Goal: Task Accomplishment & Management: Manage account settings

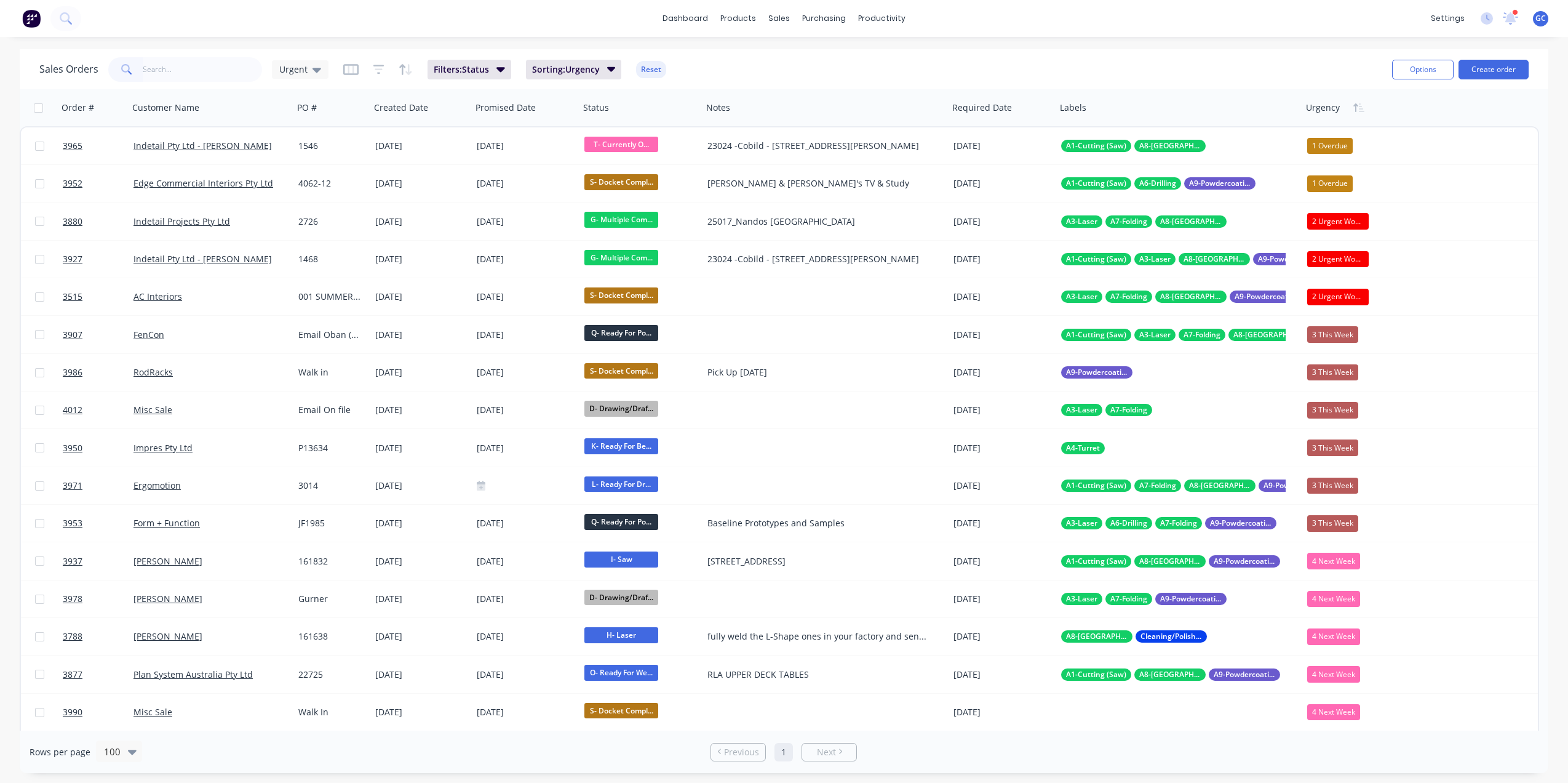
click at [190, 62] on input "text" at bounding box center [203, 70] width 120 height 25
click at [1480, 67] on button "Create order" at bounding box center [1493, 70] width 70 height 20
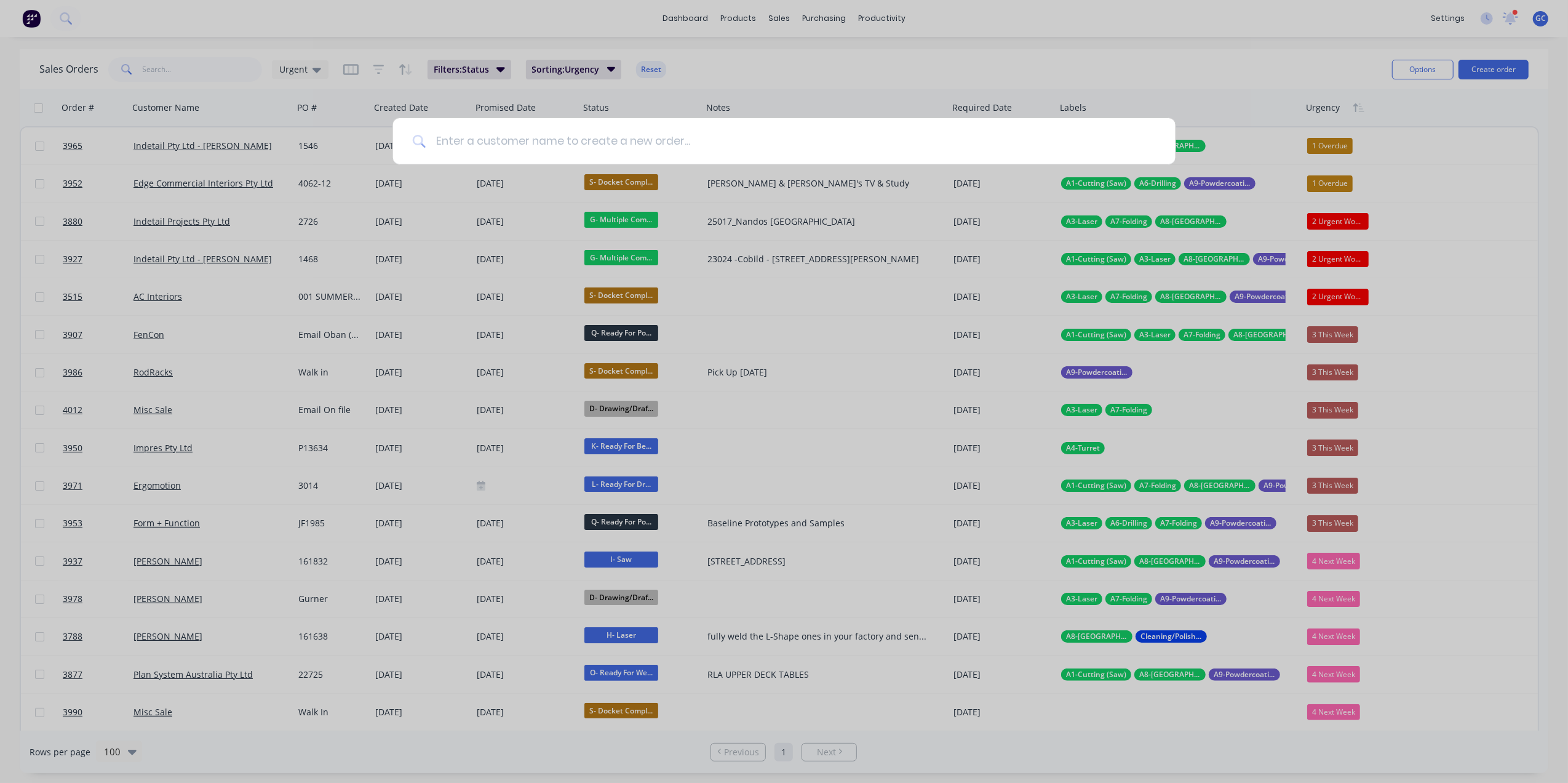
click at [861, 127] on input at bounding box center [790, 142] width 730 height 46
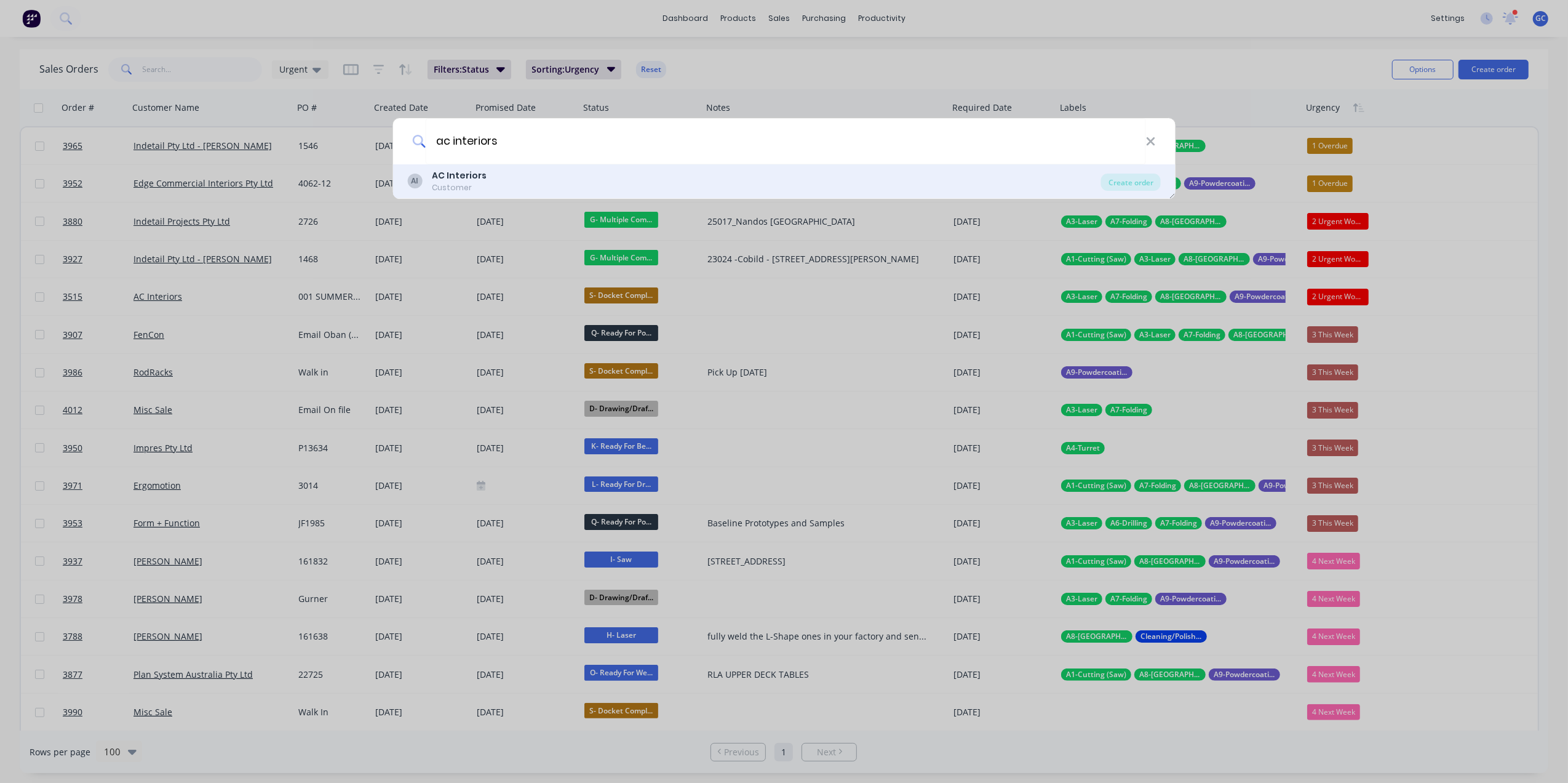
type input "ac interiors"
click at [723, 175] on div "AI AC Interiors Customer" at bounding box center [754, 181] width 694 height 24
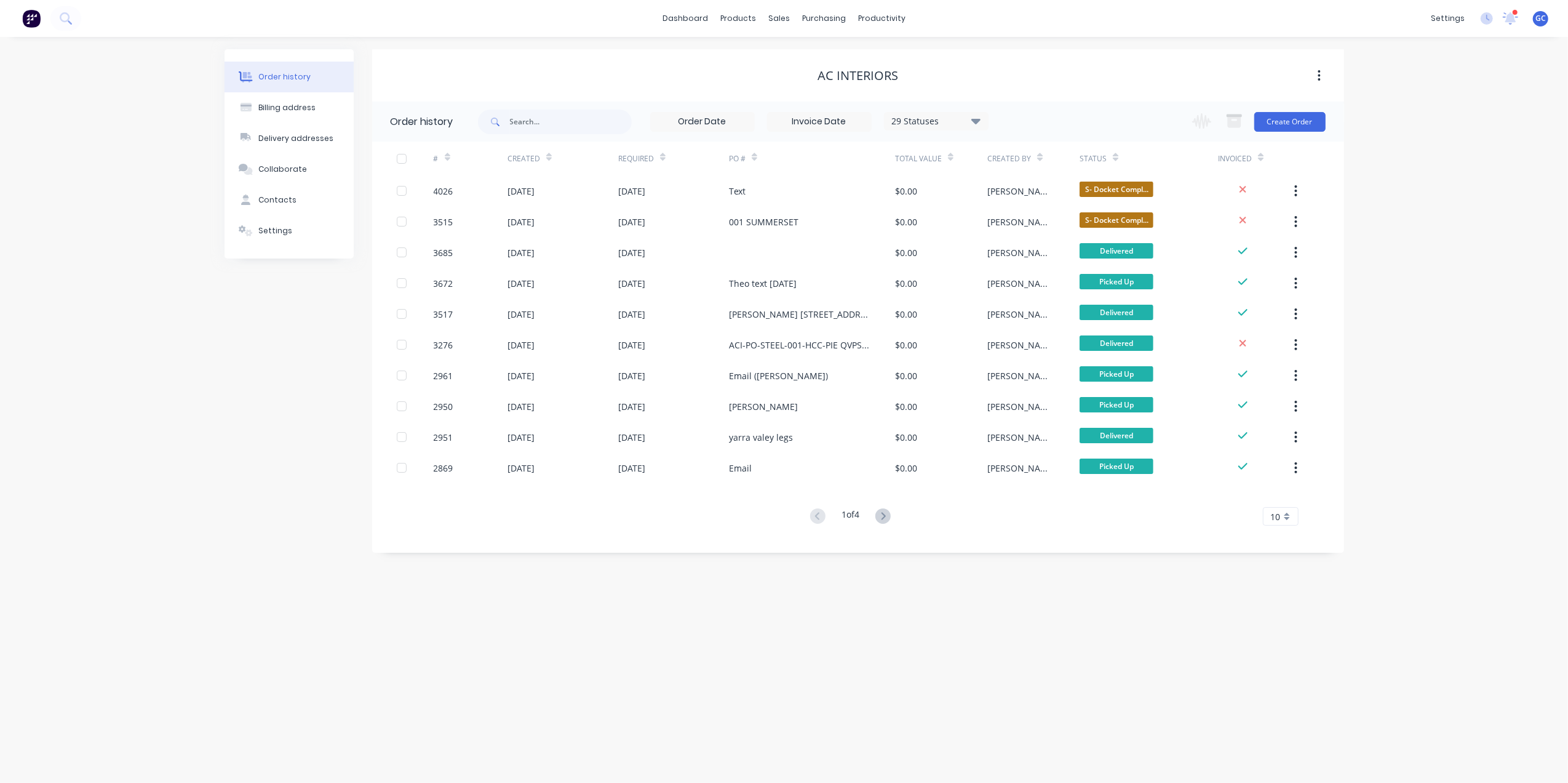
click at [1302, 104] on div "Change order status Submitted A- On Hold B- Waiting For Approval C- Waiting On …" at bounding box center [1255, 121] width 140 height 40
click at [1299, 118] on button "Create Order" at bounding box center [1290, 121] width 71 height 20
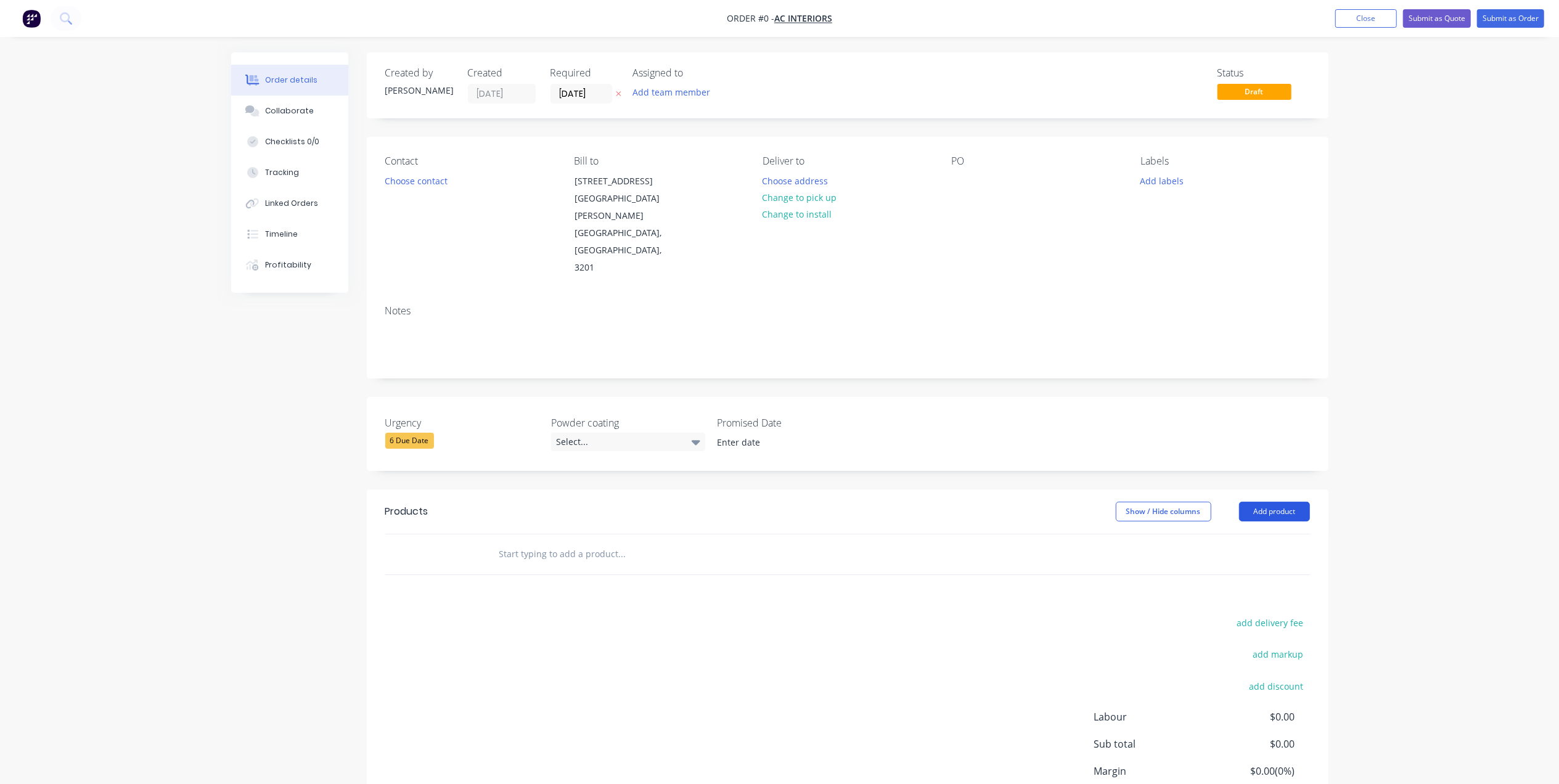
click at [1270, 501] on button "Add product" at bounding box center [1274, 511] width 71 height 20
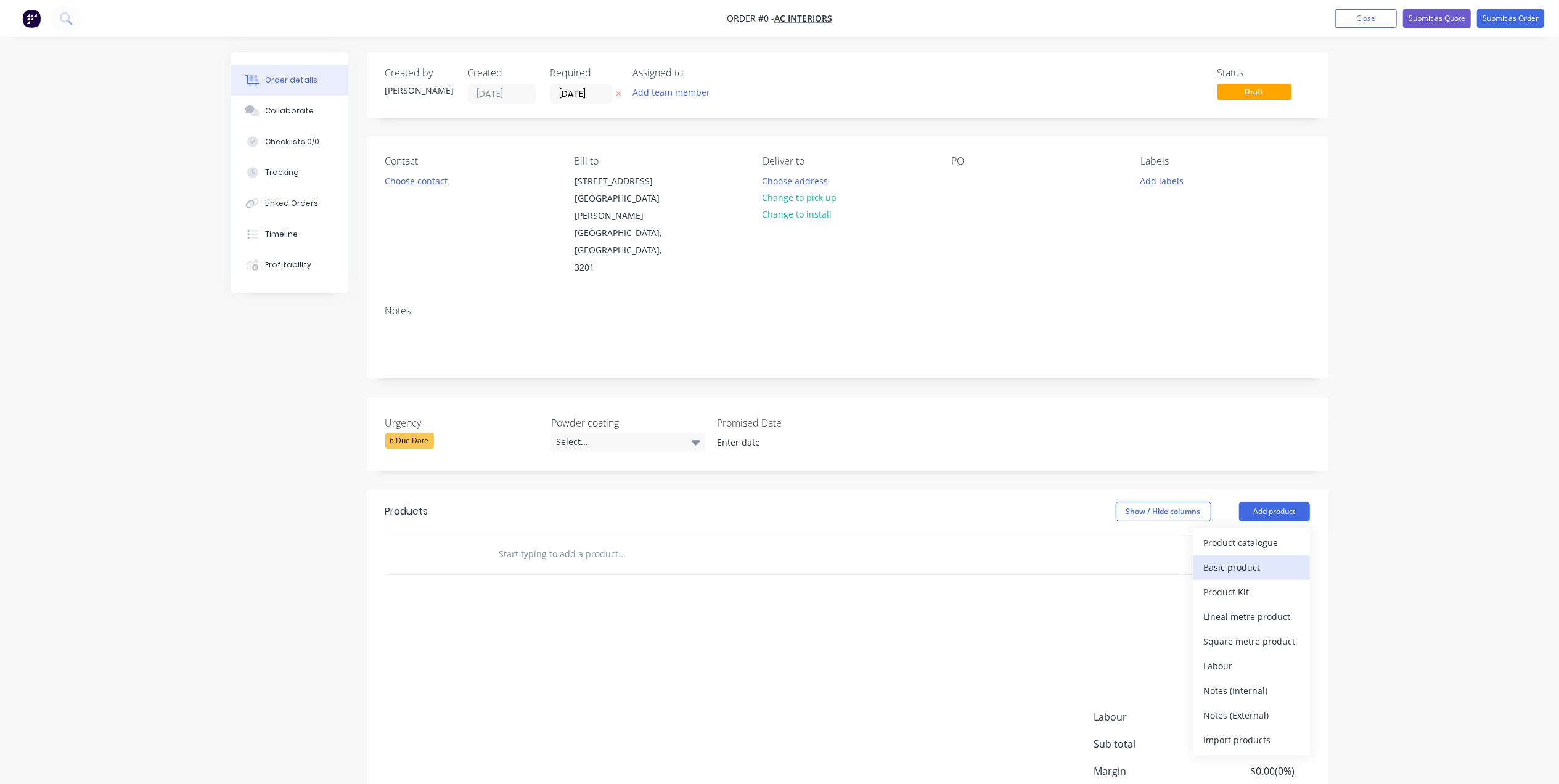
click at [1250, 558] on div "Basic product" at bounding box center [1251, 567] width 95 height 18
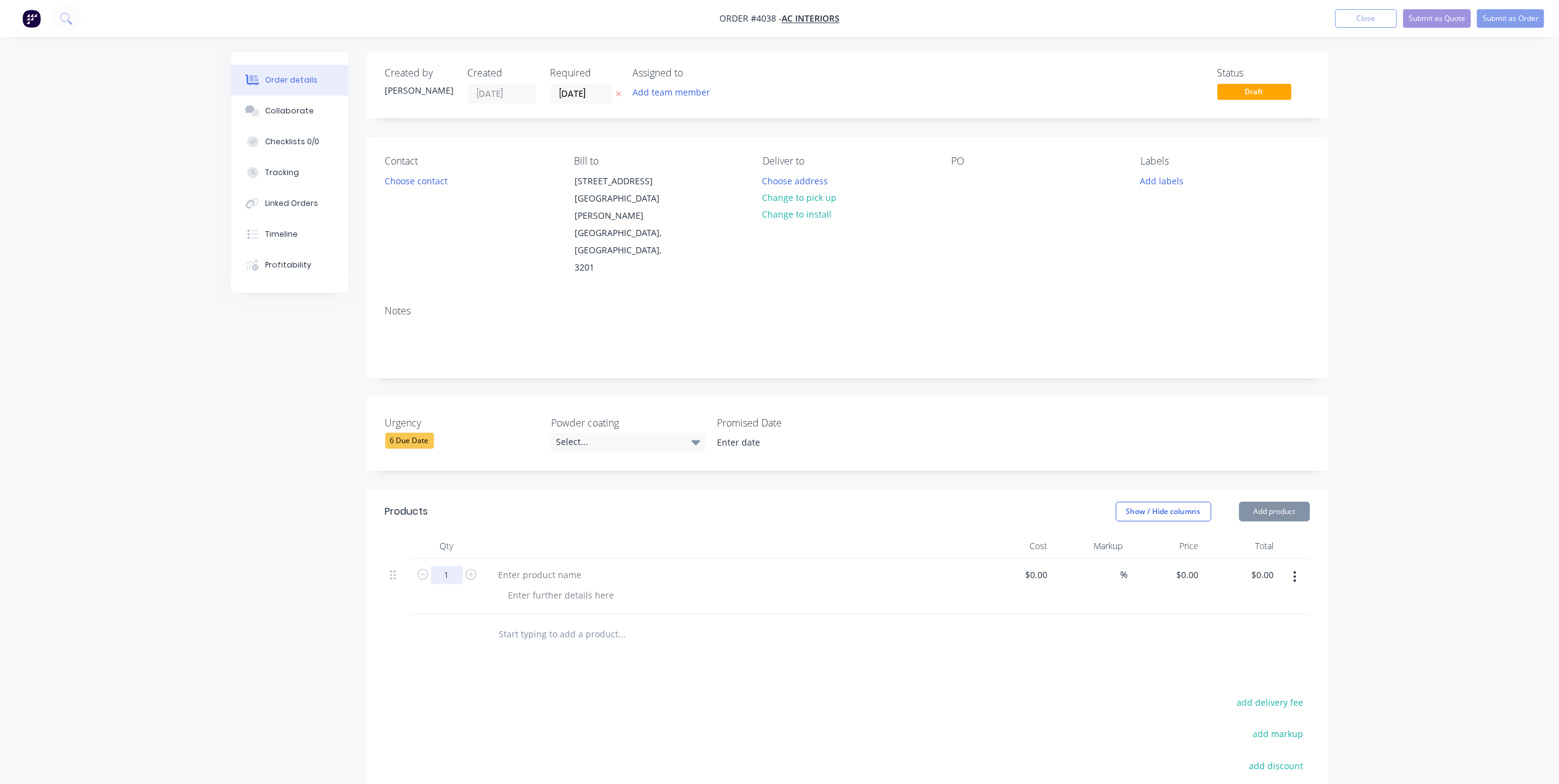
click at [454, 566] on input "1" at bounding box center [446, 575] width 32 height 19
click at [472, 569] on icon "button" at bounding box center [470, 574] width 11 height 11
click at [471, 569] on icon "button" at bounding box center [470, 574] width 11 height 11
type input "4"
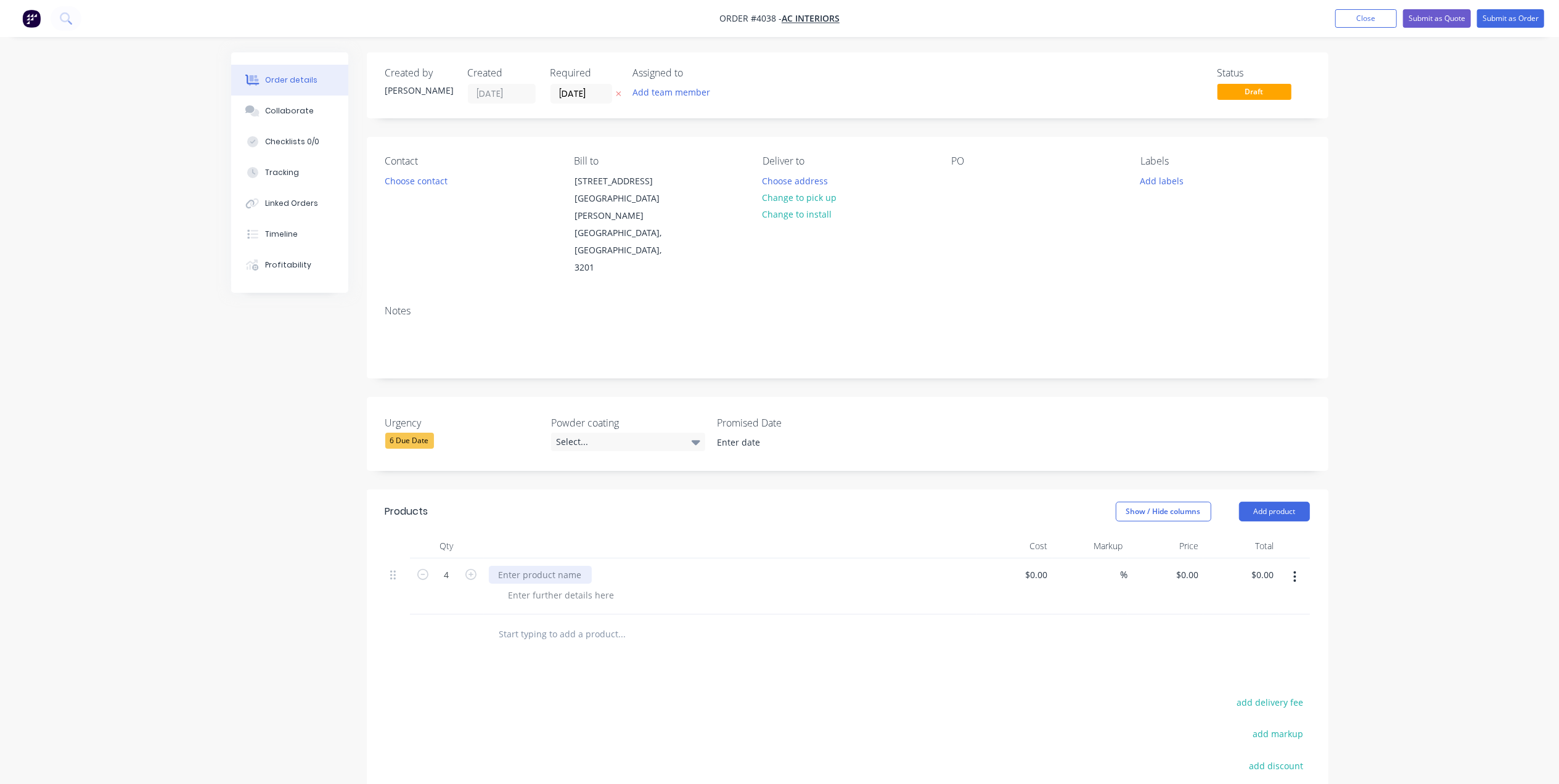
click at [541, 566] on div at bounding box center [540, 574] width 103 height 18
click at [571, 586] on div at bounding box center [562, 595] width 126 height 18
drag, startPoint x: 580, startPoint y: 538, endPoint x: 575, endPoint y: 536, distance: 5.4
click at [578, 586] on div at bounding box center [562, 595] width 126 height 18
click at [602, 586] on div at bounding box center [562, 595] width 126 height 18
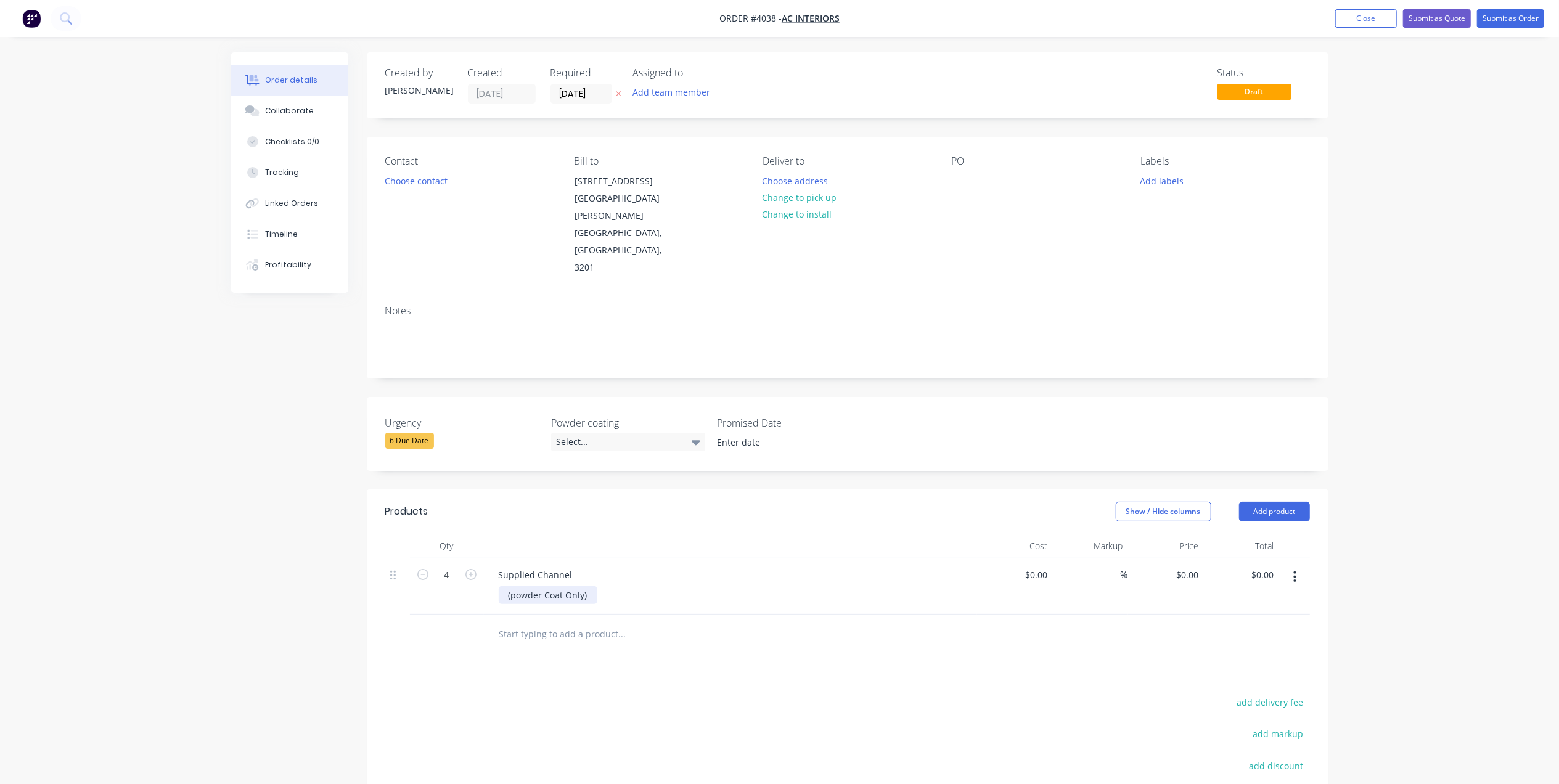
click at [516, 586] on div "(powder Coat Only)" at bounding box center [548, 595] width 99 height 18
click at [810, 586] on div "(Powder Coat Only)" at bounding box center [735, 595] width 473 height 18
click at [575, 432] on div "Select..." at bounding box center [628, 442] width 154 height 19
click at [572, 444] on div "Black" at bounding box center [574, 440] width 28 height 16
click at [761, 432] on label at bounding box center [785, 442] width 155 height 20
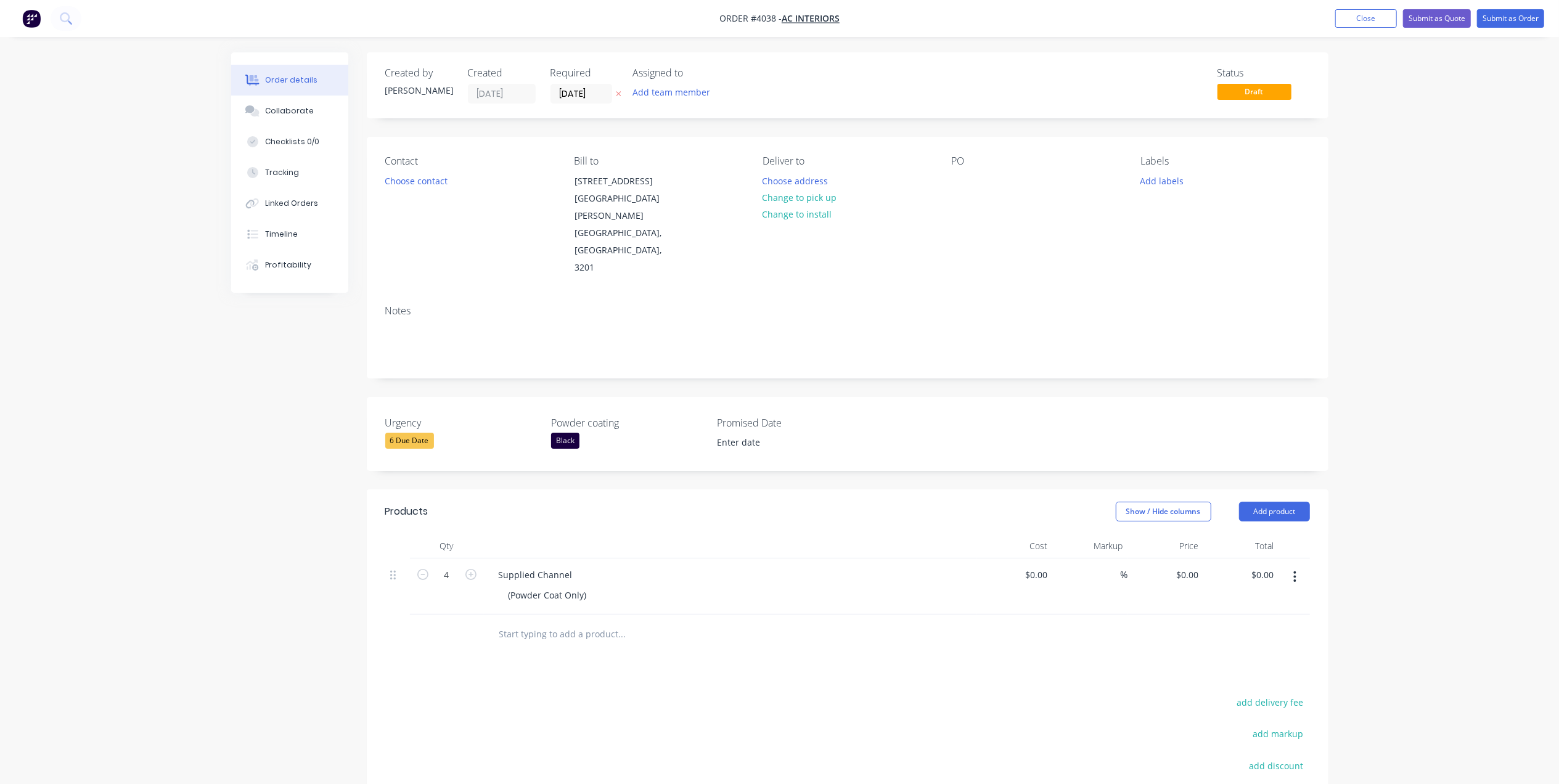
click at [761, 433] on input at bounding box center [785, 443] width 153 height 19
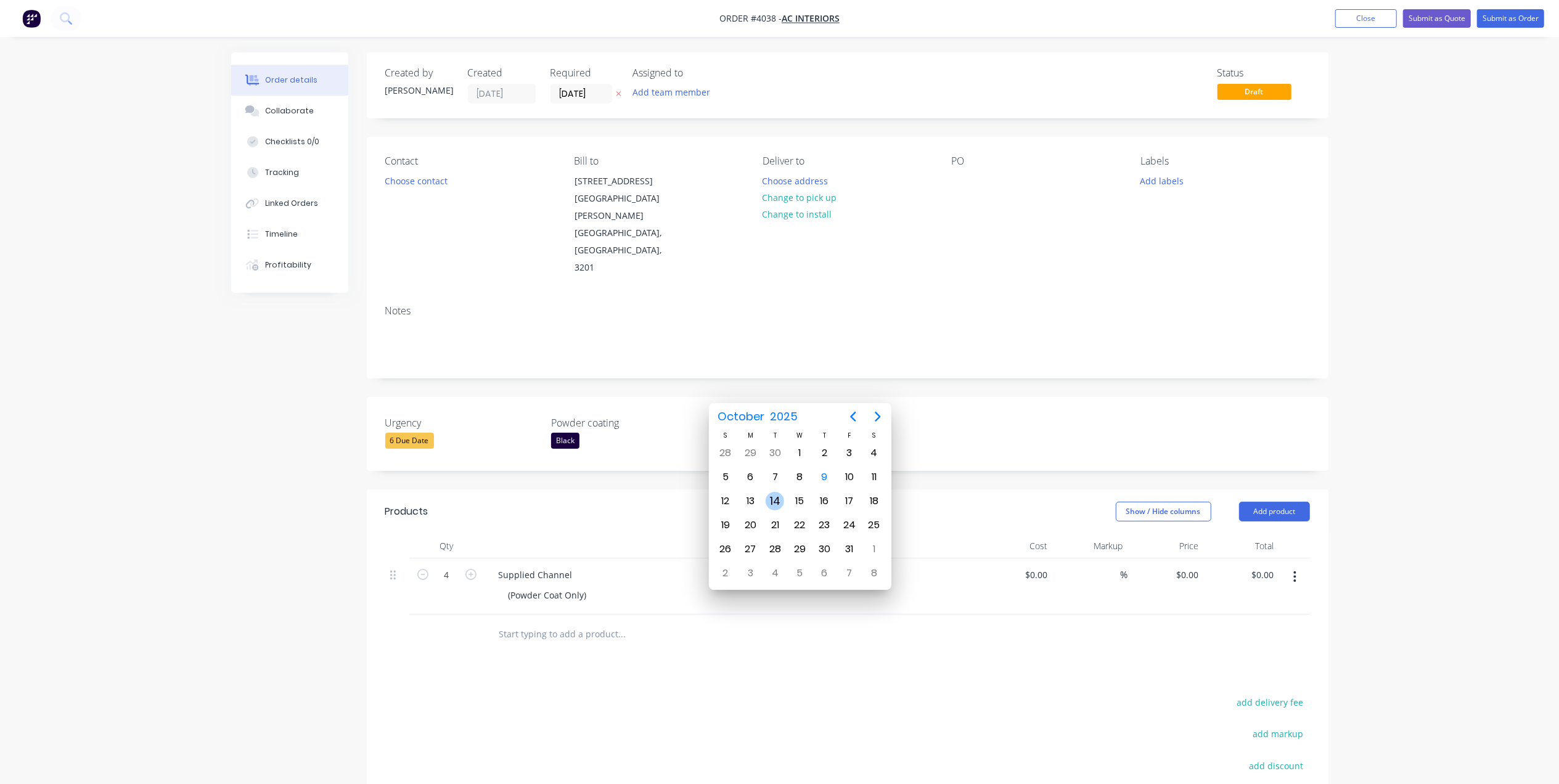
click at [771, 501] on div "14" at bounding box center [775, 501] width 19 height 19
type input "[DATE]"
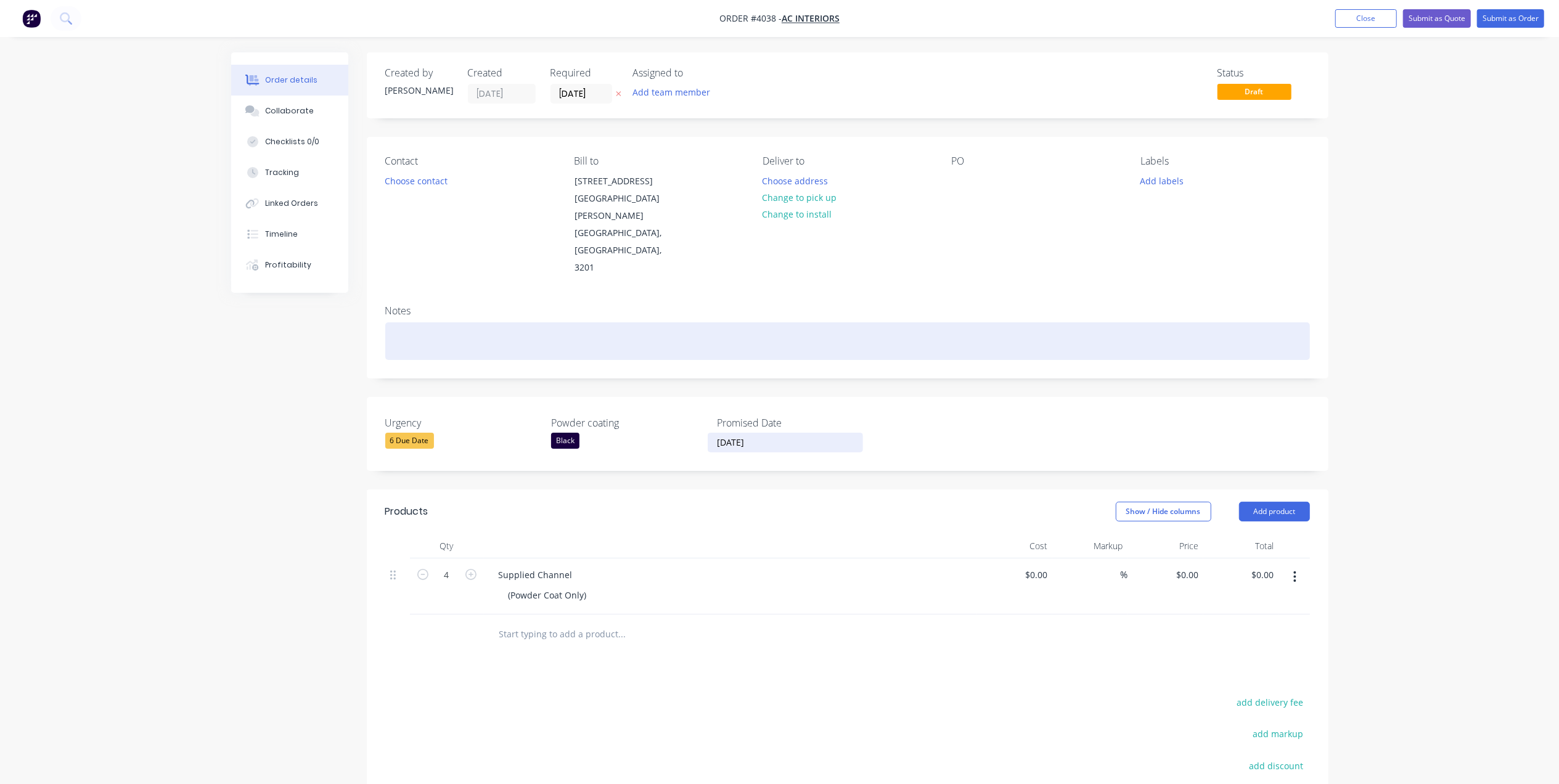
click at [750, 322] on div at bounding box center [847, 341] width 924 height 38
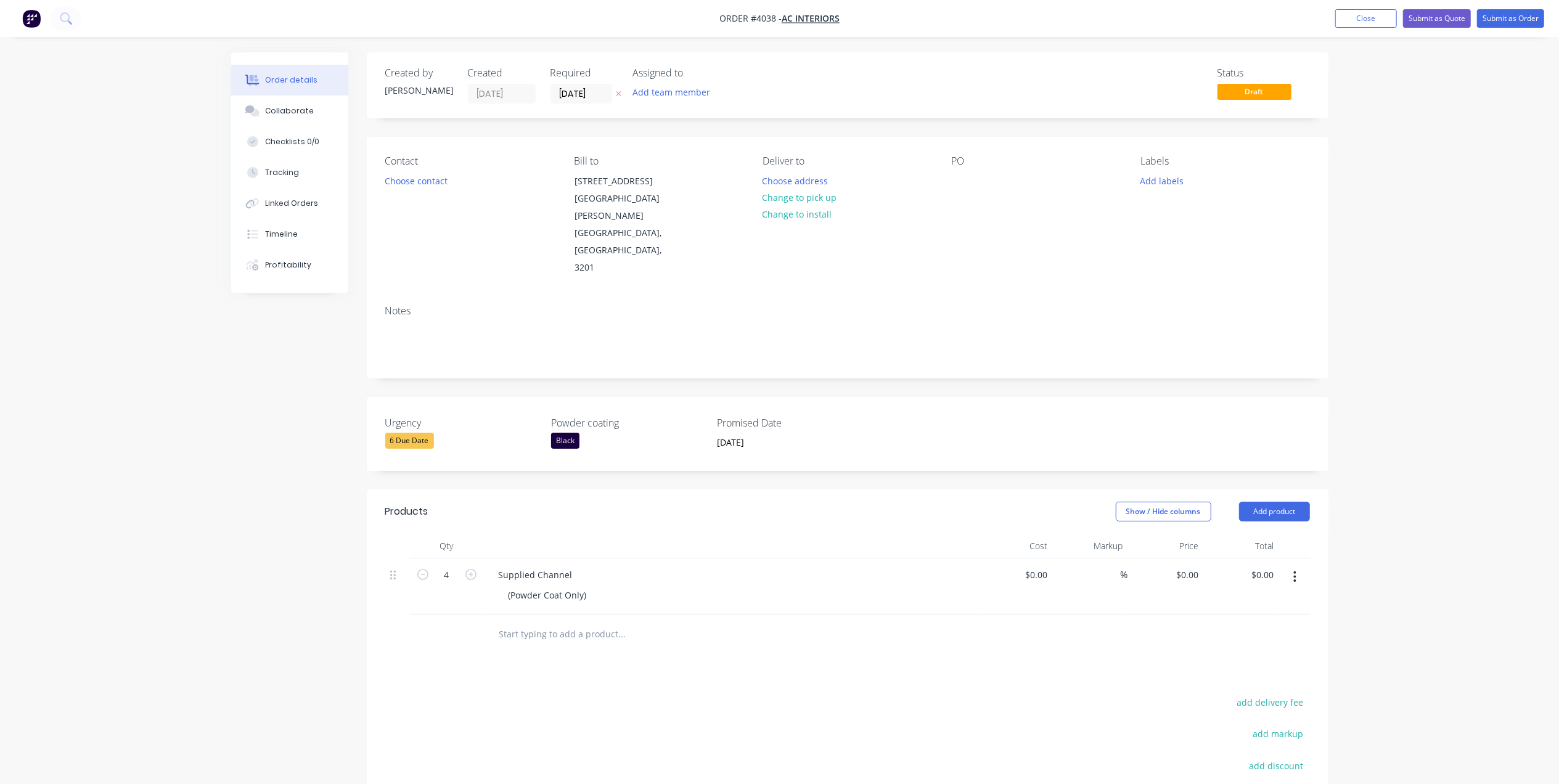
click at [991, 185] on div "PO" at bounding box center [1036, 216] width 169 height 121
click at [977, 180] on div "PO" at bounding box center [1036, 216] width 169 height 121
drag, startPoint x: 973, startPoint y: 181, endPoint x: 965, endPoint y: 175, distance: 10.0
click at [965, 175] on div "PO" at bounding box center [1036, 216] width 169 height 121
click at [964, 175] on div at bounding box center [961, 181] width 20 height 18
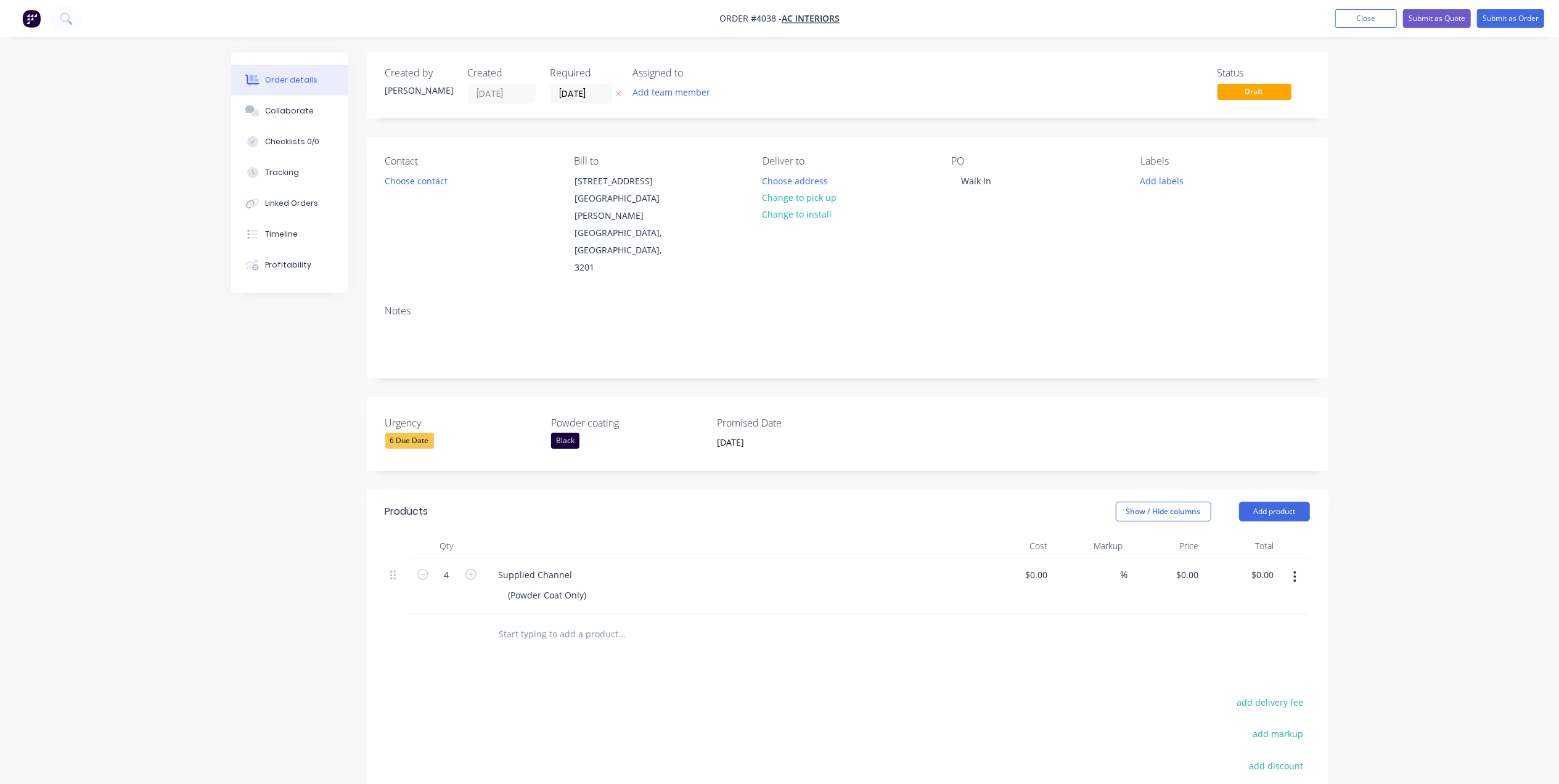
click at [1201, 168] on div "Labels Add labels" at bounding box center [1224, 216] width 169 height 121
click at [1160, 180] on button "Add labels" at bounding box center [1162, 180] width 57 height 16
click at [1235, 262] on div "A9-Powdercoating" at bounding box center [1211, 258] width 75 height 14
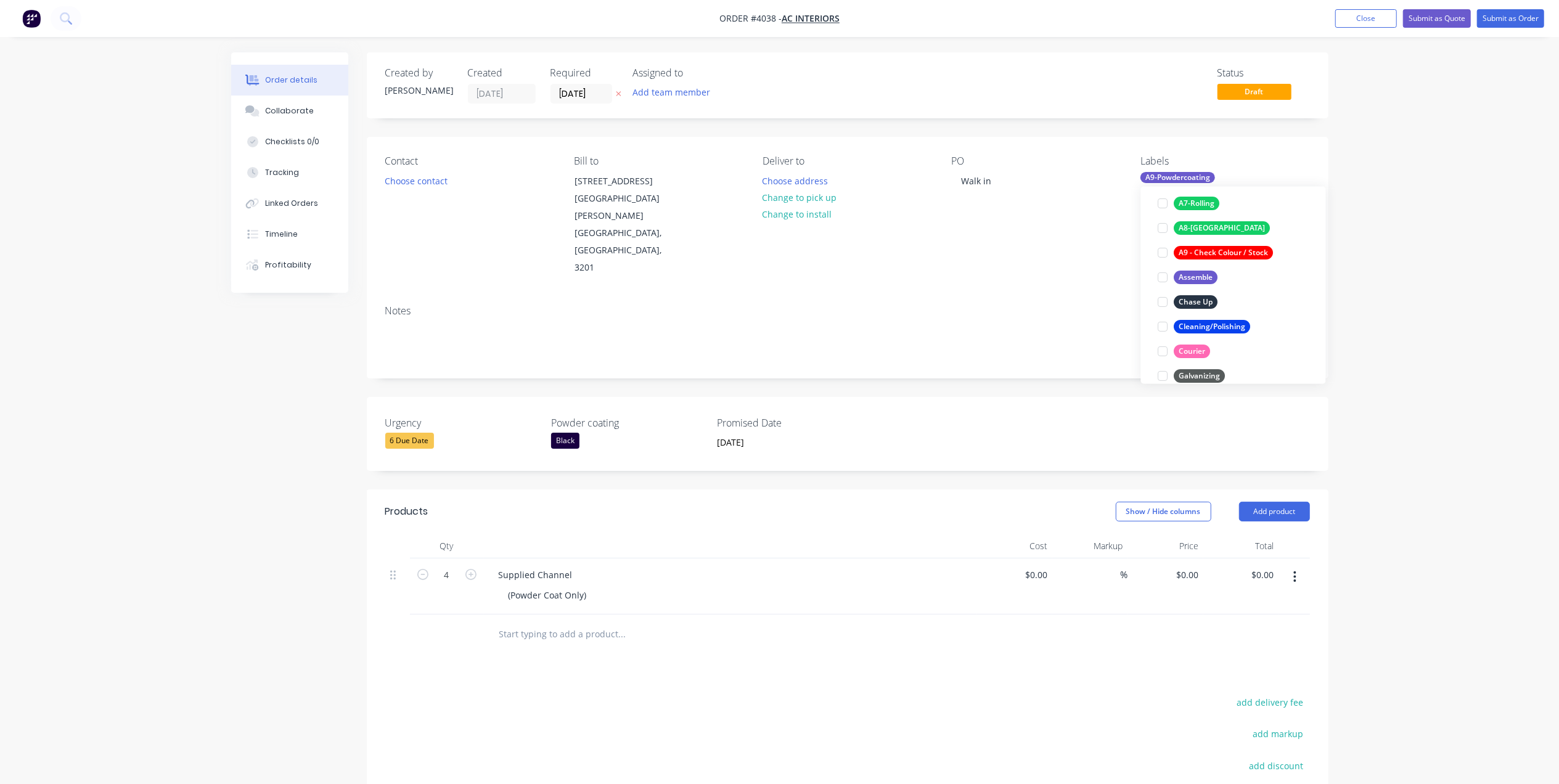
scroll to position [33, 0]
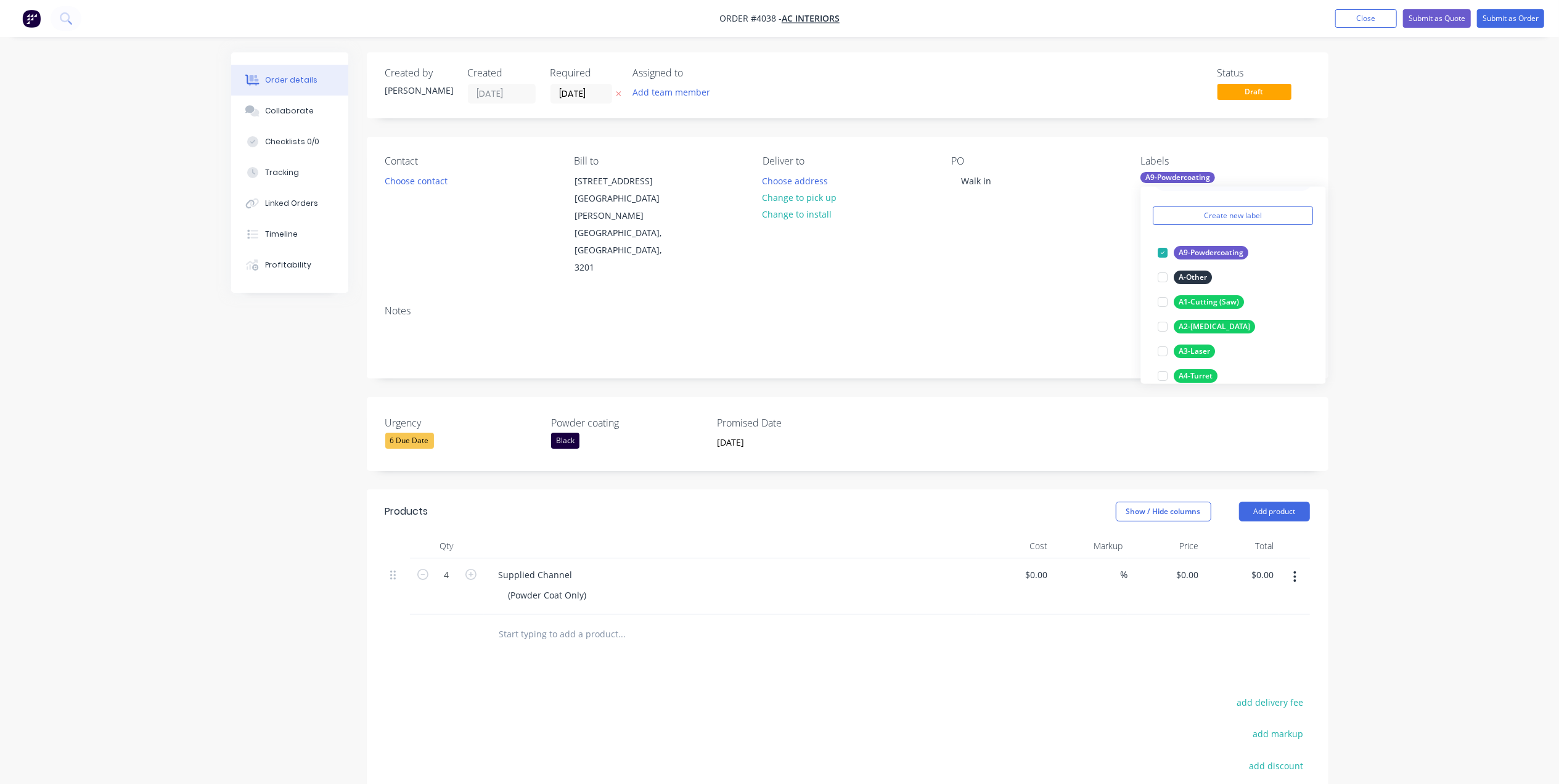
click at [1097, 295] on div "Notes" at bounding box center [847, 336] width 961 height 83
click at [665, 86] on button "Add team member" at bounding box center [671, 91] width 90 height 16
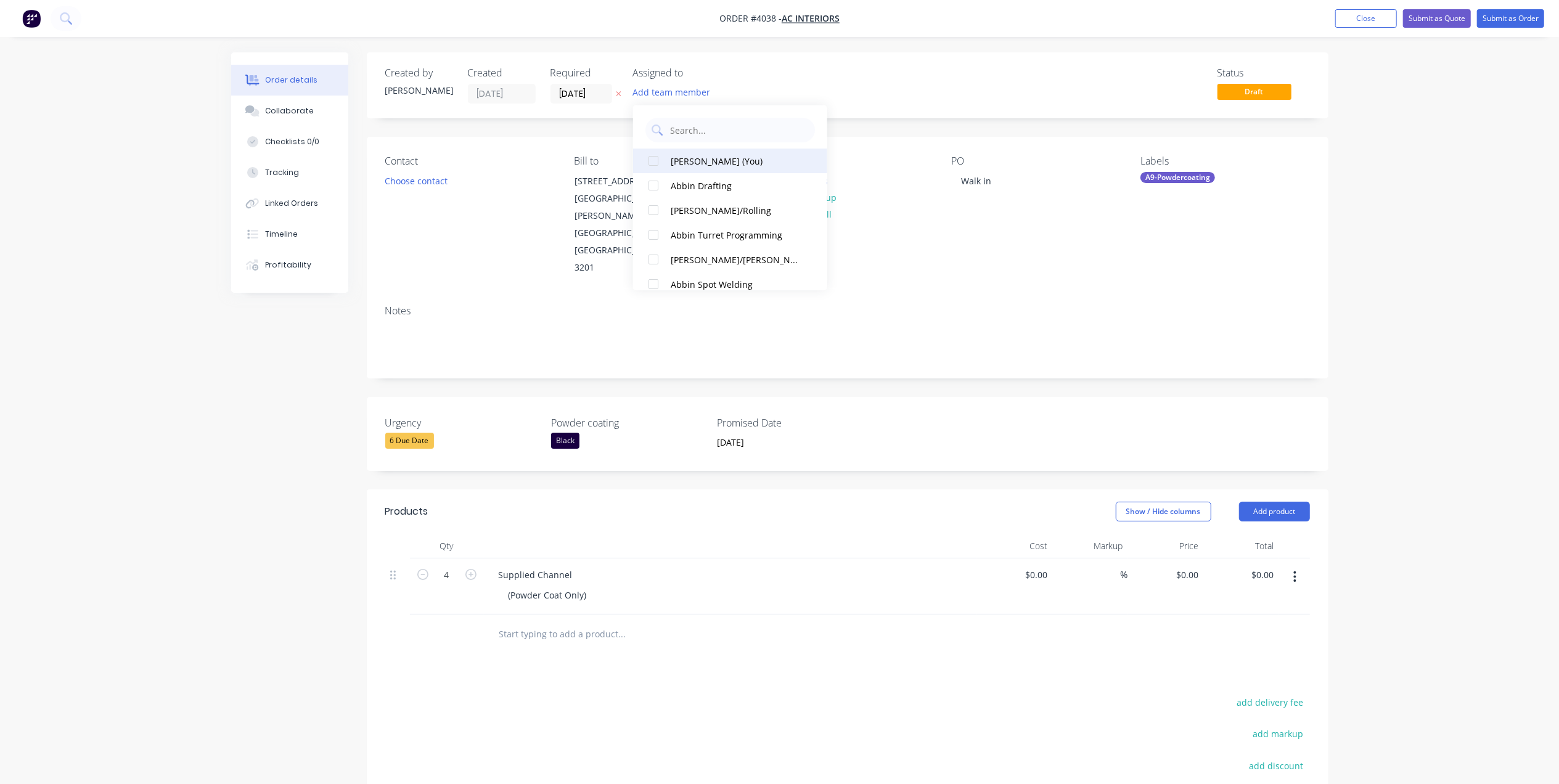
click at [706, 156] on div "[PERSON_NAME] (You)" at bounding box center [736, 160] width 131 height 13
click at [445, 182] on button "Choose contact" at bounding box center [415, 180] width 76 height 16
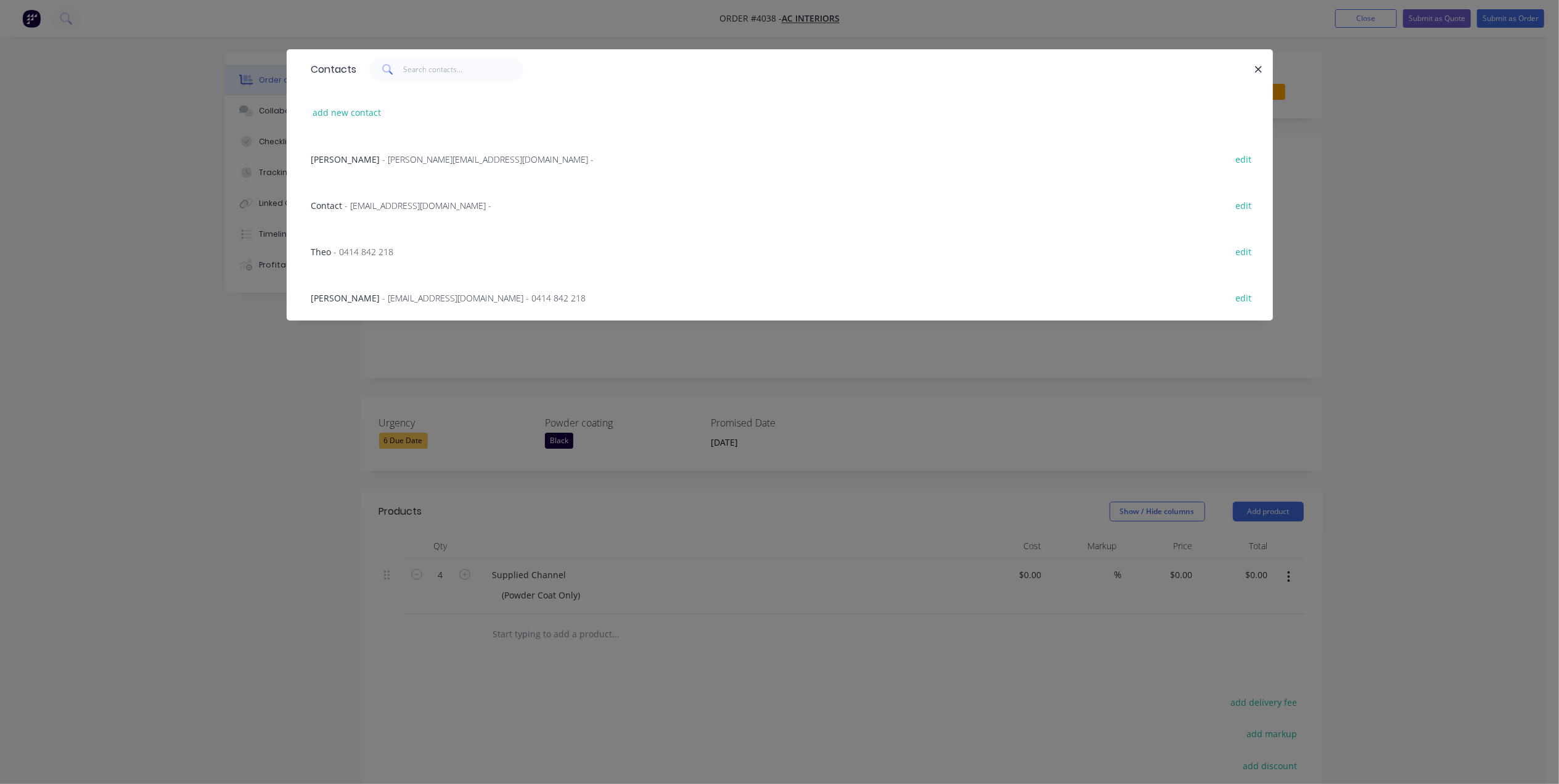
click at [335, 254] on span "- 0414 842 218" at bounding box center [364, 252] width 60 height 12
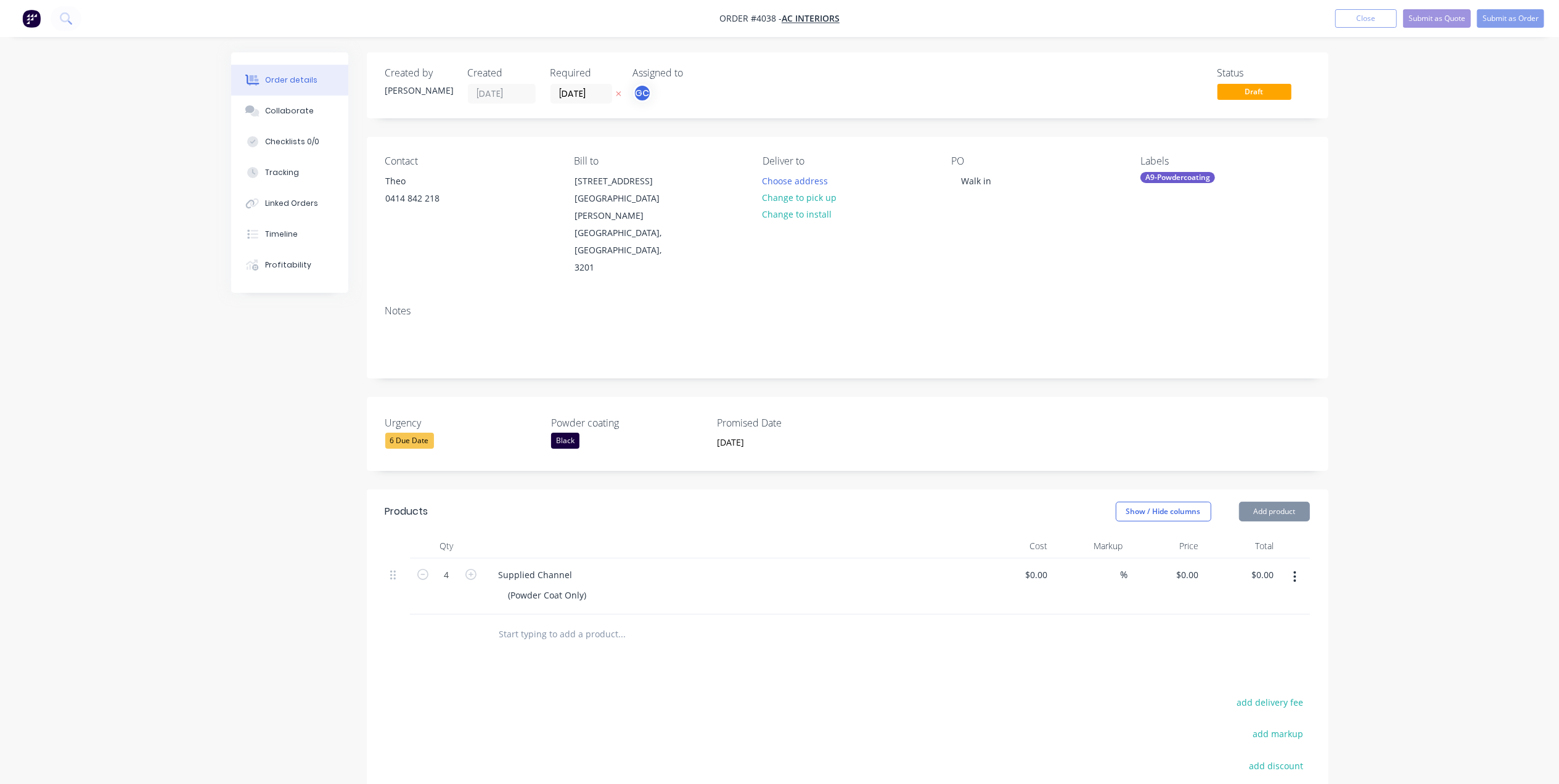
click at [780, 623] on div "Products Show / Hide columns Add product Qty Cost Markup Price Total 4 Supplied…" at bounding box center [847, 720] width 961 height 461
click at [1280, 501] on button "Add product" at bounding box center [1274, 511] width 71 height 20
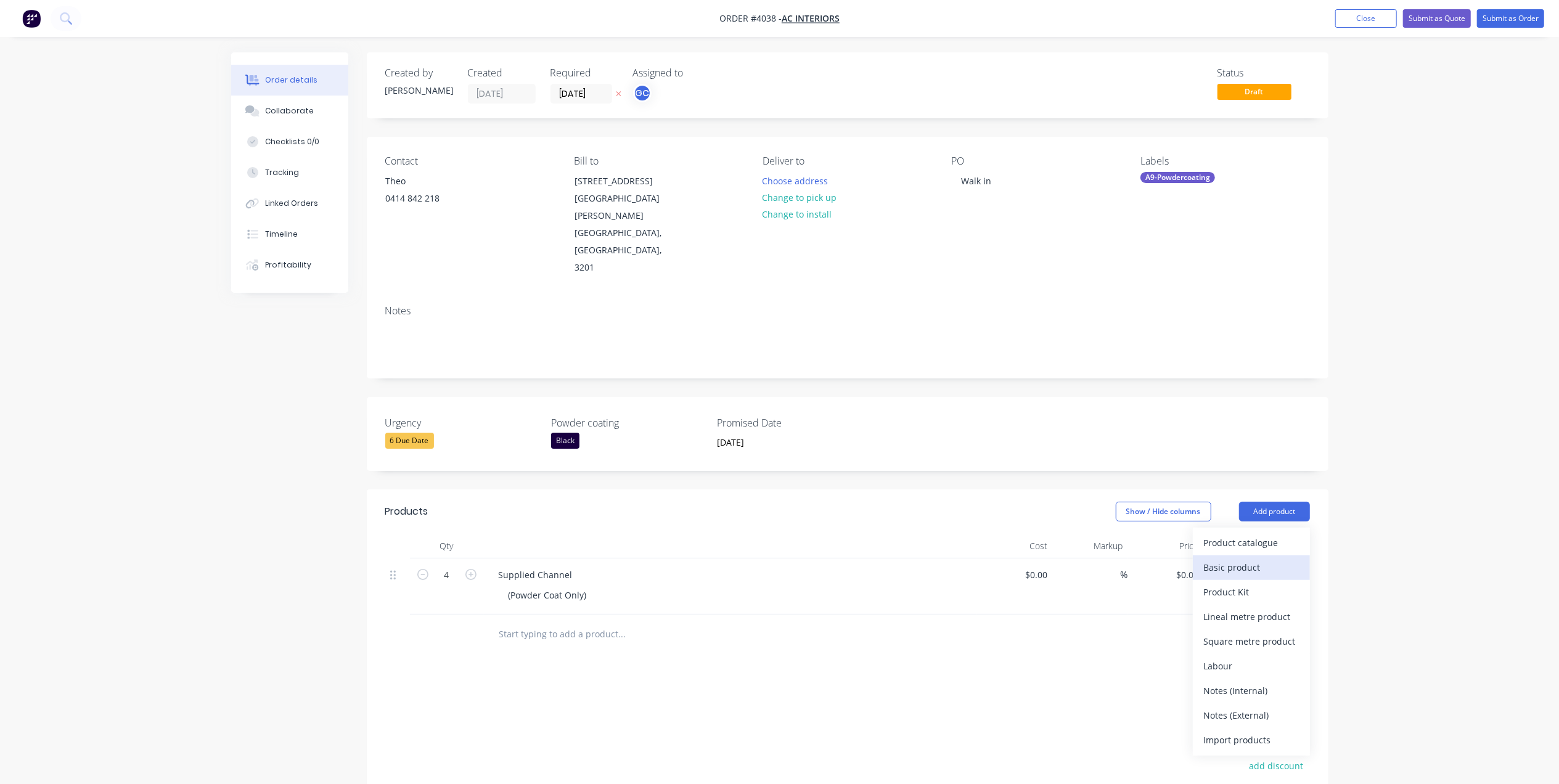
click at [1225, 558] on div "Basic product" at bounding box center [1251, 567] width 95 height 18
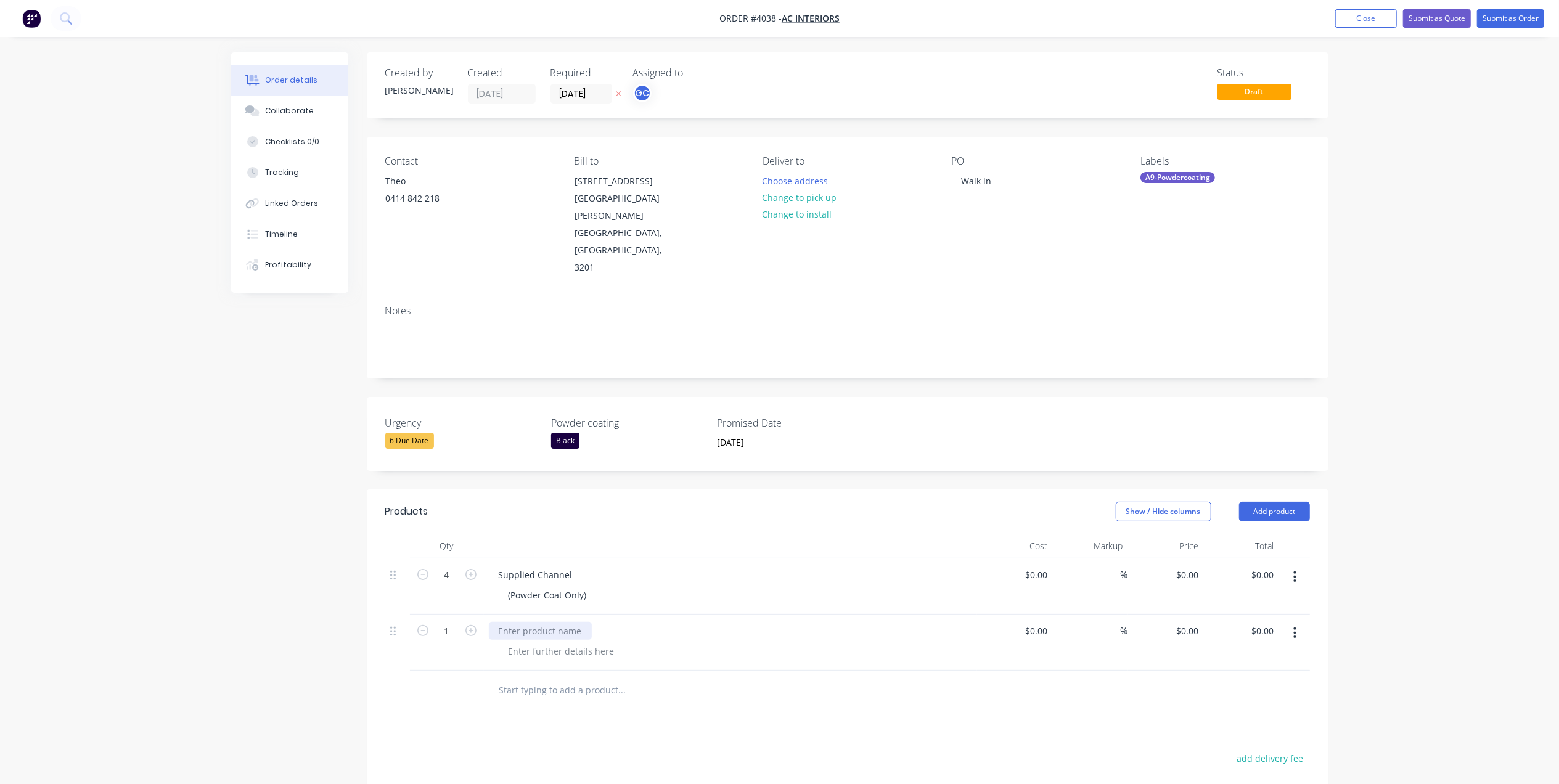
click at [558, 622] on div at bounding box center [540, 630] width 103 height 18
click at [578, 615] on div "Powder Coat" at bounding box center [730, 642] width 493 height 56
click at [580, 642] on div at bounding box center [562, 651] width 126 height 18
click at [1509, 9] on button "Submit as Order" at bounding box center [1510, 19] width 67 height 19
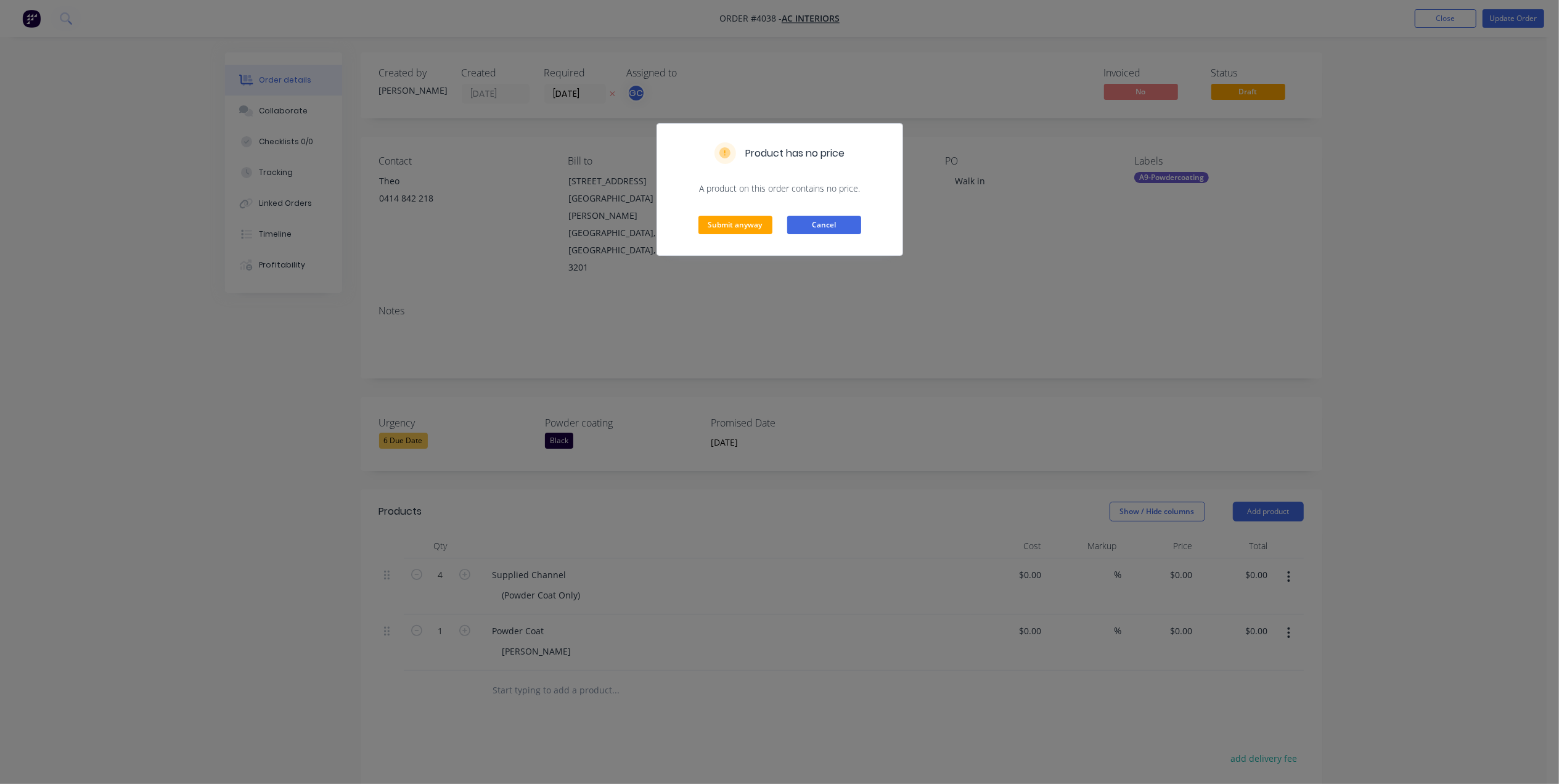
click at [824, 220] on button "Cancel" at bounding box center [824, 225] width 74 height 19
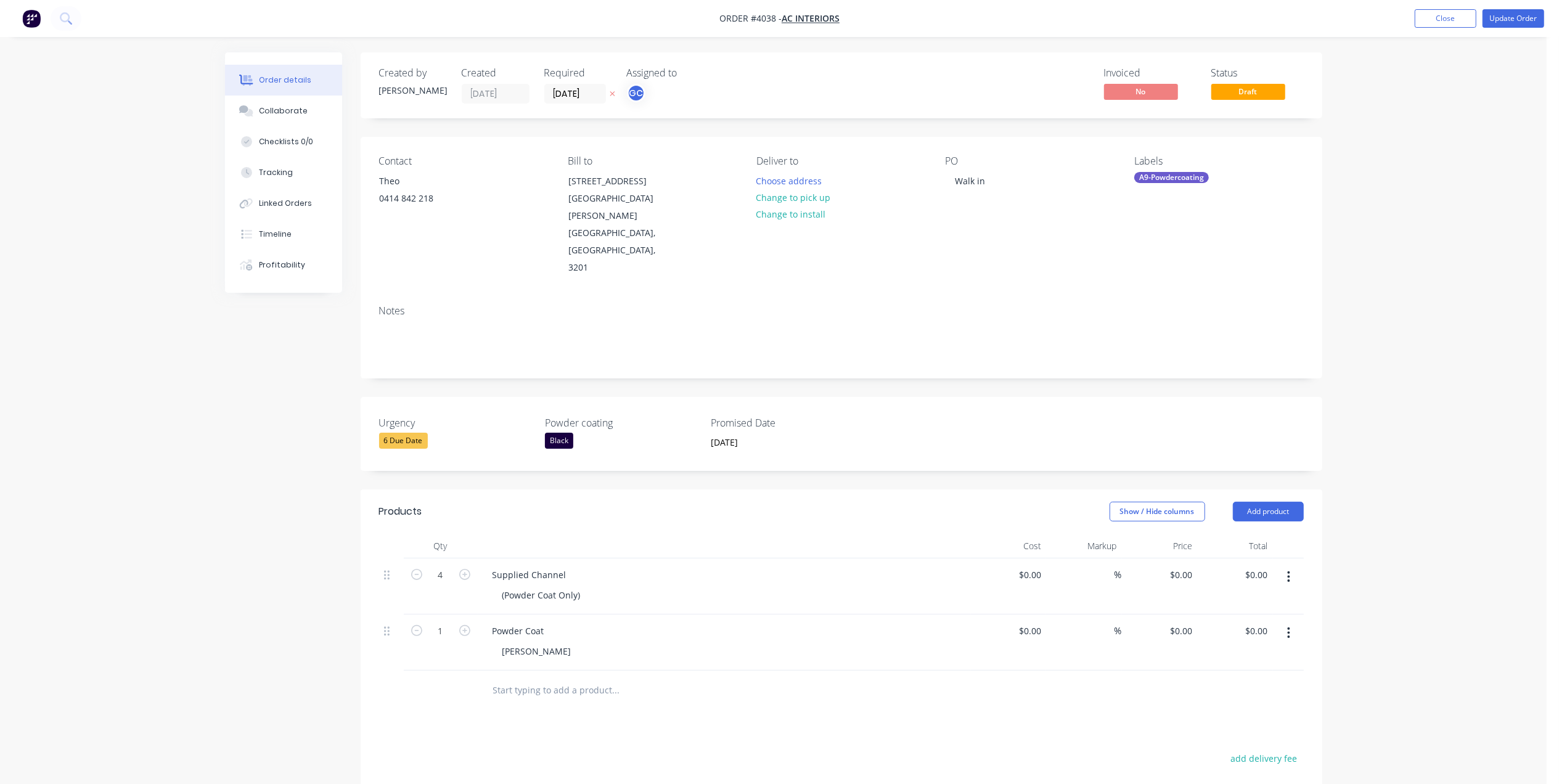
click at [537, 87] on div "Created by [PERSON_NAME] Created [DATE] Required [DATE] Assigned to GC" at bounding box center [564, 85] width 371 height 36
click at [577, 101] on label "[DATE]" at bounding box center [581, 93] width 62 height 20
click at [577, 101] on input "[DATE]" at bounding box center [581, 94] width 60 height 19
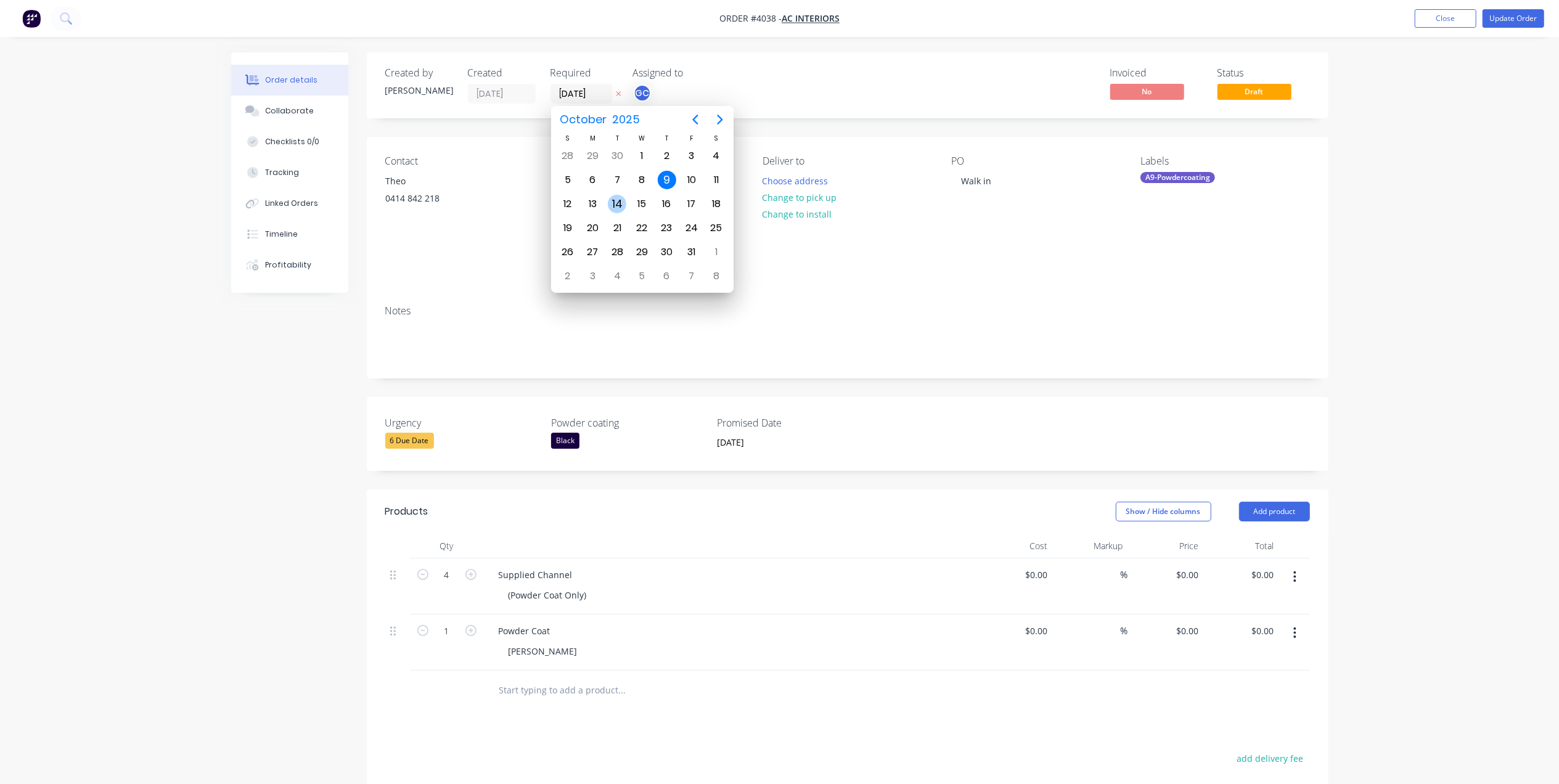
click at [617, 202] on div "14" at bounding box center [617, 205] width 19 height 19
type input "[DATE]"
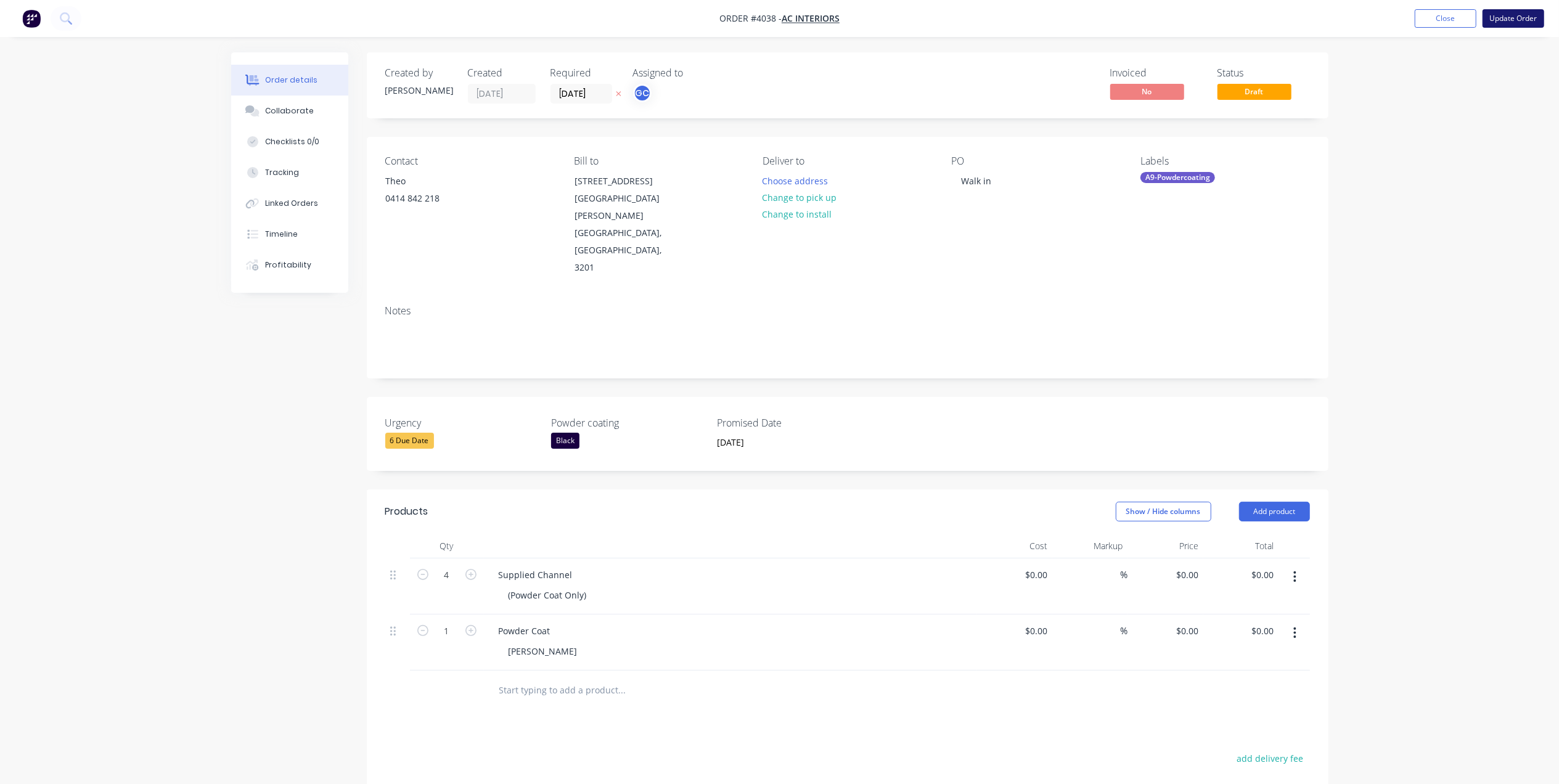
click at [1515, 12] on button "Update Order" at bounding box center [1513, 19] width 62 height 19
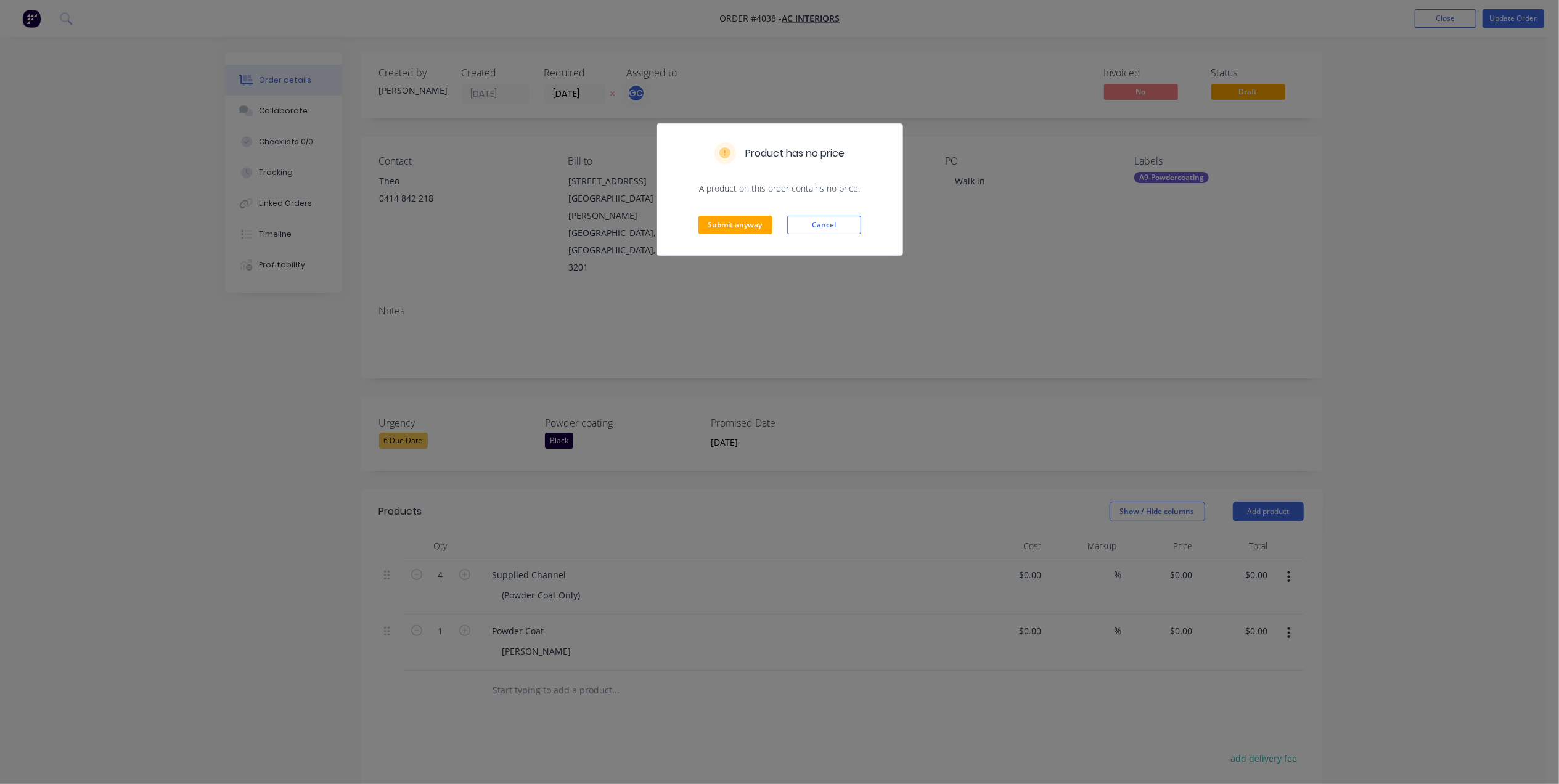
click at [747, 212] on div "Submit anyway Cancel" at bounding box center [779, 225] width 245 height 60
click at [752, 223] on button "Submit anyway" at bounding box center [735, 225] width 74 height 19
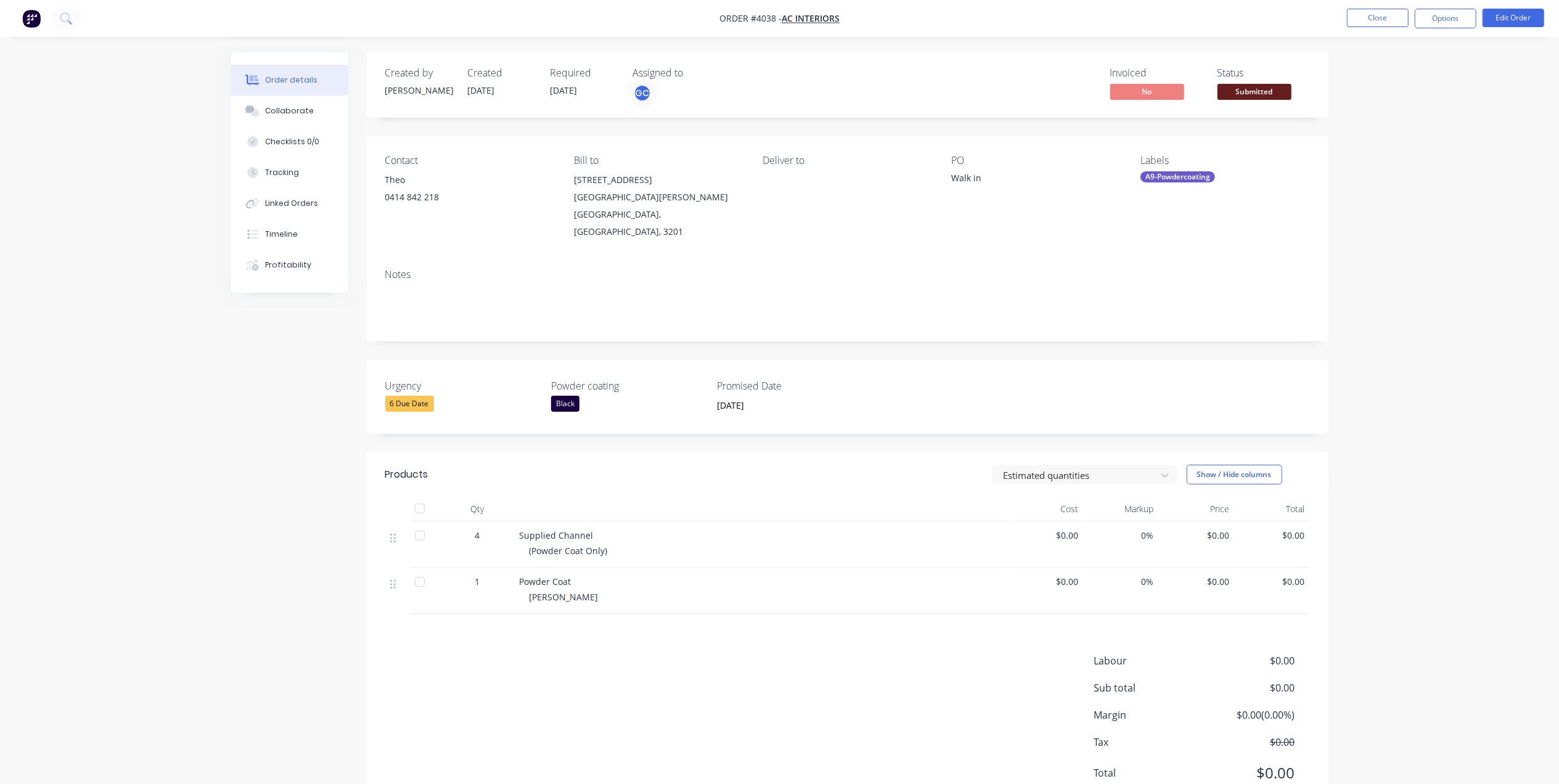
click at [1238, 92] on span "Submitted" at bounding box center [1255, 91] width 74 height 15
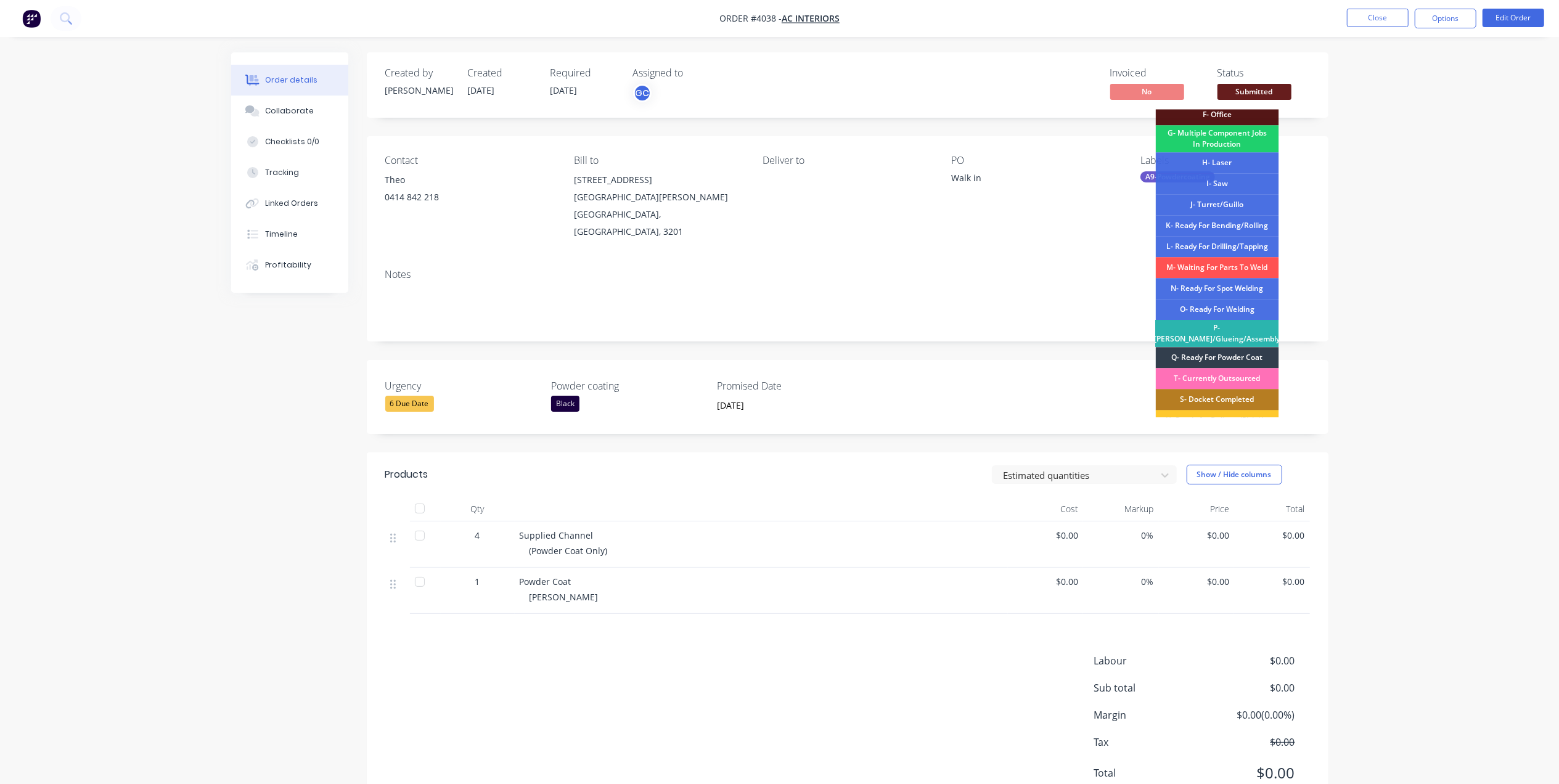
scroll to position [186, 0]
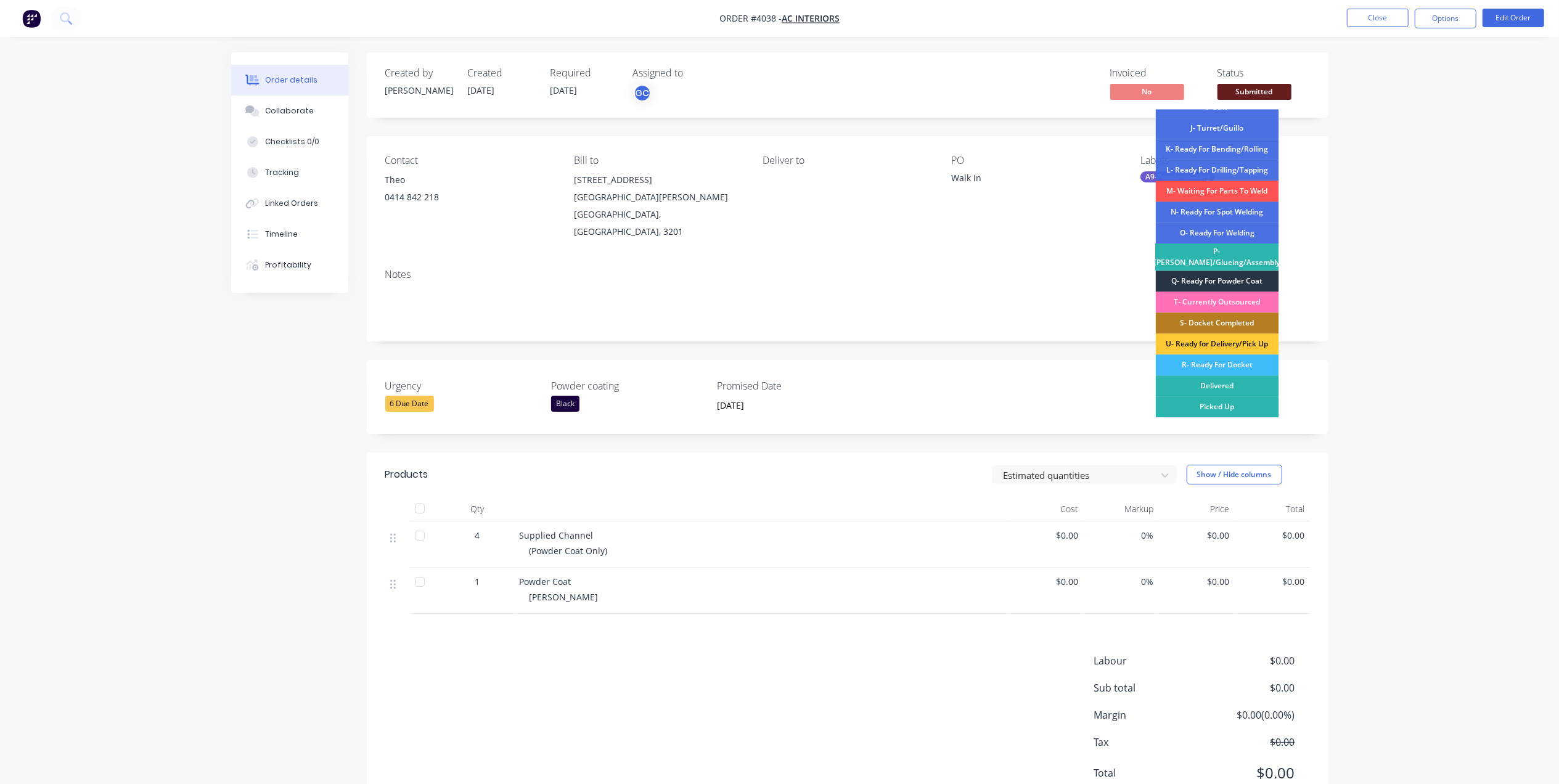
click at [1246, 278] on div "Q- Ready For Powder Coat" at bounding box center [1217, 281] width 123 height 21
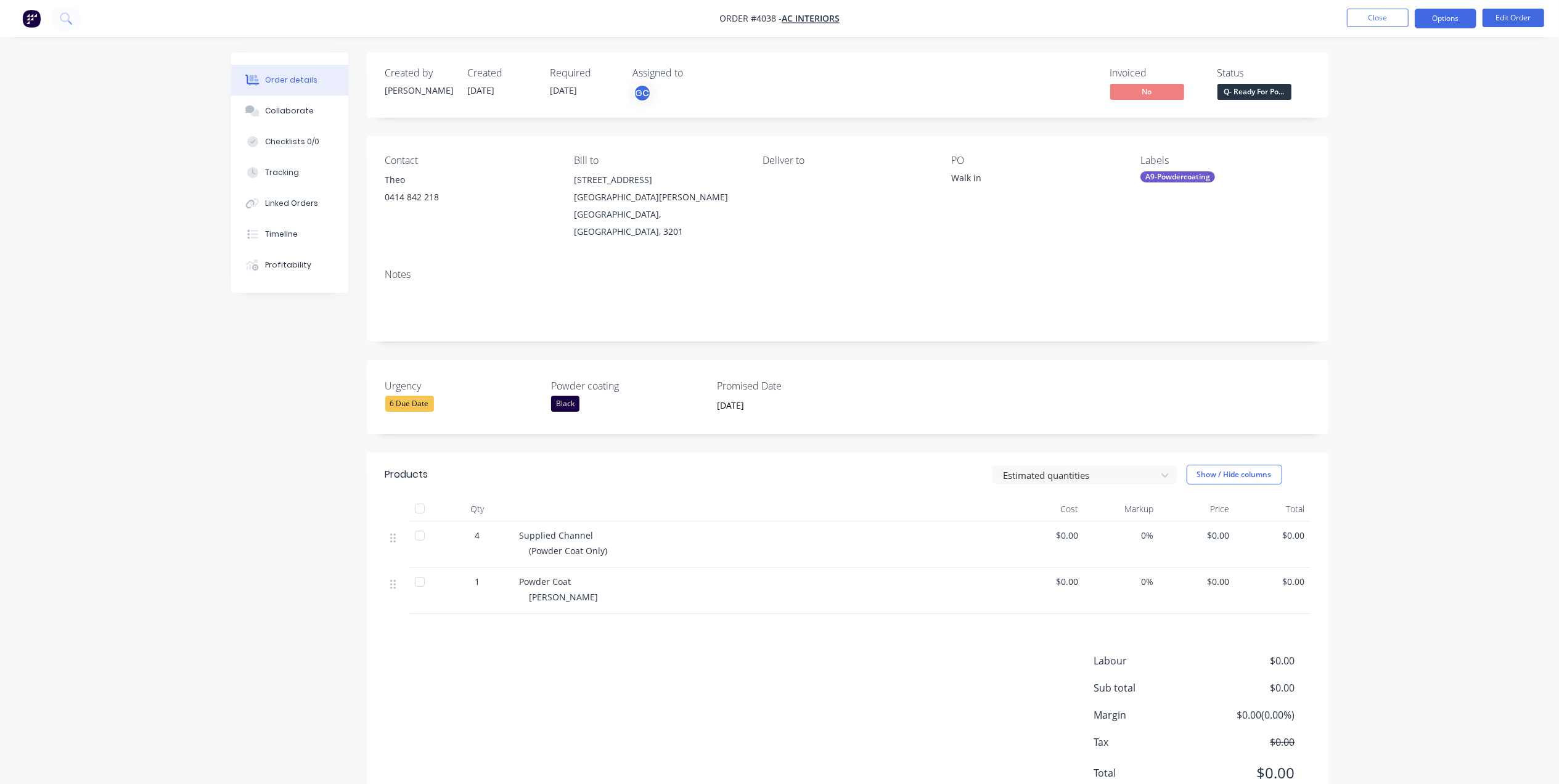
click at [1451, 10] on button "Options" at bounding box center [1445, 18] width 62 height 20
click at [1384, 145] on div "Work Order" at bounding box center [1409, 149] width 114 height 18
click at [1396, 111] on button "With pricing" at bounding box center [1409, 99] width 136 height 25
click at [1370, 149] on div "Work Order" at bounding box center [1409, 149] width 114 height 18
click at [1384, 127] on div "Without pricing" at bounding box center [1409, 124] width 114 height 18
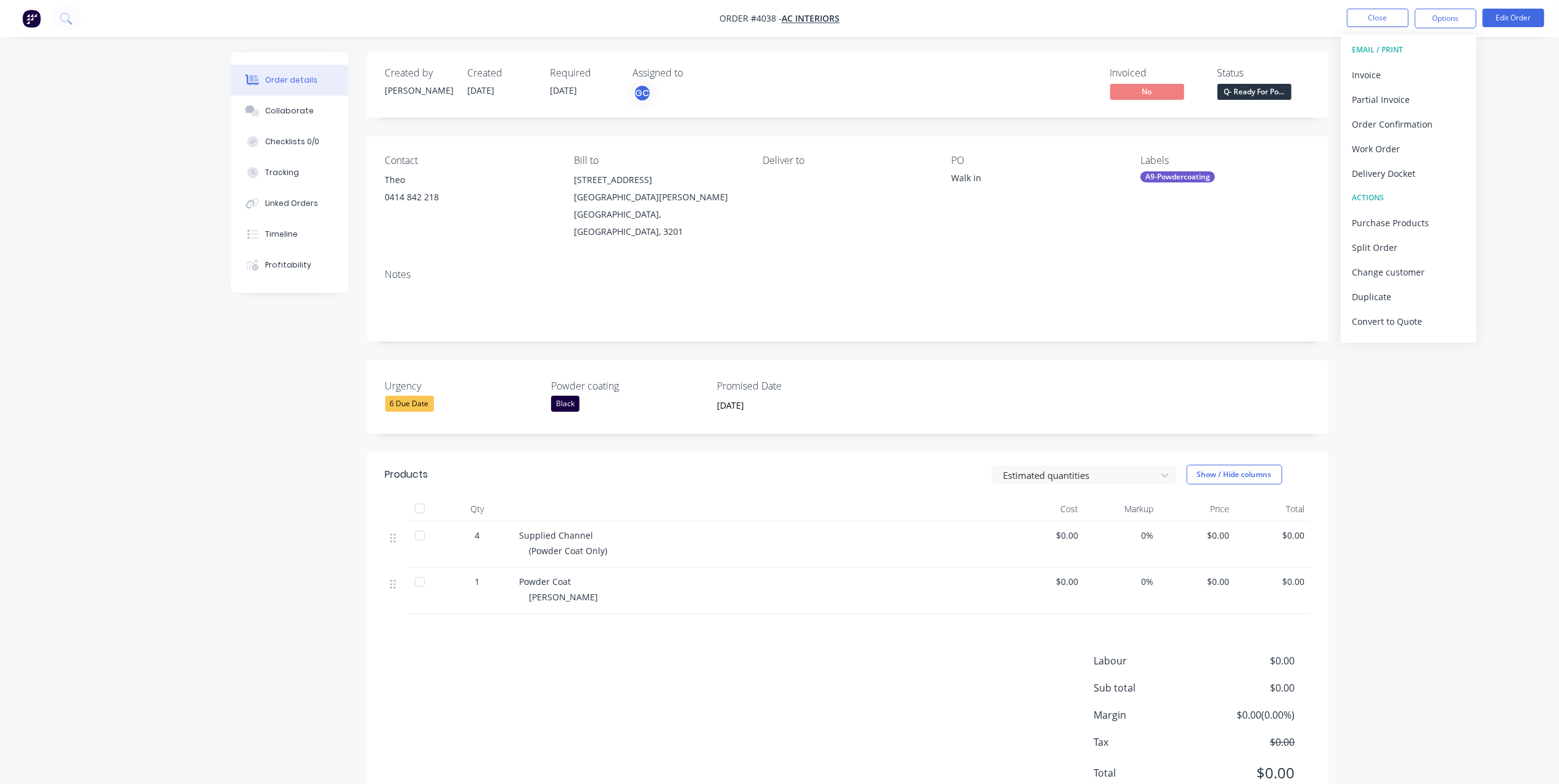
click at [1157, 77] on div "Invoiced" at bounding box center [1157, 73] width 93 height 12
click at [1379, 26] on button "Close" at bounding box center [1378, 18] width 62 height 19
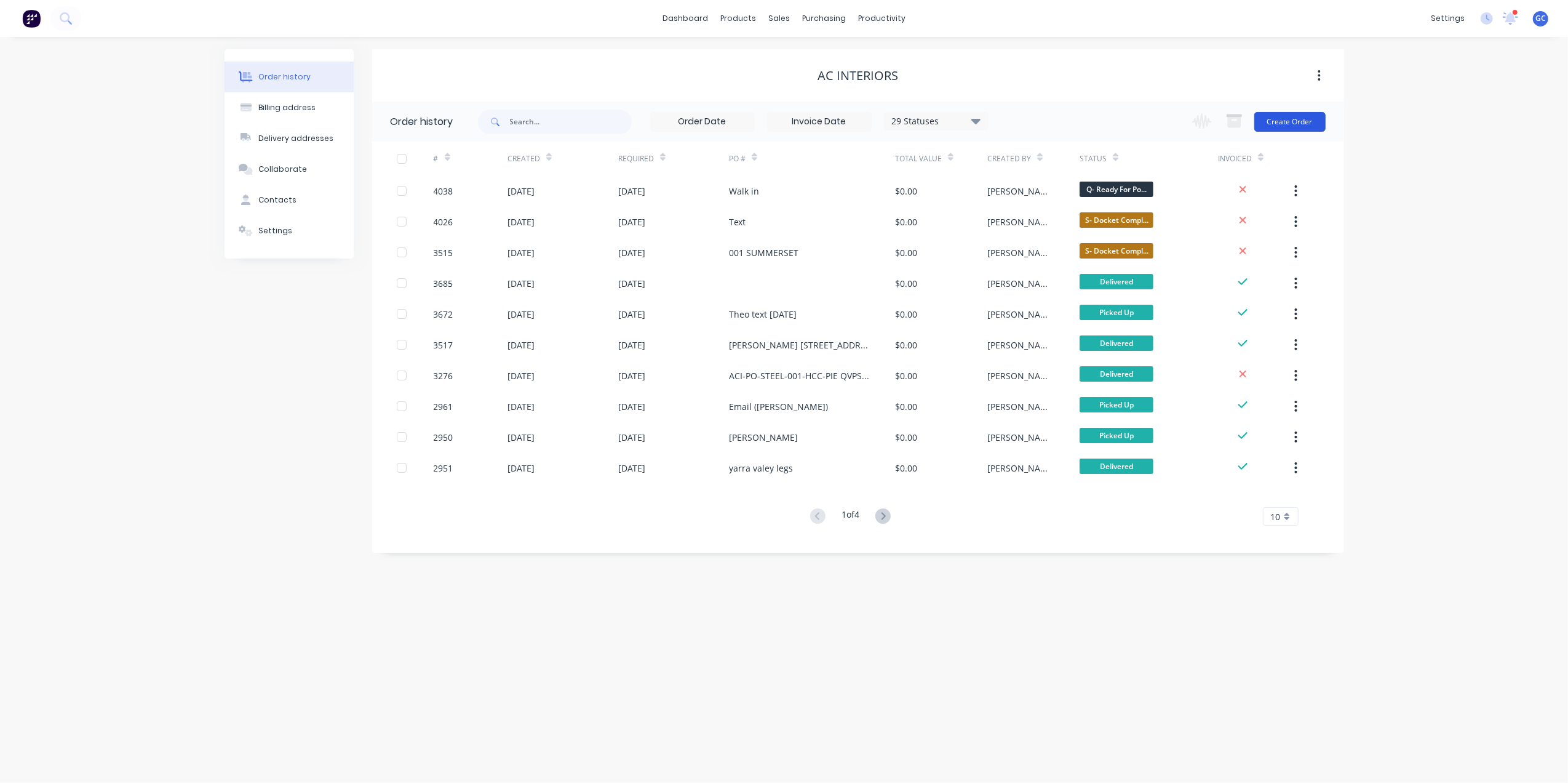
click at [1299, 125] on button "Create Order" at bounding box center [1290, 121] width 71 height 20
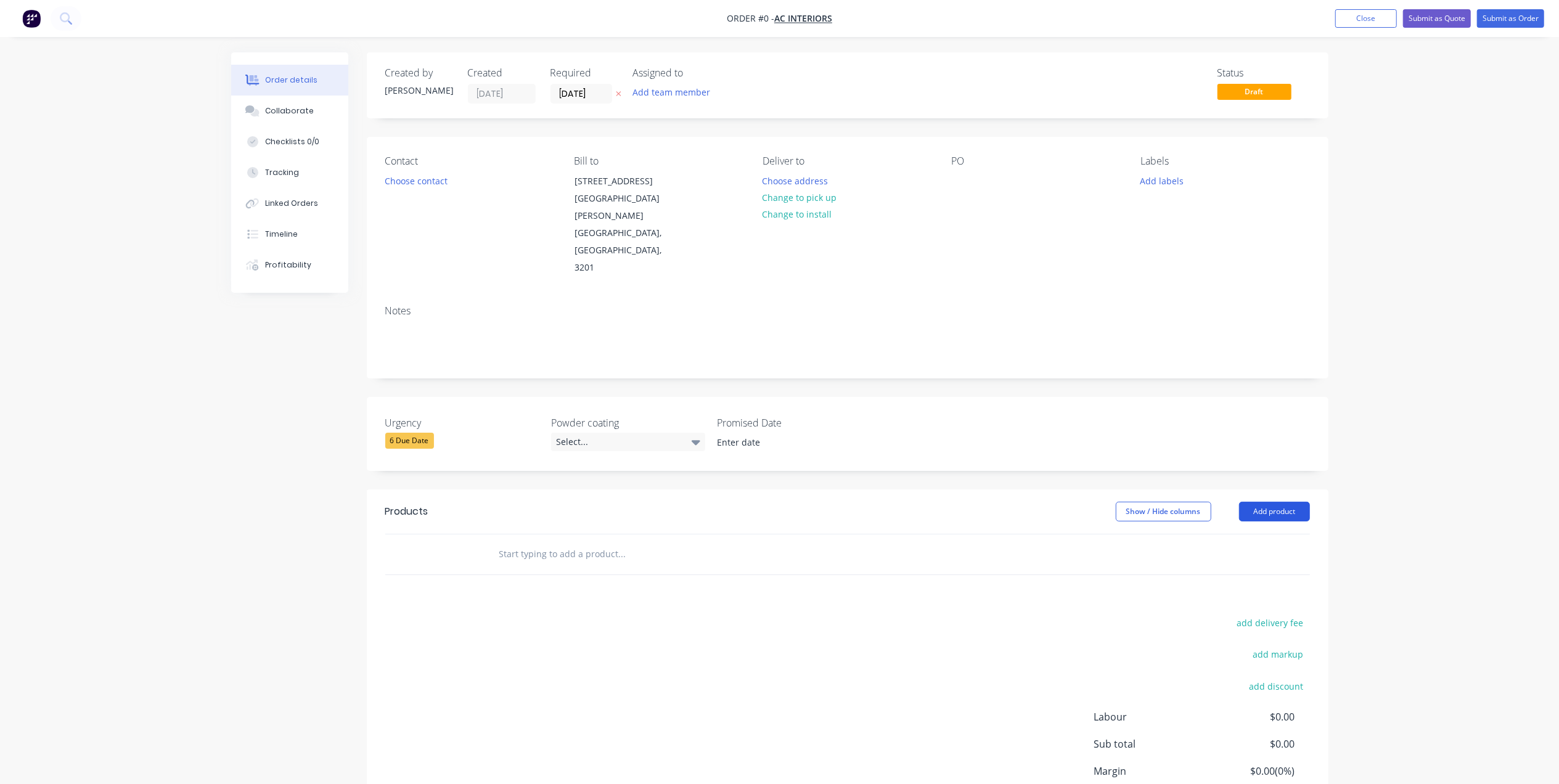
click at [1265, 501] on button "Add product" at bounding box center [1274, 511] width 71 height 20
drag, startPoint x: 1095, startPoint y: 221, endPoint x: 1107, endPoint y: 211, distance: 15.6
click at [1102, 215] on div "Contact Choose contact [PERSON_NAME] to [STREET_ADDRESS][PERSON_NAME] Deliver t…" at bounding box center [847, 216] width 961 height 158
click at [1365, 19] on button "Close" at bounding box center [1366, 19] width 62 height 19
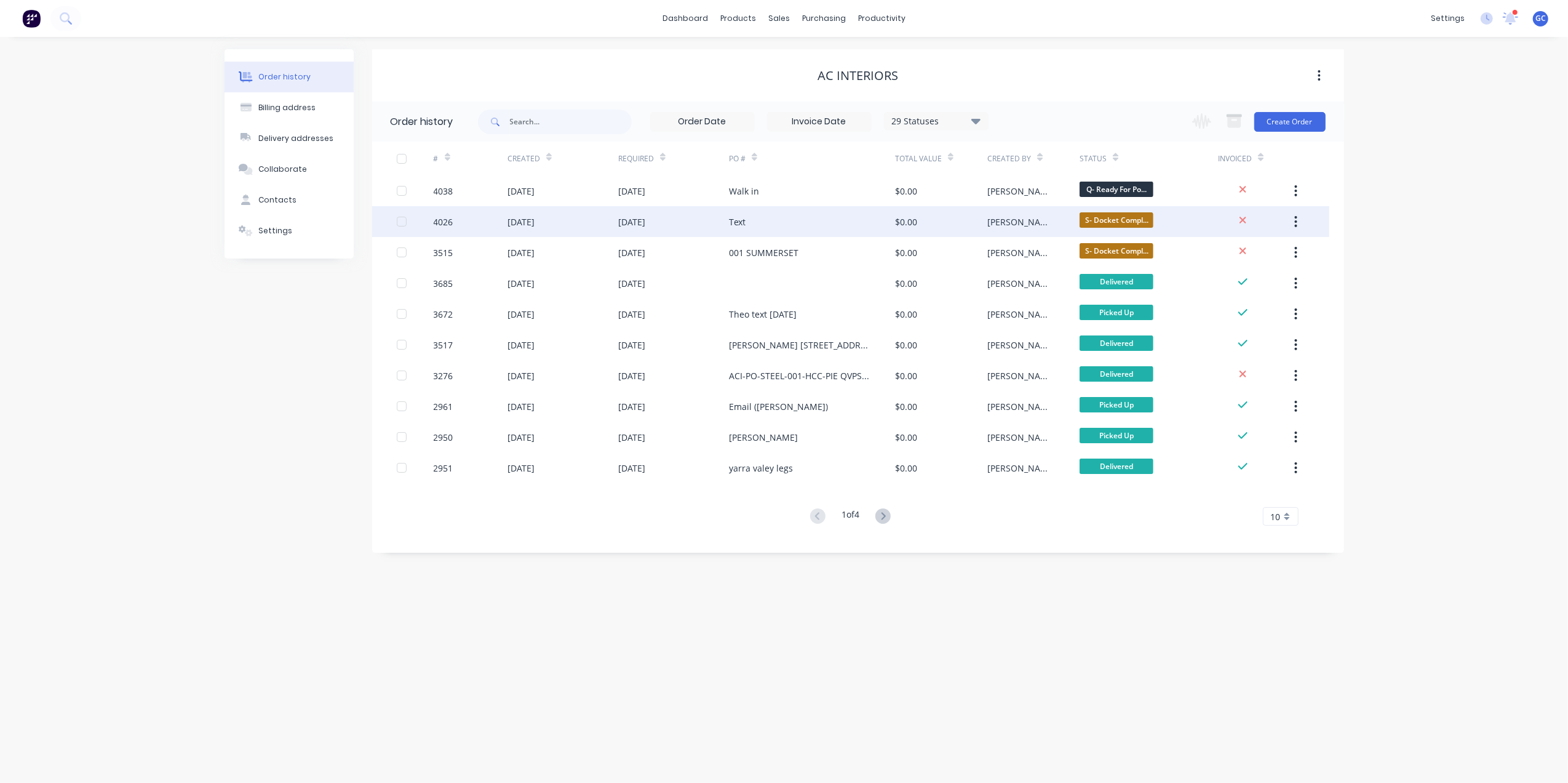
click at [645, 222] on div "[DATE]" at bounding box center [632, 222] width 27 height 13
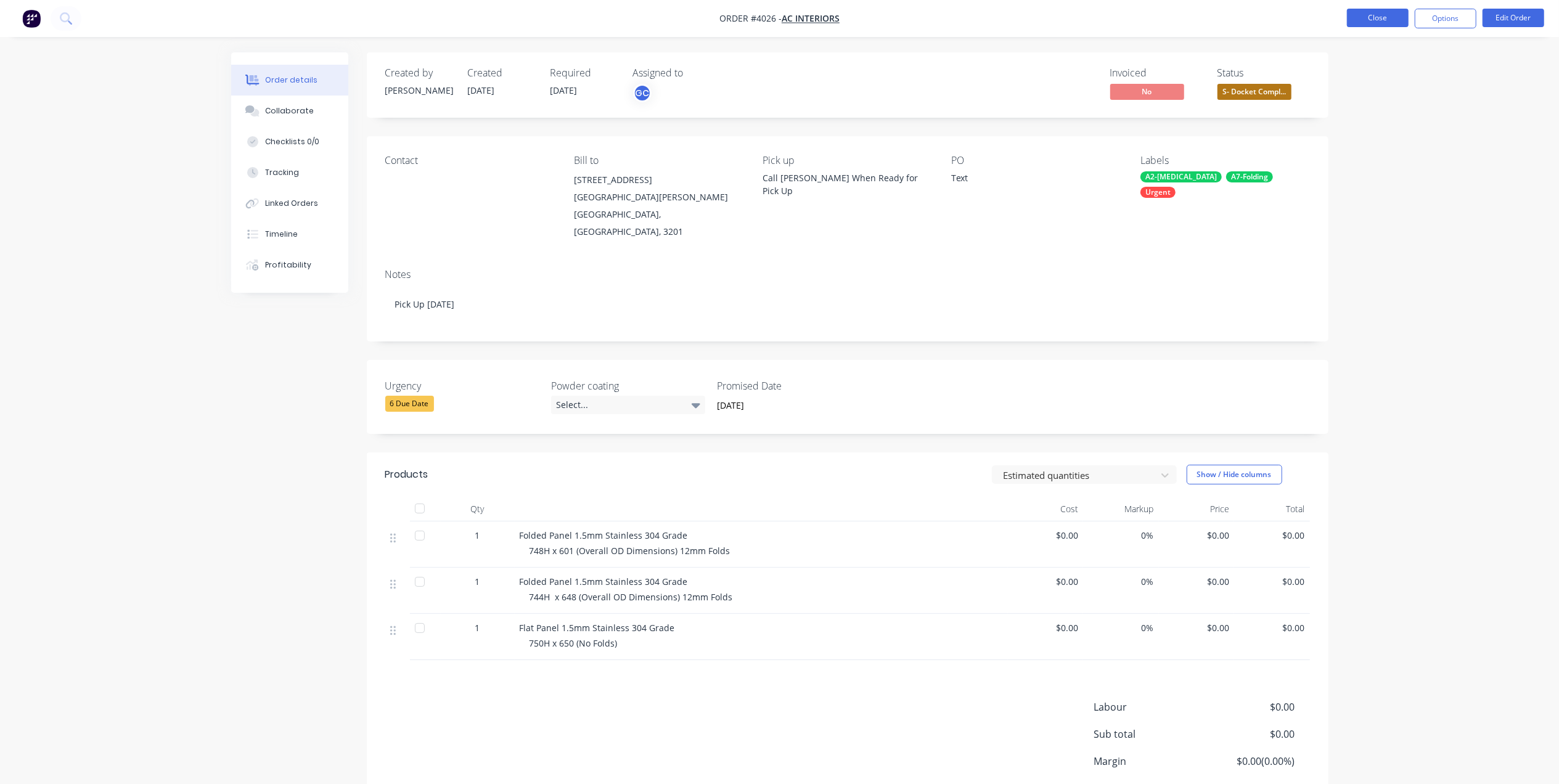
click at [1357, 17] on button "Close" at bounding box center [1378, 18] width 62 height 19
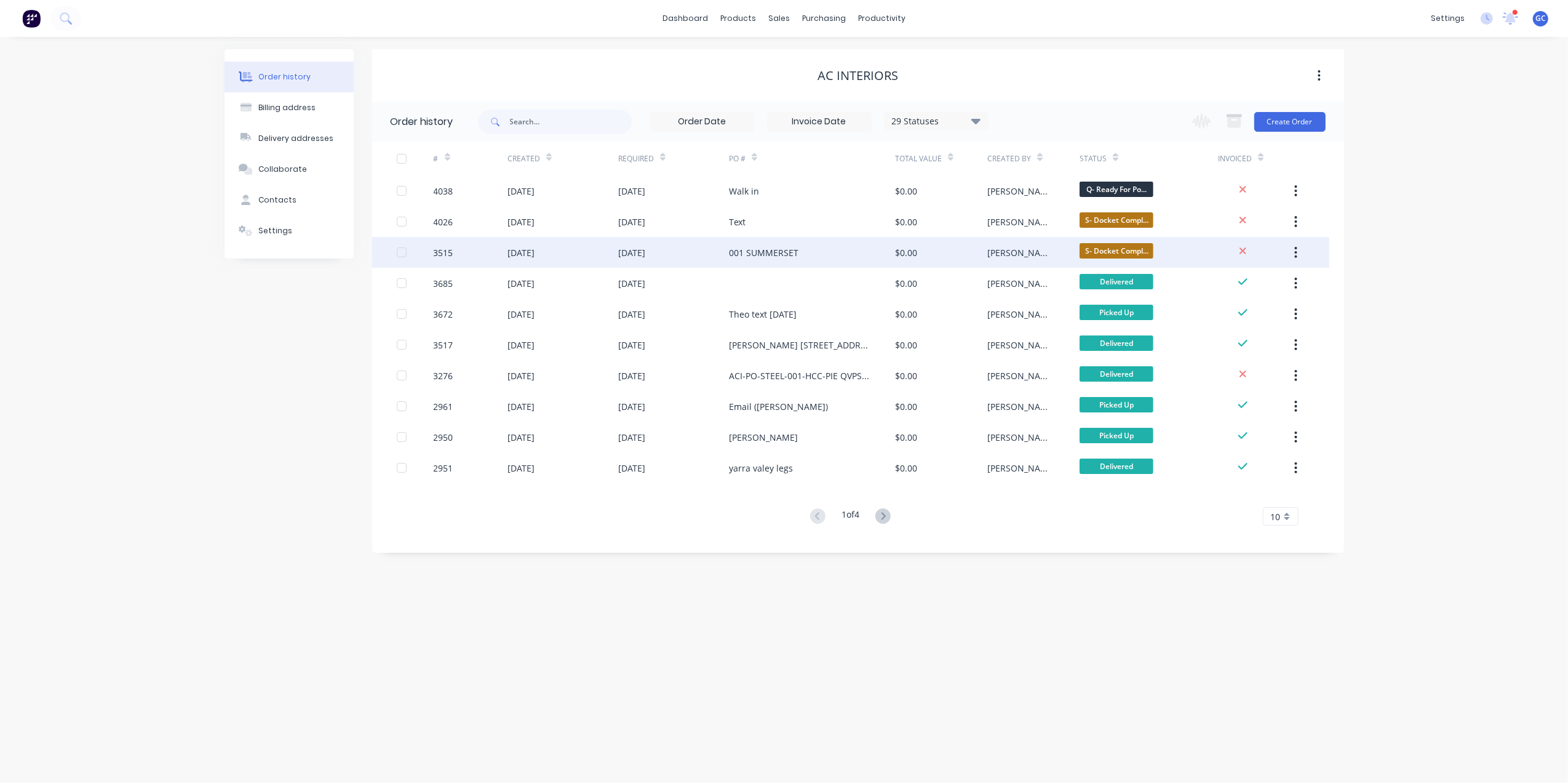
click at [701, 258] on div "[DATE]" at bounding box center [673, 252] width 111 height 31
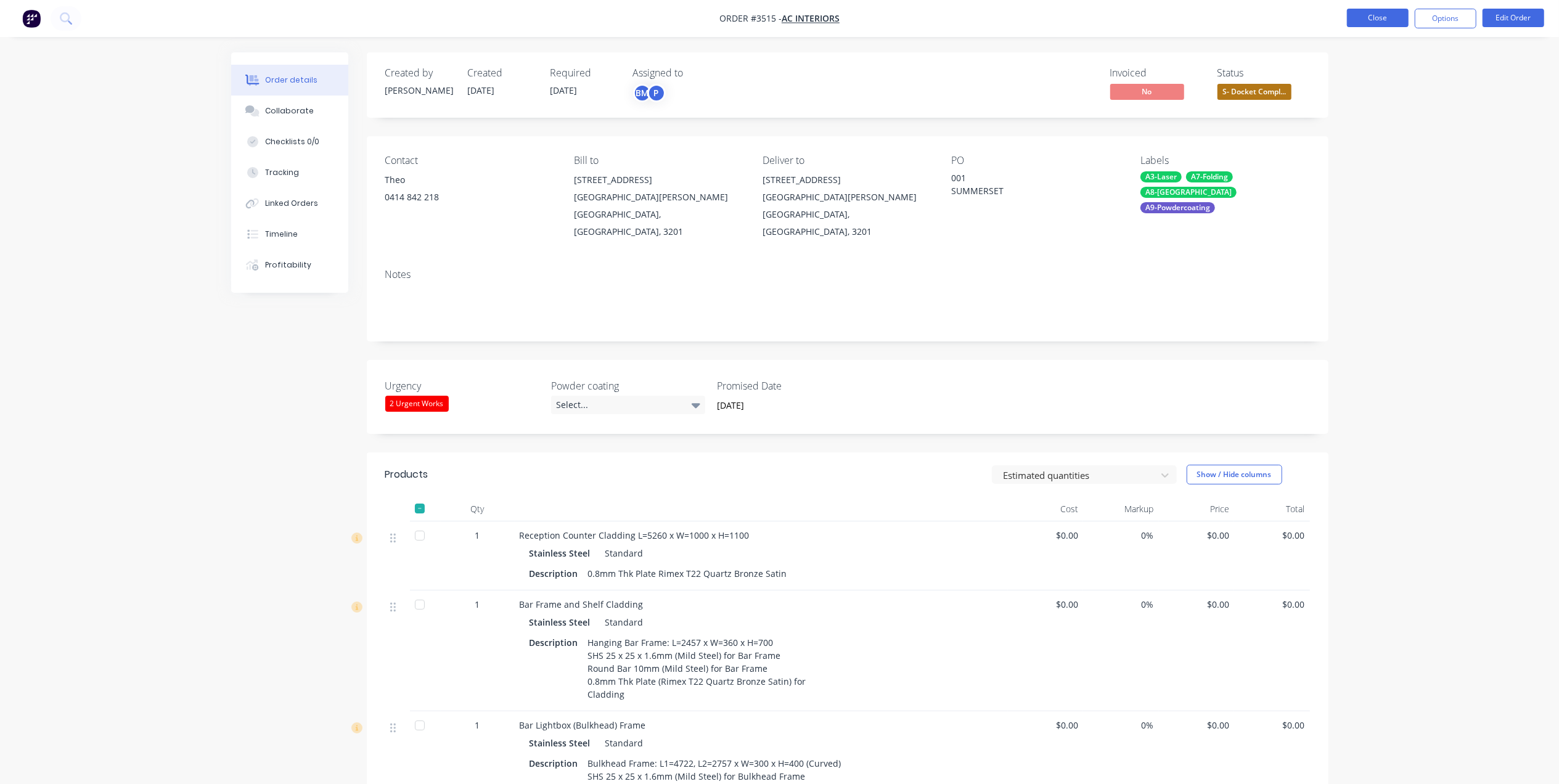
click at [1378, 20] on button "Close" at bounding box center [1378, 18] width 62 height 19
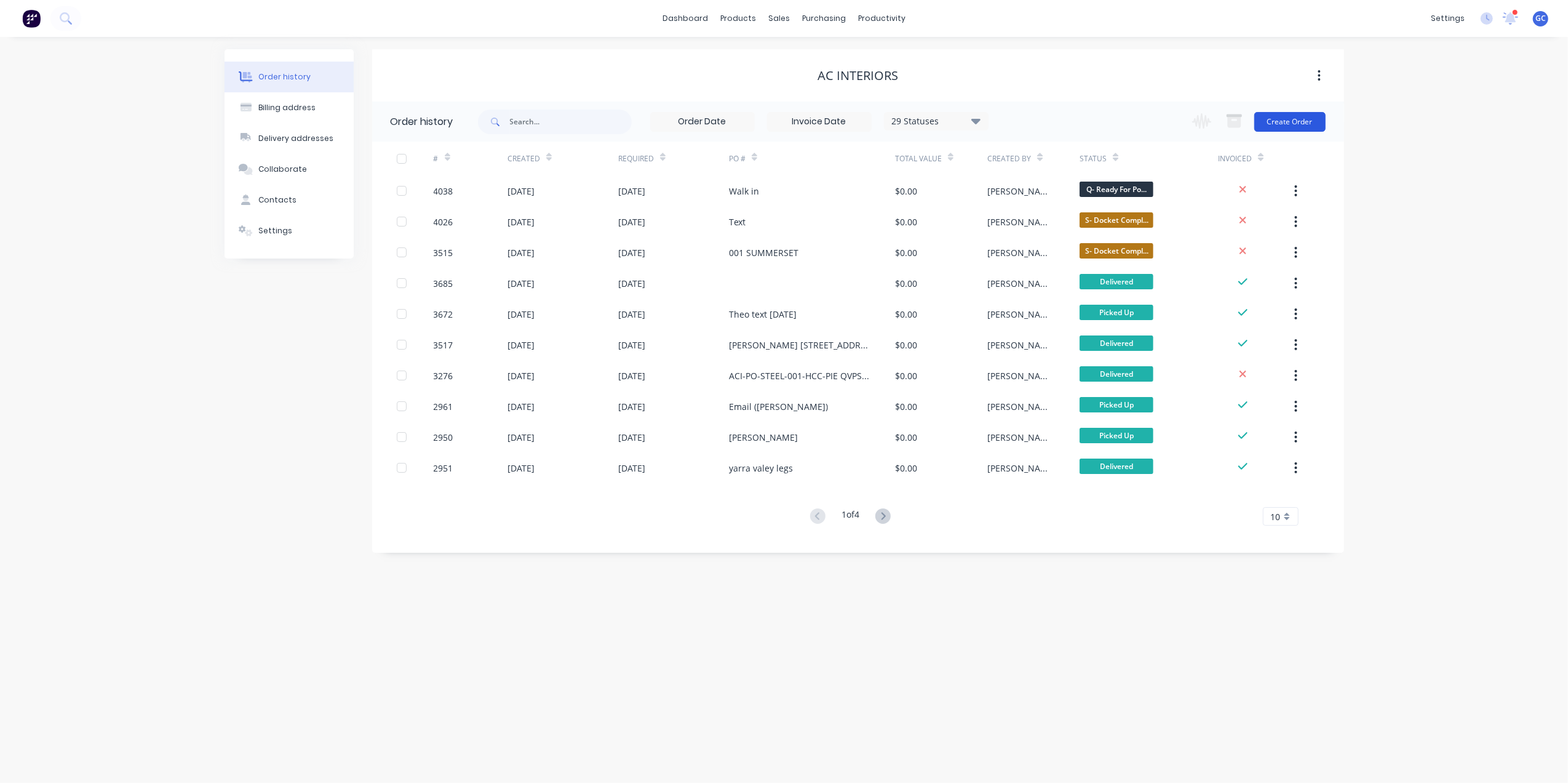
click at [1290, 116] on button "Create Order" at bounding box center [1290, 121] width 71 height 20
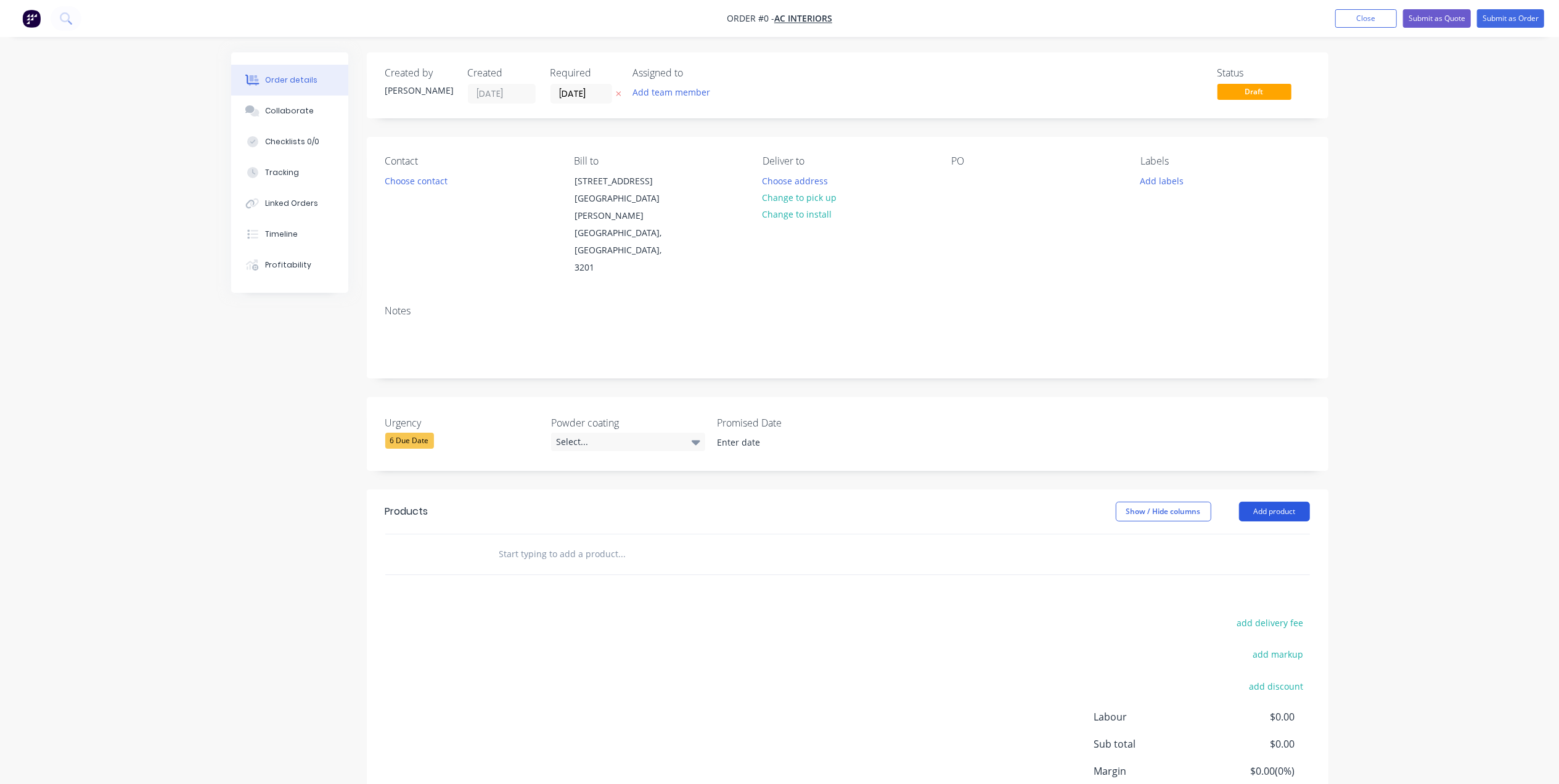
click at [1292, 501] on button "Add product" at bounding box center [1274, 511] width 71 height 20
click at [780, 615] on div "add delivery fee add markup add discount Labour $0.00 Sub total $0.00 Margin $0…" at bounding box center [847, 733] width 924 height 238
click at [1272, 501] on button "Add product" at bounding box center [1274, 511] width 71 height 20
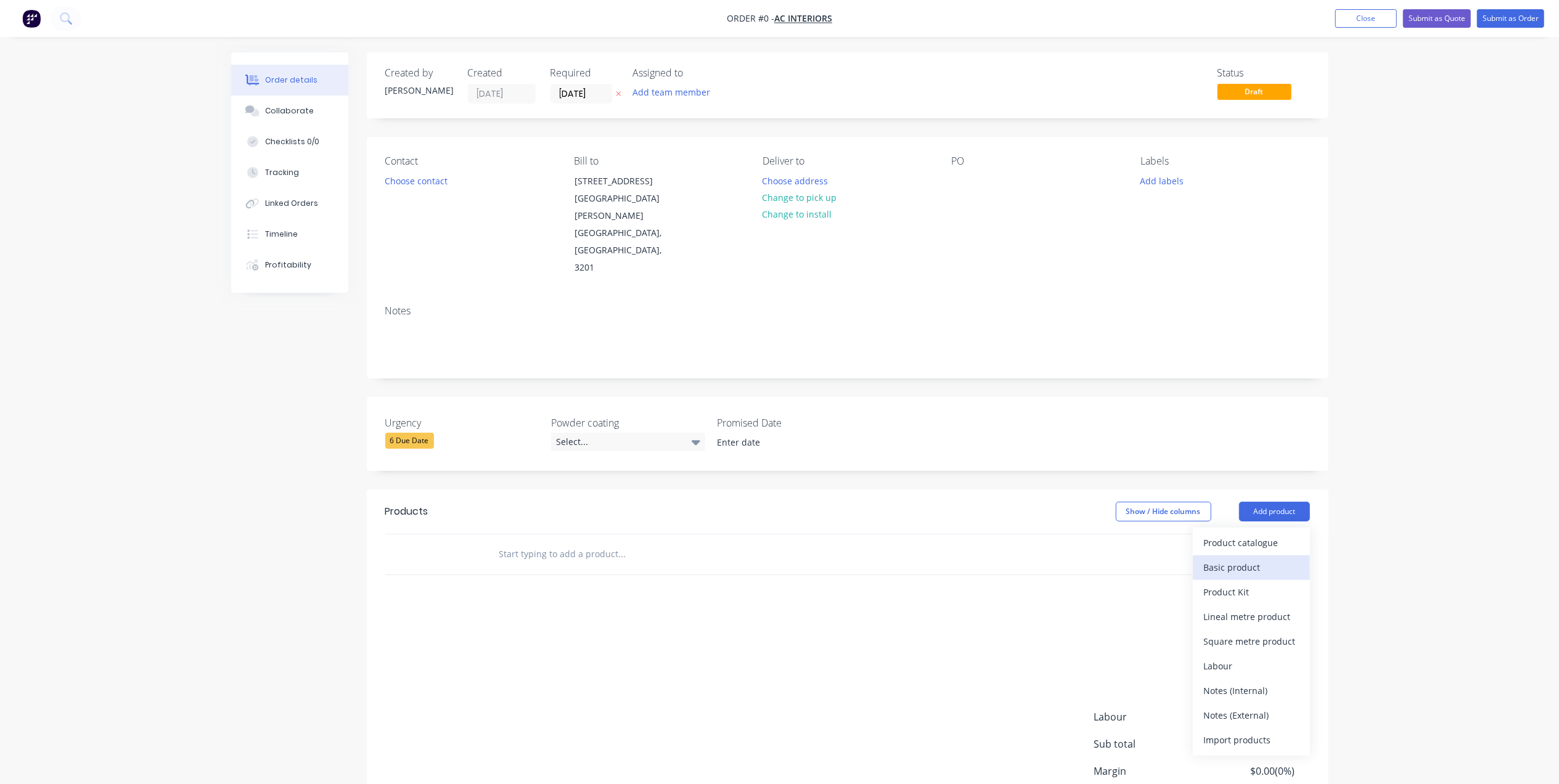
click at [1273, 558] on div "Basic product" at bounding box center [1251, 567] width 95 height 18
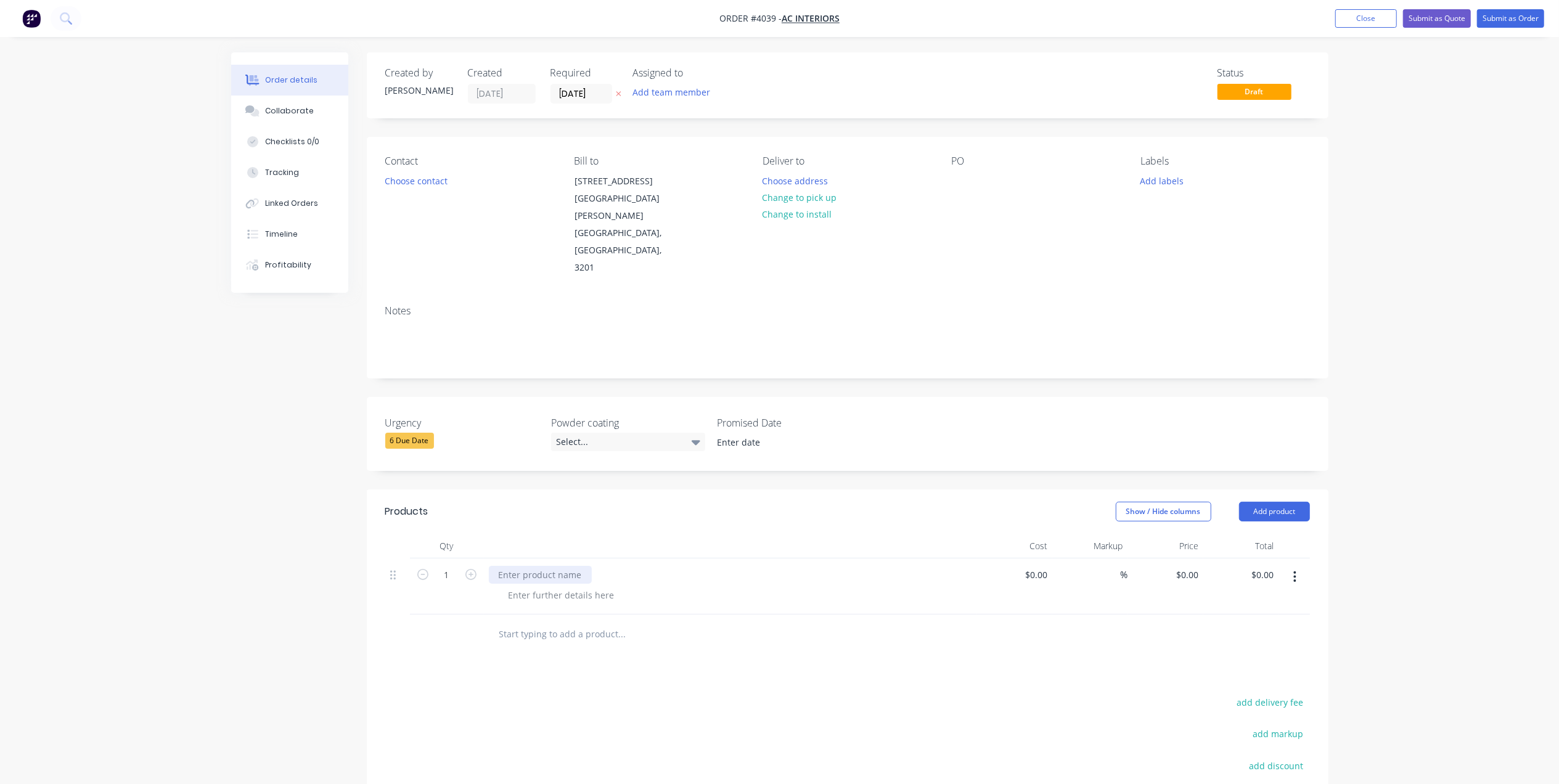
drag, startPoint x: 517, startPoint y: 518, endPoint x: 523, endPoint y: 514, distance: 7.2
click at [518, 566] on div at bounding box center [540, 574] width 103 height 18
click at [548, 586] on div at bounding box center [562, 595] width 126 height 18
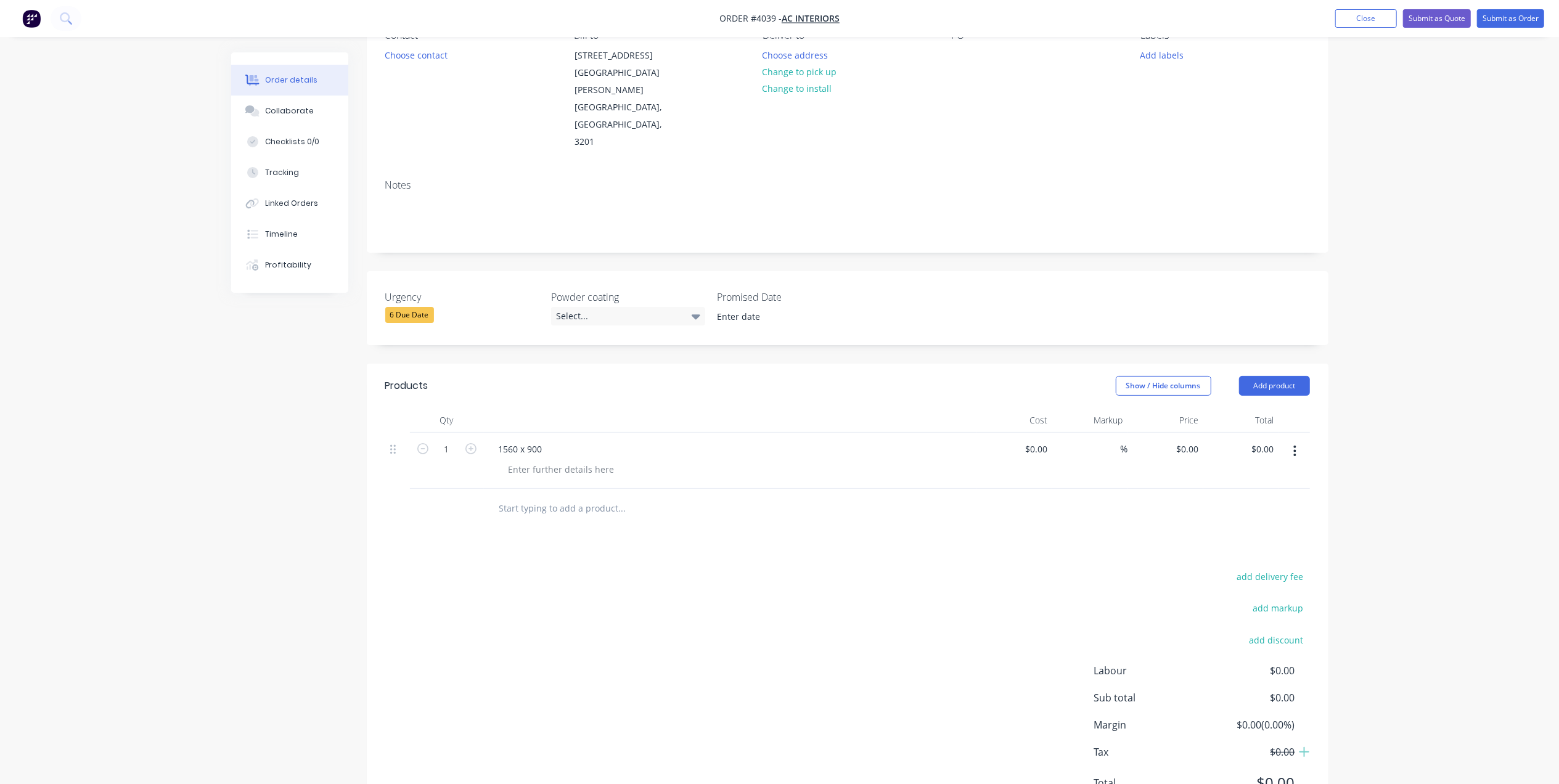
scroll to position [134, 0]
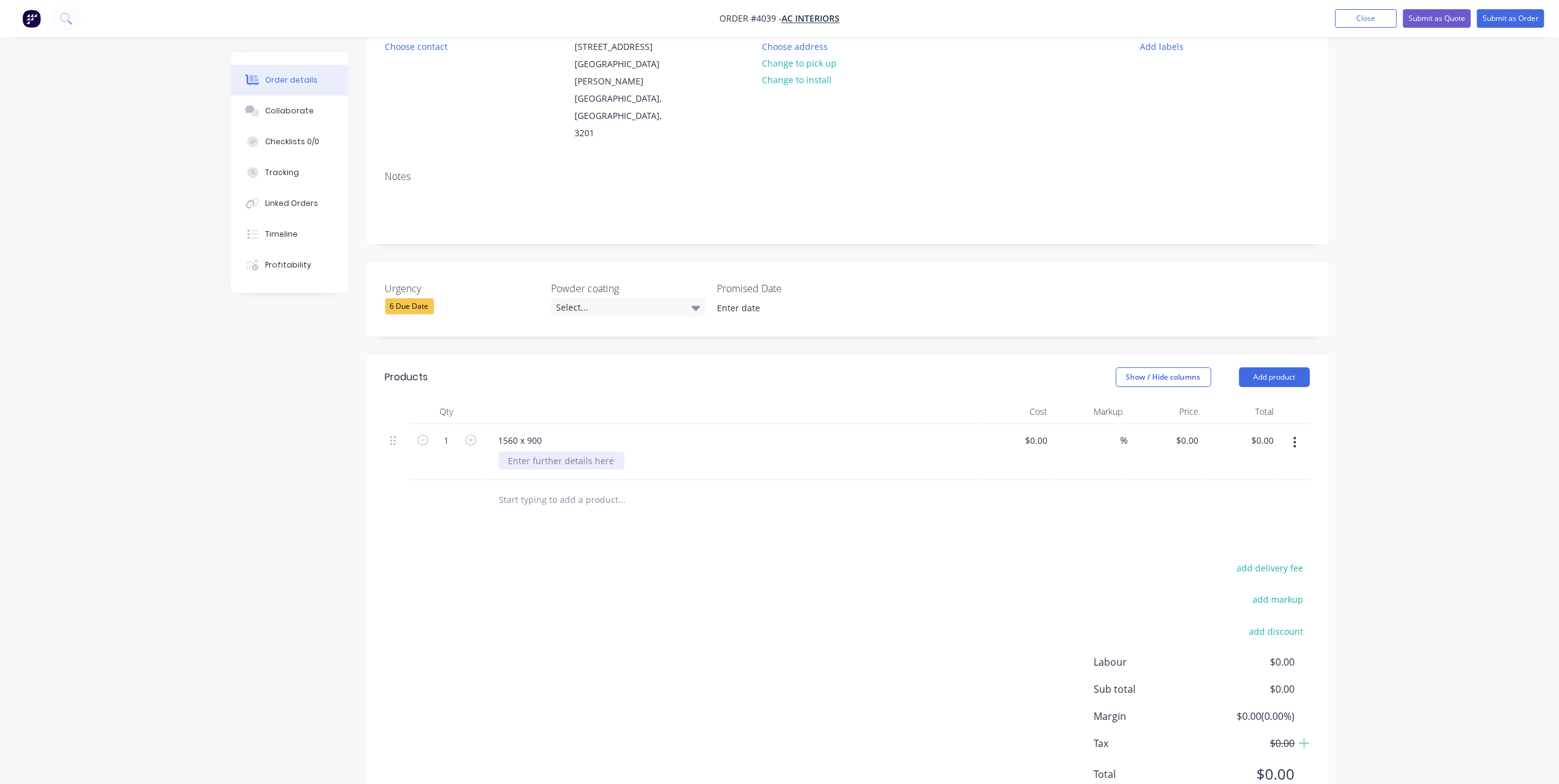
click at [549, 451] on div at bounding box center [562, 460] width 126 height 18
click at [1298, 432] on button "button" at bounding box center [1295, 443] width 29 height 22
click at [1283, 491] on div "Duplicate" at bounding box center [1251, 499] width 95 height 18
click at [550, 487] on div "1560 x 900" at bounding box center [520, 496] width 64 height 18
click at [464, 488] on button "button" at bounding box center [470, 494] width 16 height 13
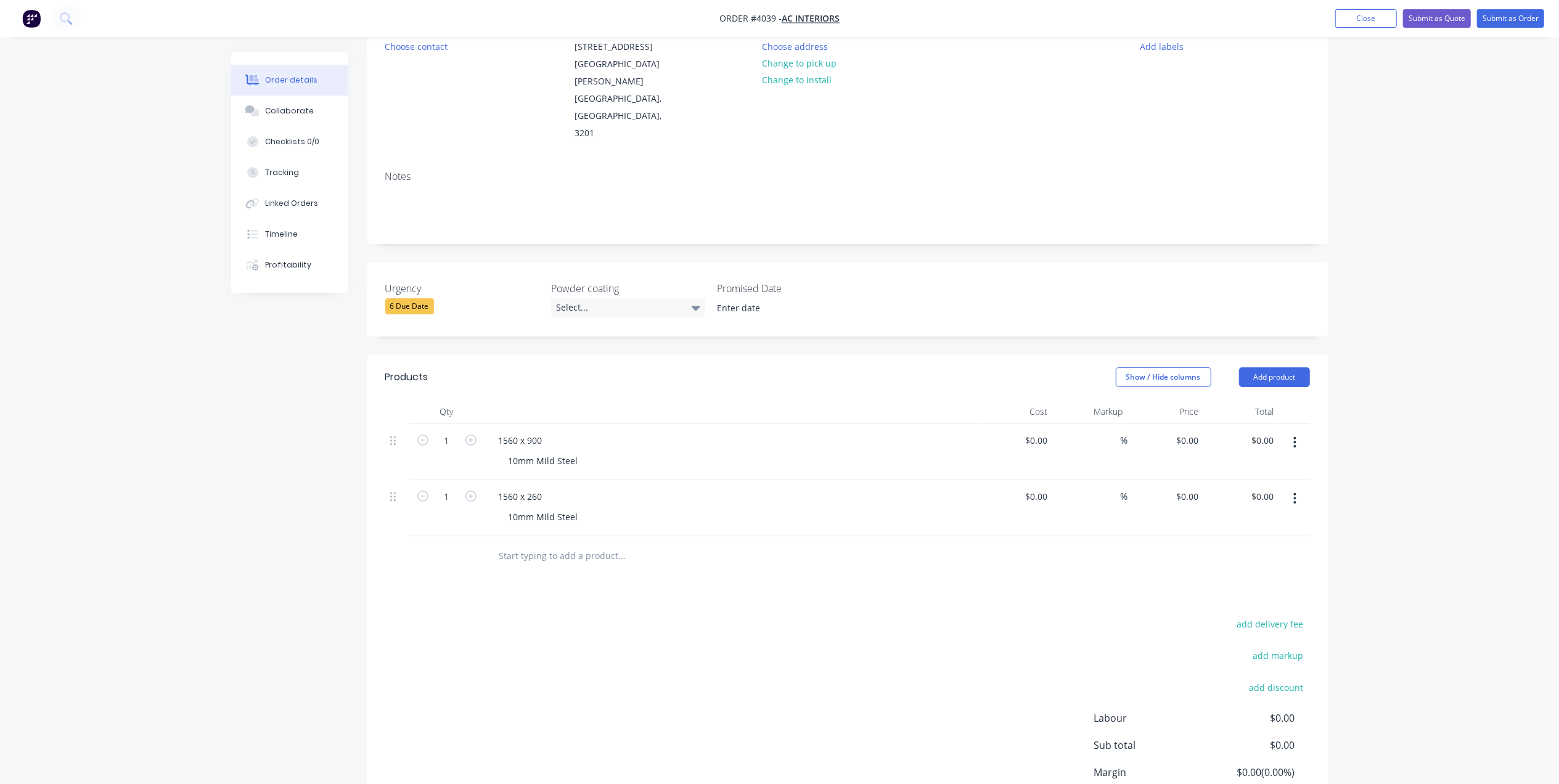
type input "2"
click at [1290, 432] on button "button" at bounding box center [1295, 443] width 29 height 22
click at [1279, 491] on div "Duplicate" at bounding box center [1251, 499] width 95 height 18
drag, startPoint x: 535, startPoint y: 499, endPoint x: 554, endPoint y: 504, distance: 19.6
click at [541, 543] on div "1560 x 900" at bounding box center [520, 552] width 64 height 18
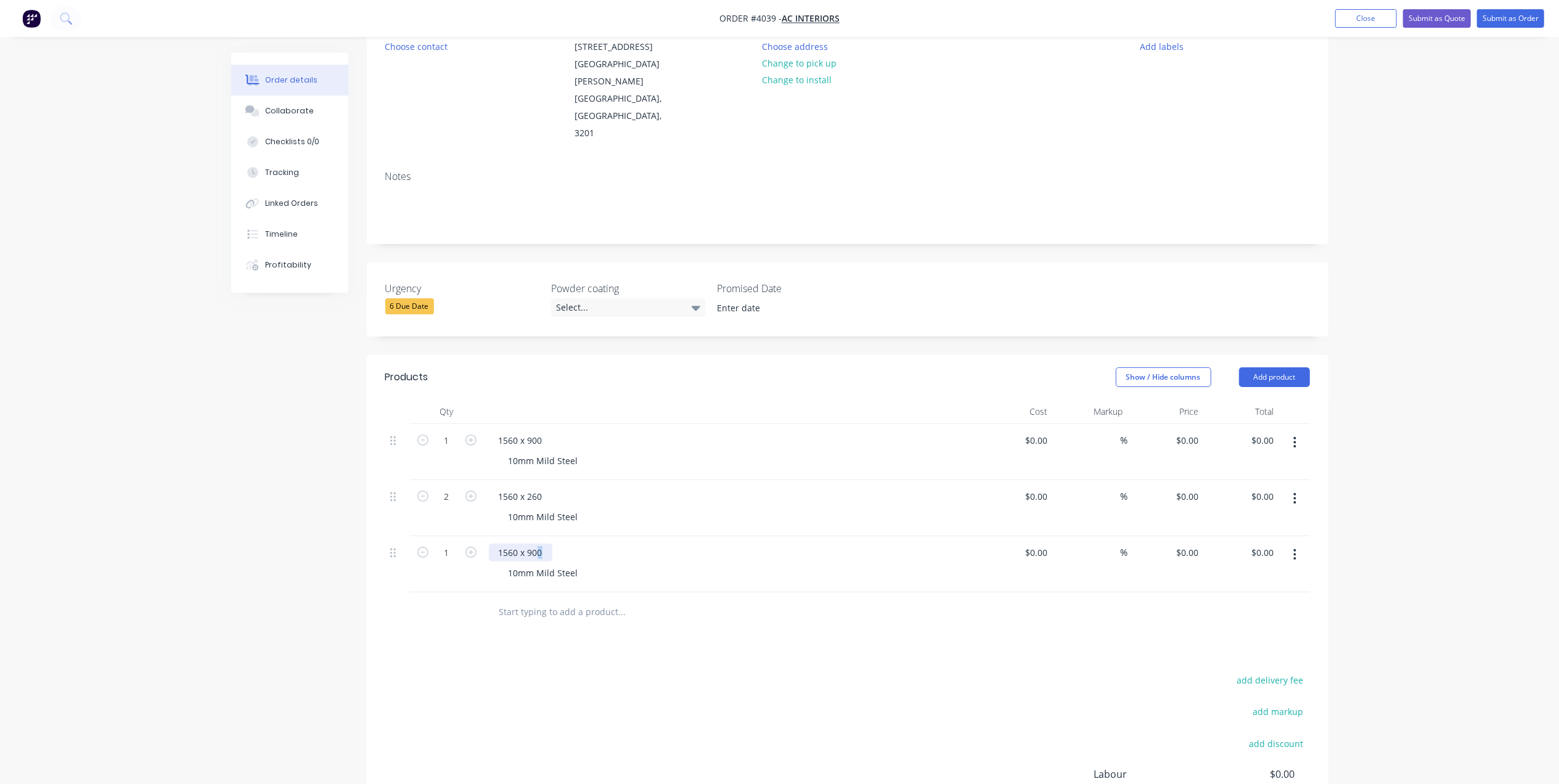
click at [549, 543] on div "1560 x 900" at bounding box center [520, 552] width 64 height 18
click at [512, 543] on div "1560 x 900" at bounding box center [520, 552] width 64 height 18
drag, startPoint x: 512, startPoint y: 504, endPoint x: 456, endPoint y: 508, distance: 56.1
click at [456, 536] on div "1 1560 x 900 10mm Mild Steel $0.00 $0.00 % $0.00 $0.00 $0.00 $0.00" at bounding box center [847, 564] width 924 height 56
click at [672, 610] on div "Products Show / Hide columns Add product Qty Cost Markup Price Total 1 1560 x 9…" at bounding box center [847, 641] width 961 height 573
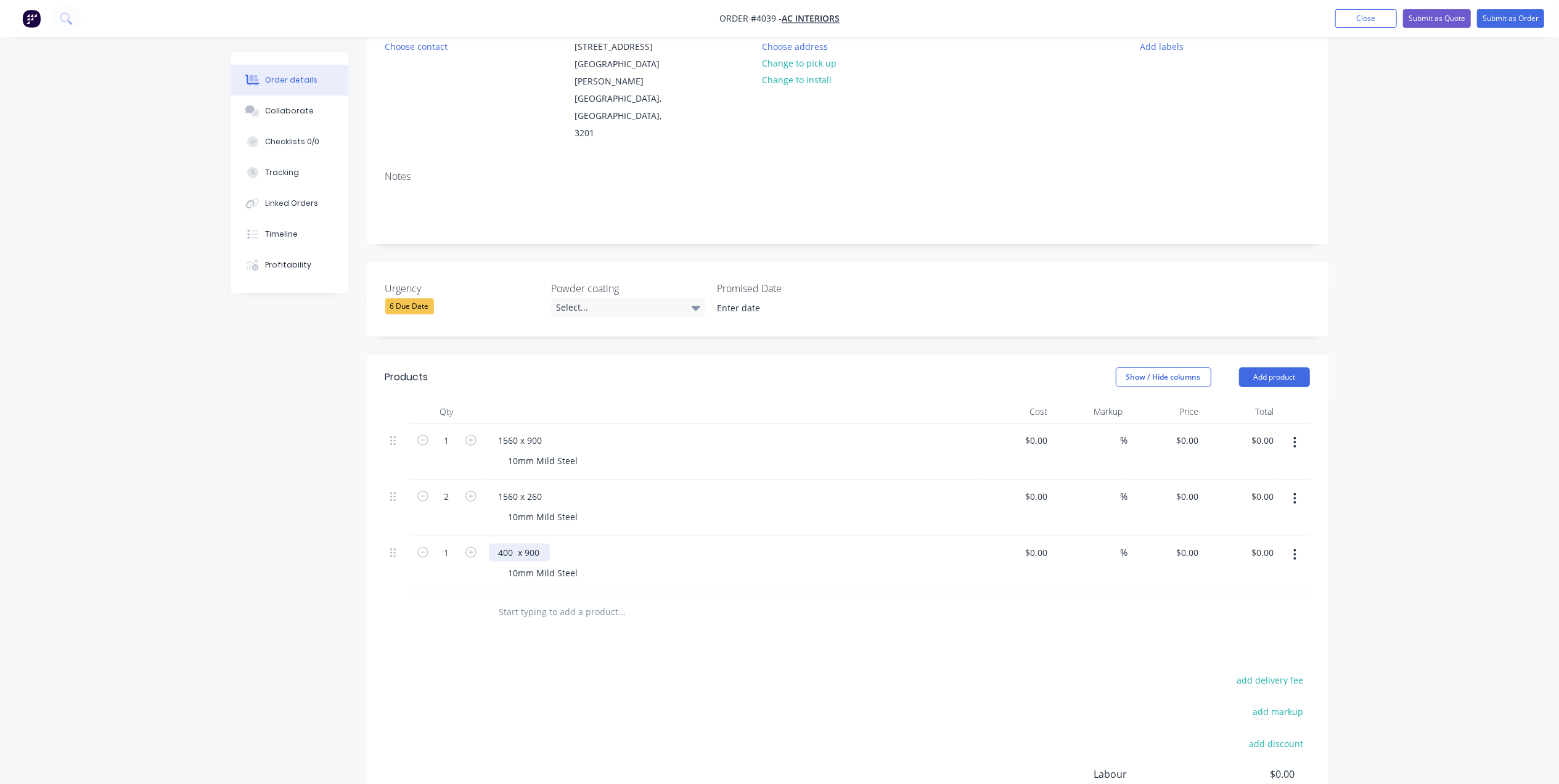
drag, startPoint x: 511, startPoint y: 501, endPoint x: 528, endPoint y: 503, distance: 17.1
click at [512, 543] on div "400 x 900" at bounding box center [519, 552] width 61 height 18
click at [802, 536] on div "400 x 900 10mm Mild Steel" at bounding box center [730, 564] width 493 height 56
click at [469, 547] on icon "button" at bounding box center [470, 552] width 11 height 11
type input "2"
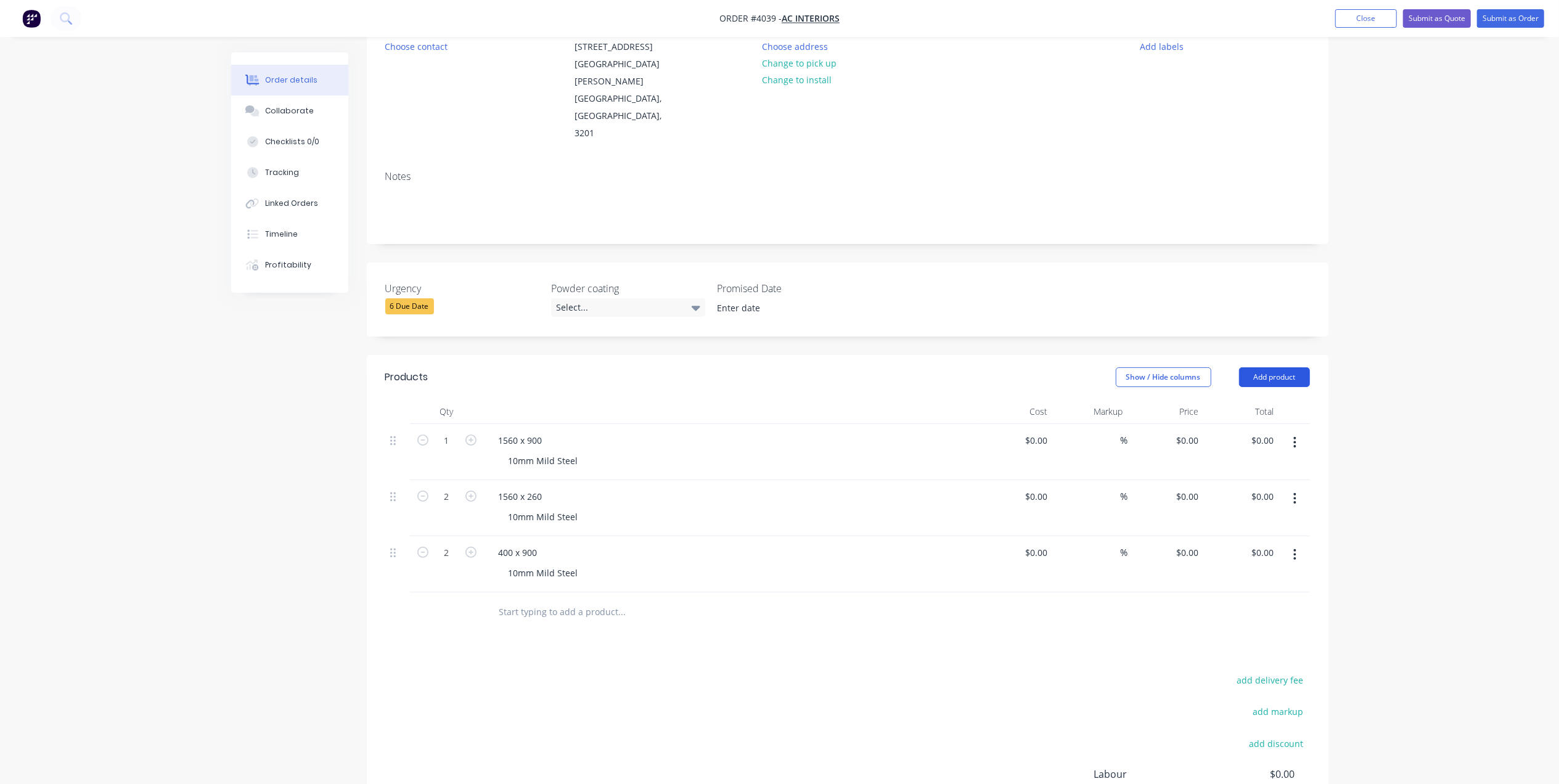
click at [1270, 367] on button "Add product" at bounding box center [1274, 377] width 71 height 20
click at [1256, 424] on div "Basic product" at bounding box center [1251, 432] width 95 height 18
click at [585, 599] on div at bounding box center [540, 608] width 103 height 18
click at [558, 620] on div at bounding box center [562, 628] width 126 height 18
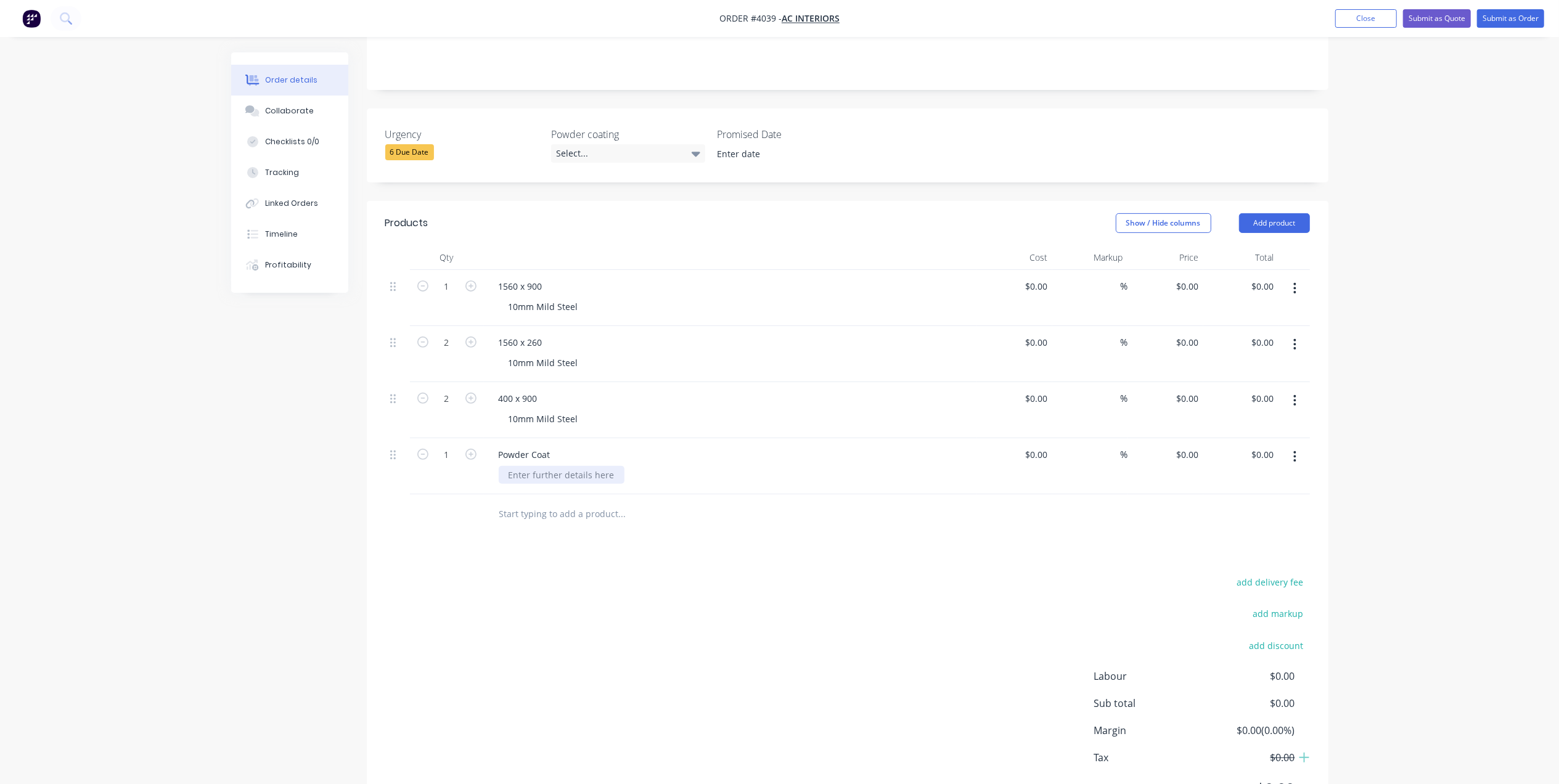
scroll to position [303, 0]
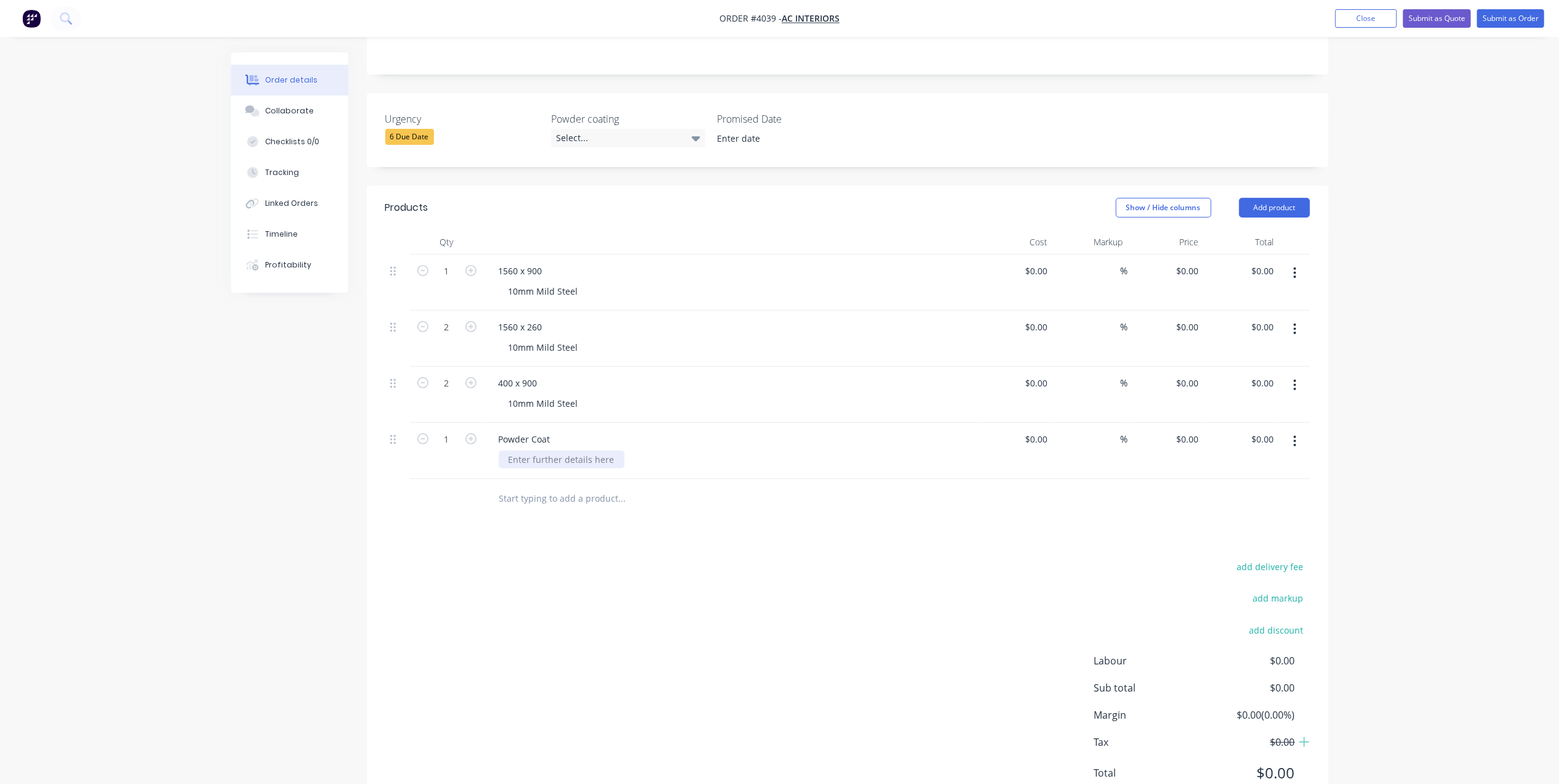
click at [598, 450] on div at bounding box center [562, 459] width 126 height 18
click at [562, 585] on div "add delivery fee add markup add discount Labour $0.00 Sub total $0.00 Margin $0…" at bounding box center [847, 677] width 924 height 238
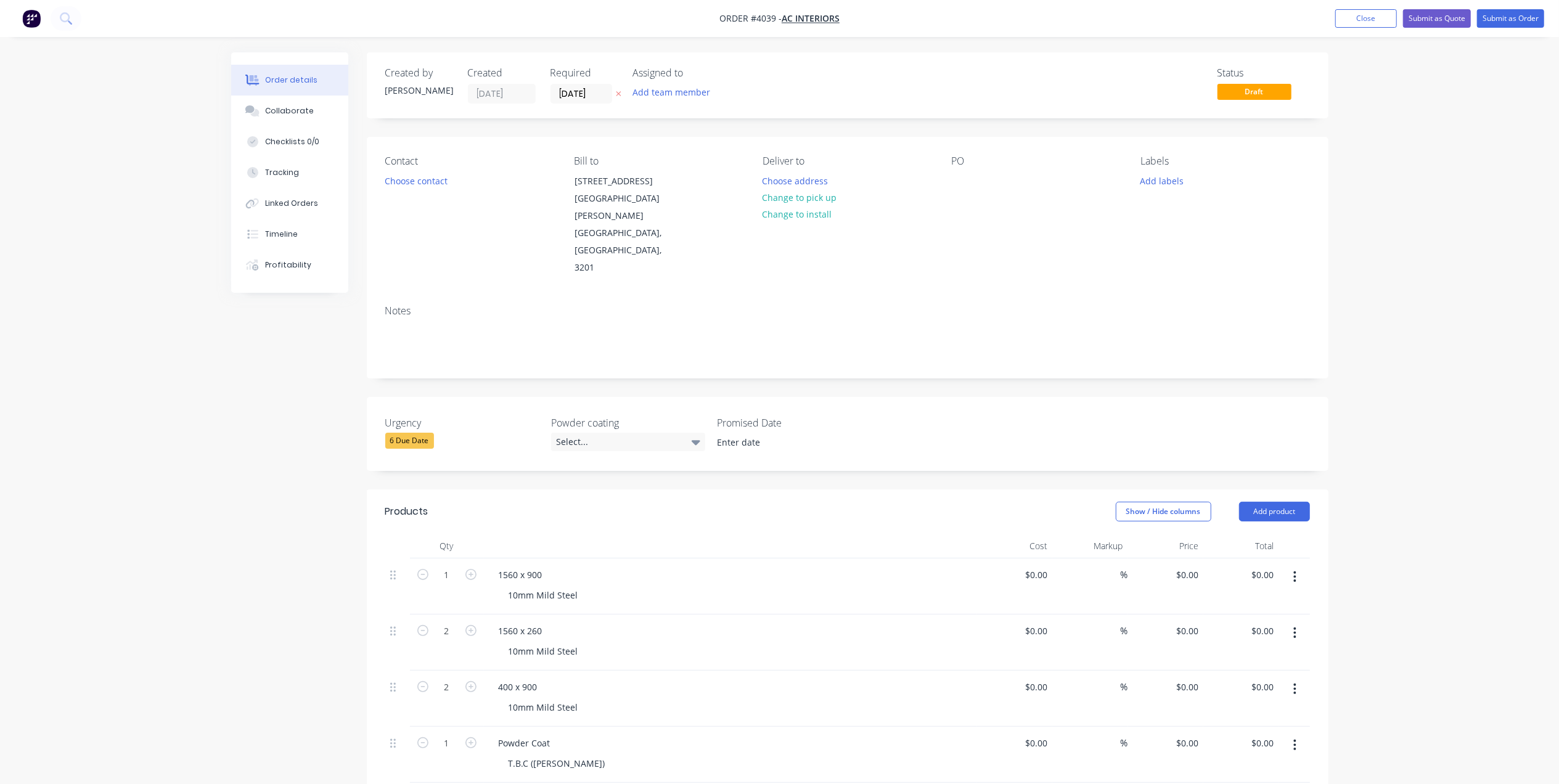
click at [421, 432] on div "6 Due Date" at bounding box center [409, 440] width 49 height 16
click at [433, 585] on div "4 Next Week" at bounding box center [421, 585] width 53 height 16
click at [765, 433] on input at bounding box center [785, 443] width 153 height 19
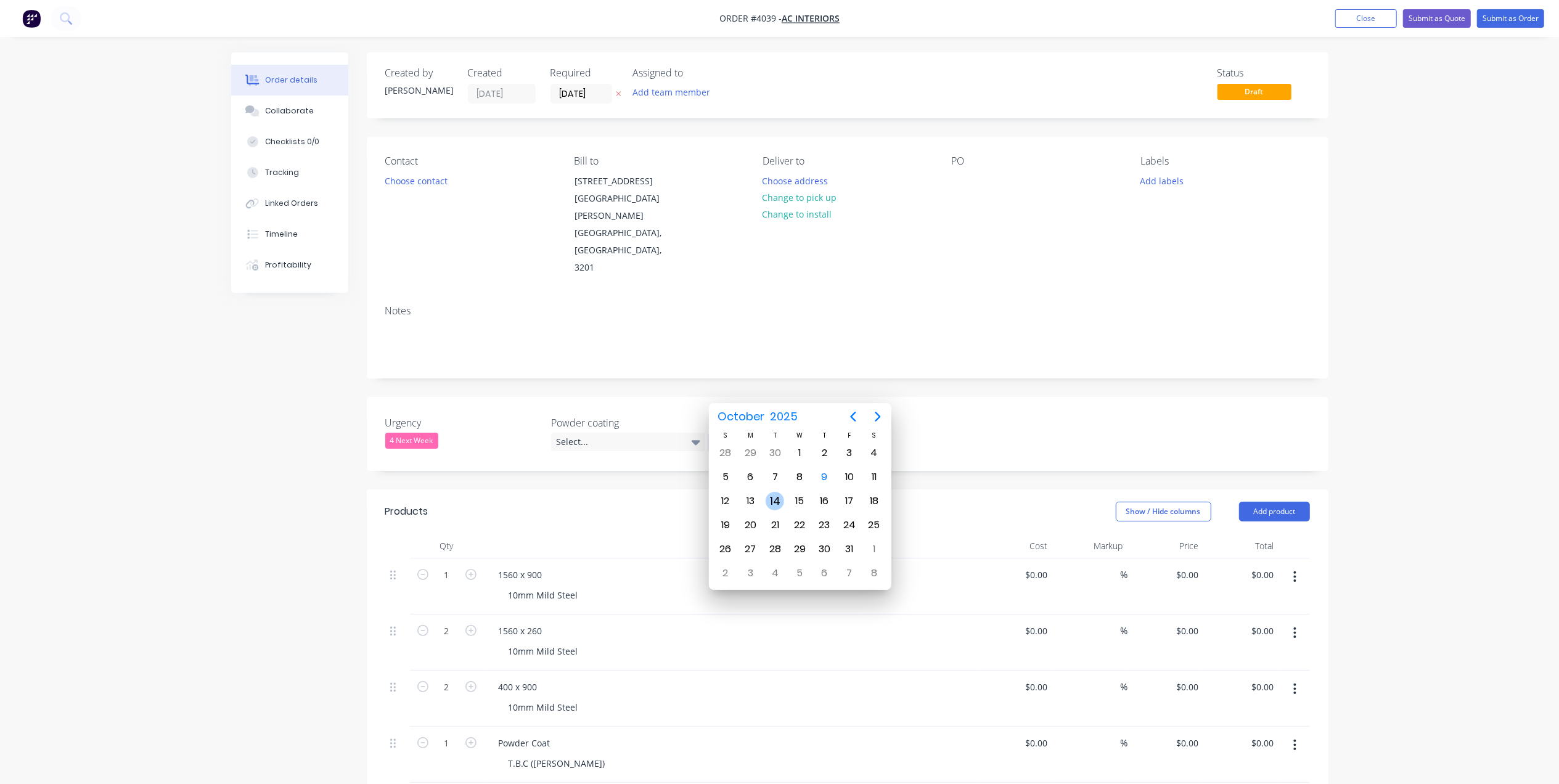
click at [776, 503] on div "14" at bounding box center [775, 501] width 19 height 19
type input "[DATE]"
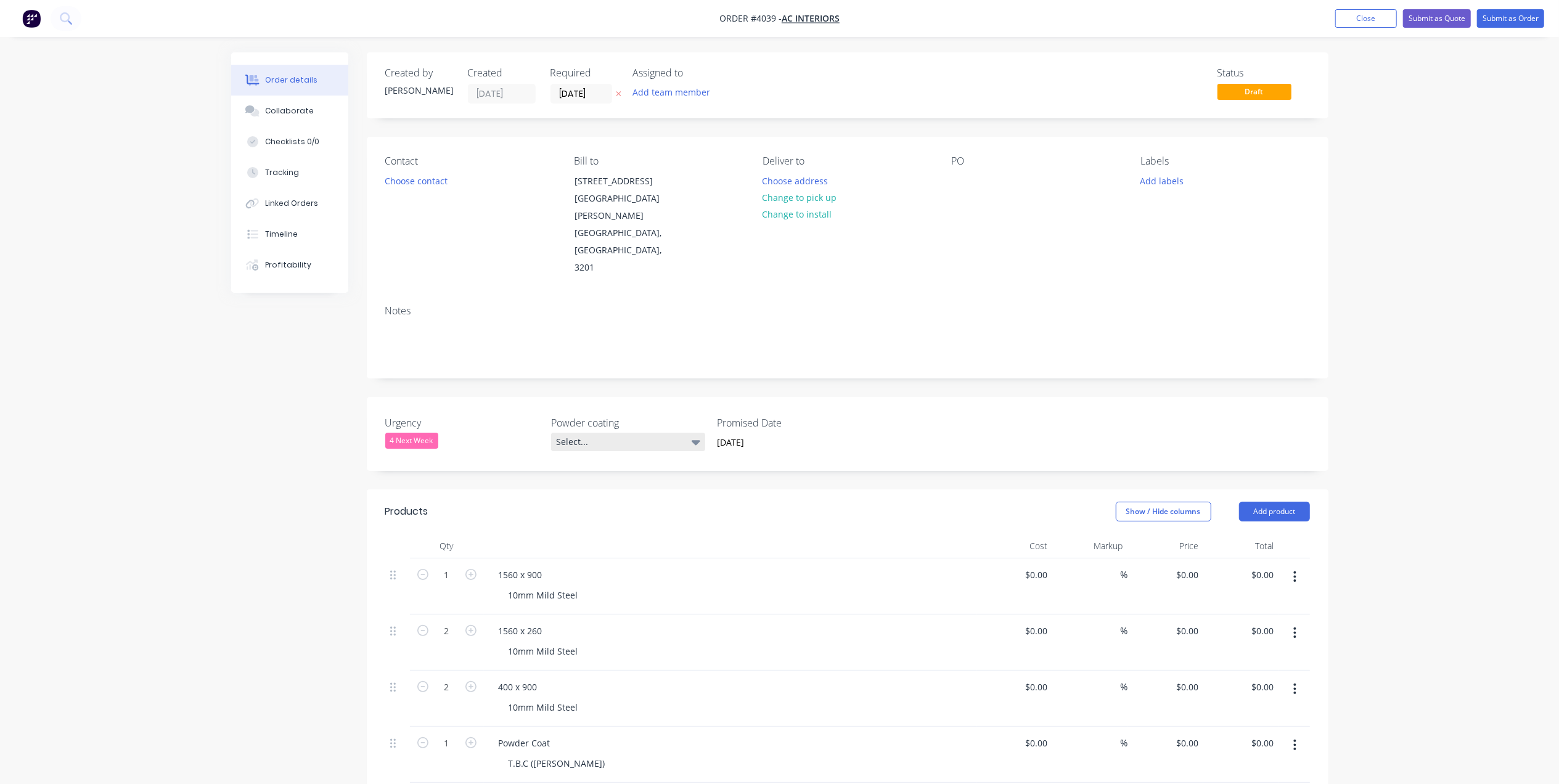
click at [603, 432] on div "Select..." at bounding box center [628, 442] width 154 height 19
click at [595, 440] on button "Black" at bounding box center [642, 440] width 185 height 25
click at [558, 432] on div "Black" at bounding box center [565, 440] width 28 height 16
click at [578, 422] on button "None" at bounding box center [642, 414] width 185 height 21
drag, startPoint x: 511, startPoint y: 323, endPoint x: 480, endPoint y: 314, distance: 32.3
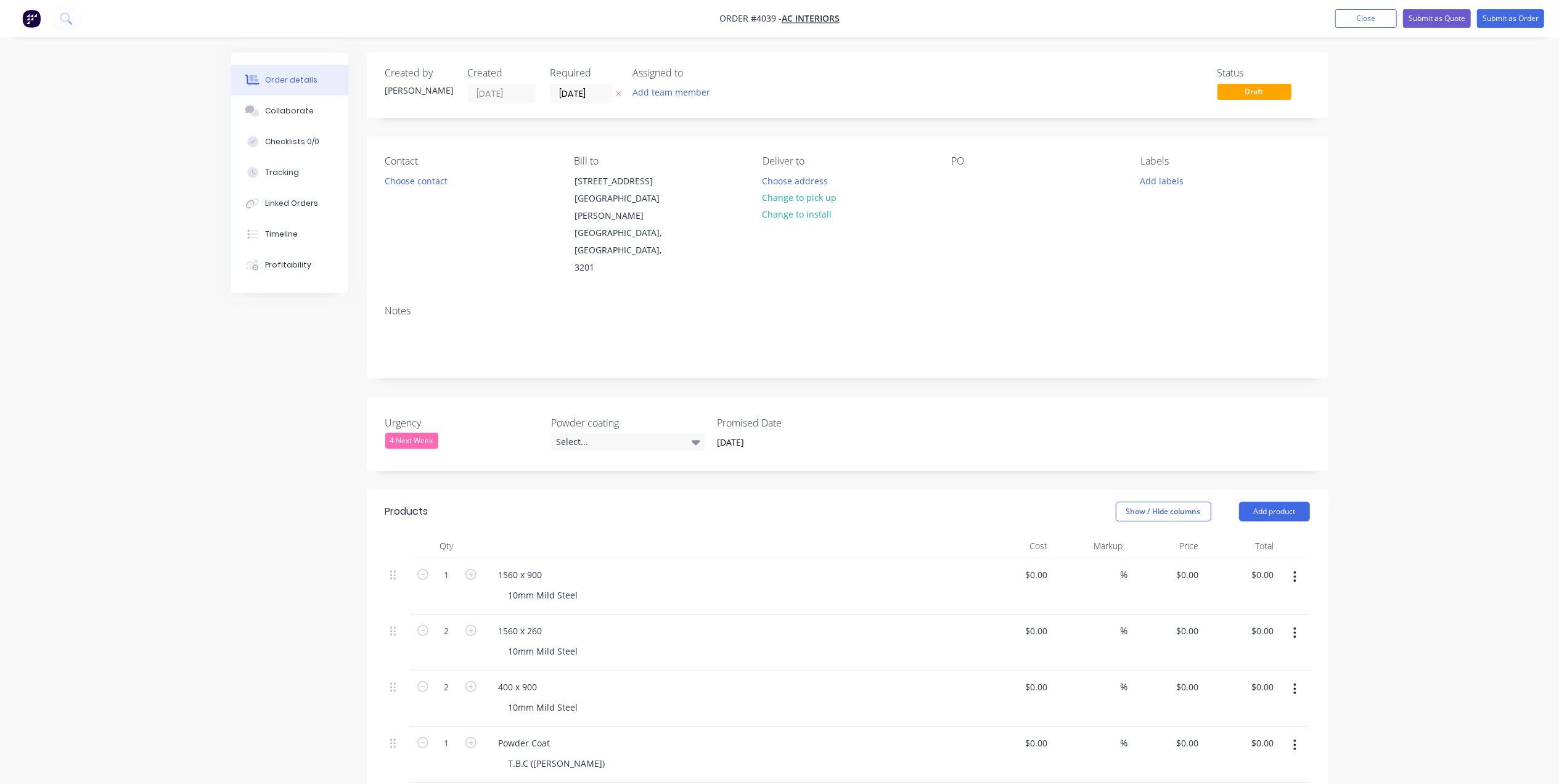
click at [510, 323] on div "Notes" at bounding box center [847, 336] width 961 height 83
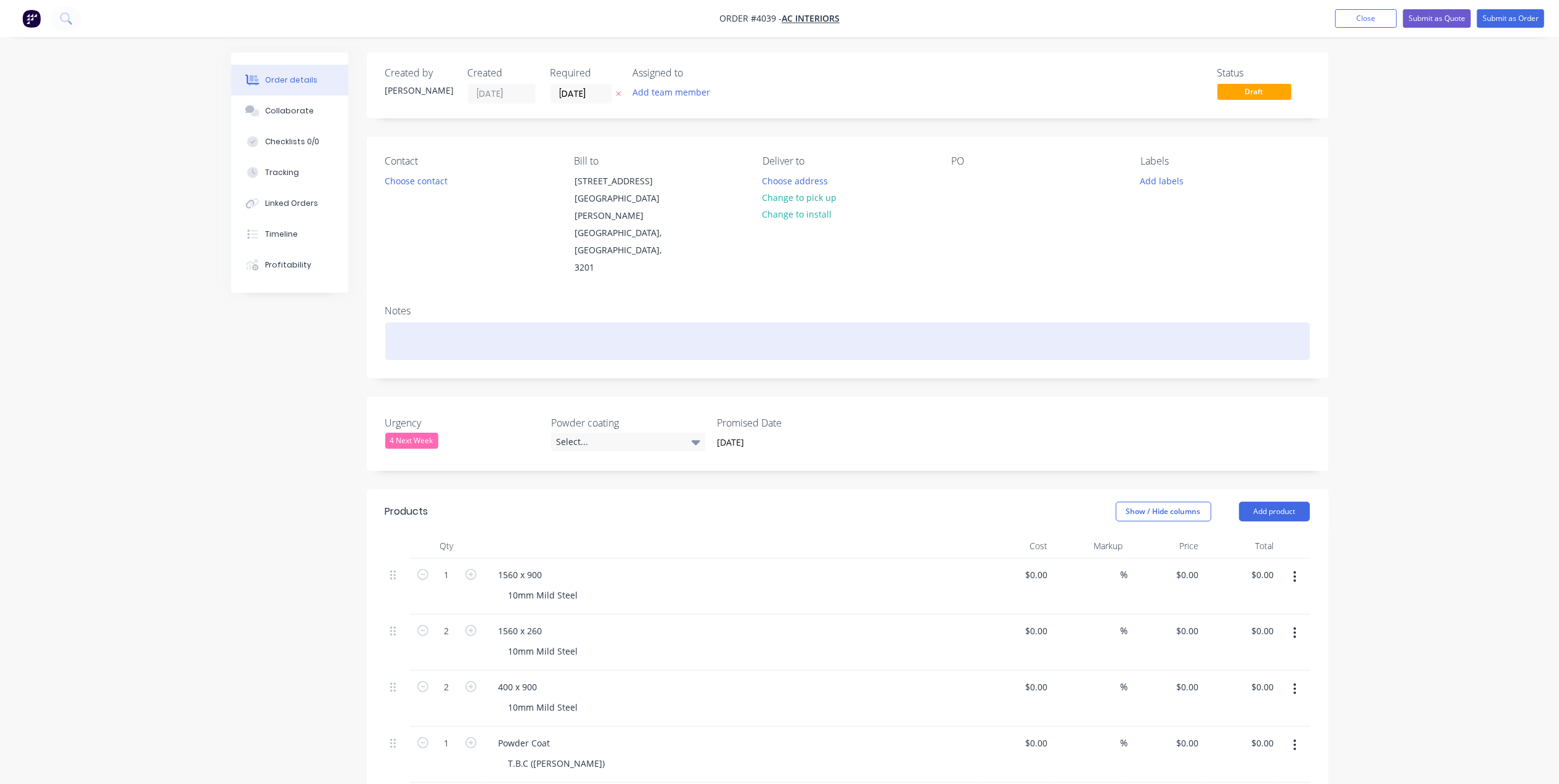
click at [435, 322] on div at bounding box center [847, 341] width 924 height 38
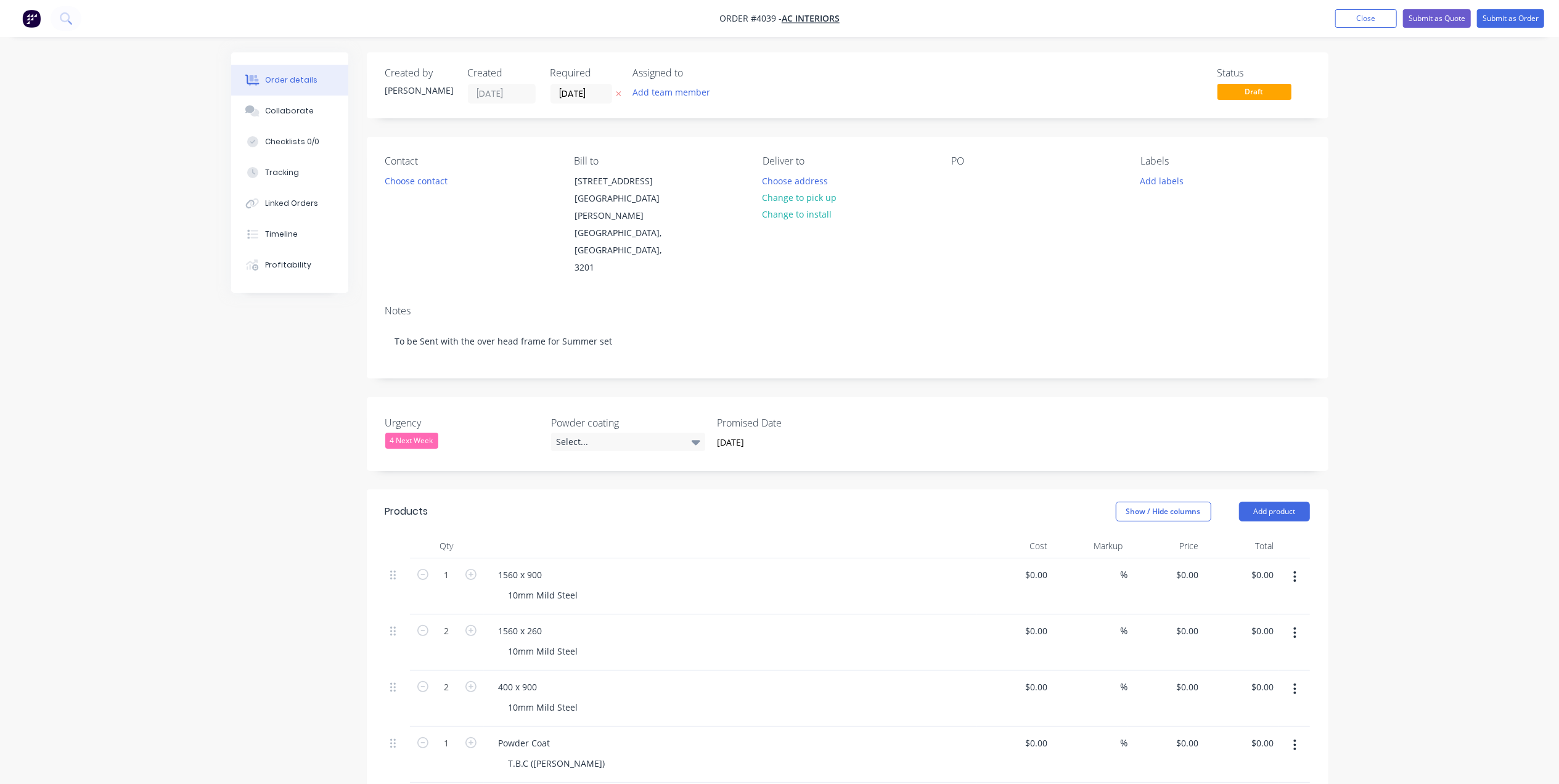
click at [977, 183] on div "PO" at bounding box center [1036, 216] width 169 height 121
click at [952, 168] on div "PO" at bounding box center [1036, 216] width 169 height 121
click at [967, 178] on div at bounding box center [961, 181] width 20 height 18
click at [673, 97] on button "Add team member" at bounding box center [671, 91] width 90 height 16
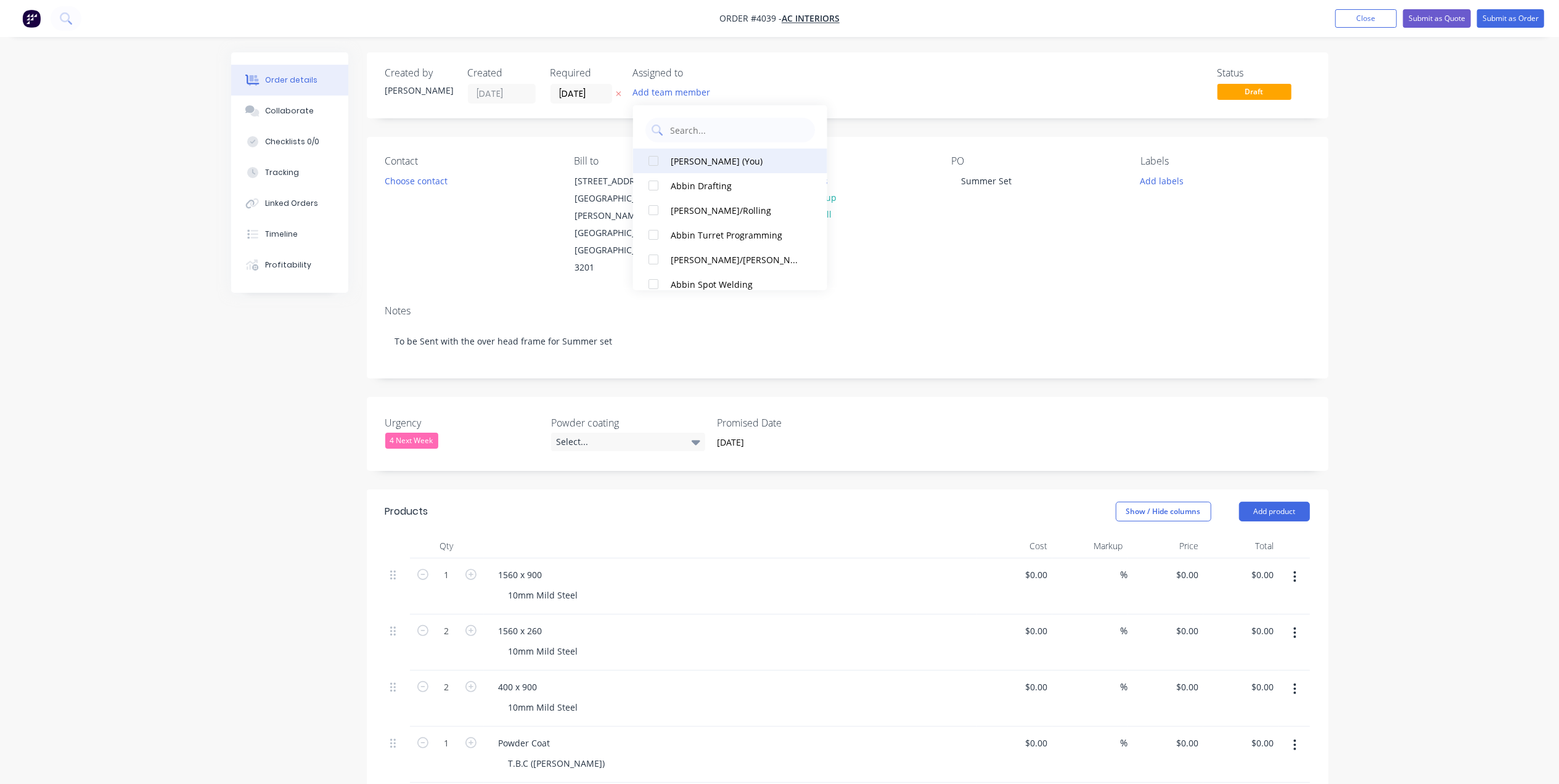
click at [697, 157] on div "[PERSON_NAME] (You)" at bounding box center [736, 160] width 131 height 13
click at [567, 92] on input "[DATE]" at bounding box center [581, 94] width 60 height 19
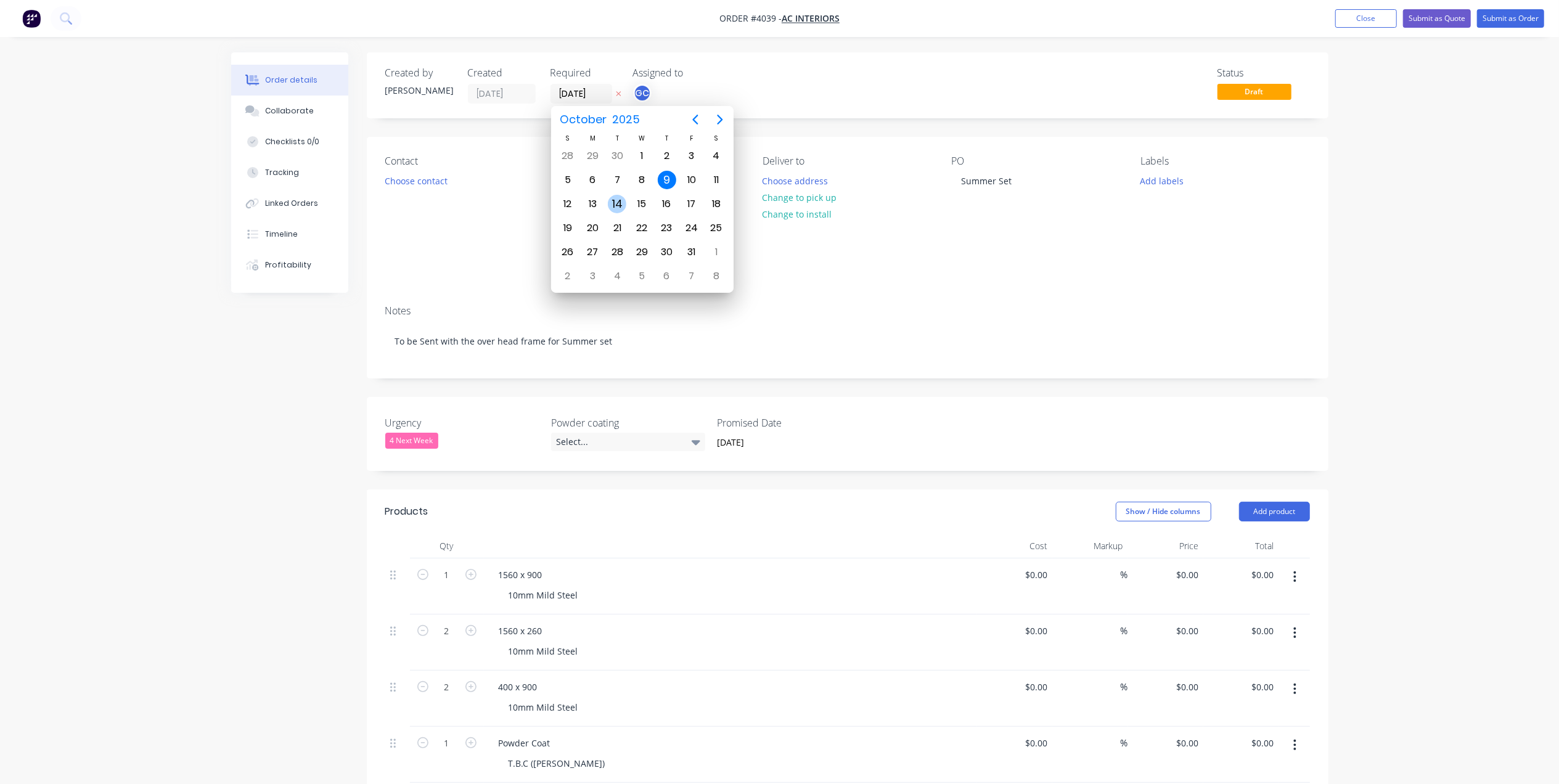
click at [612, 199] on div "14" at bounding box center [617, 205] width 19 height 19
type input "[DATE]"
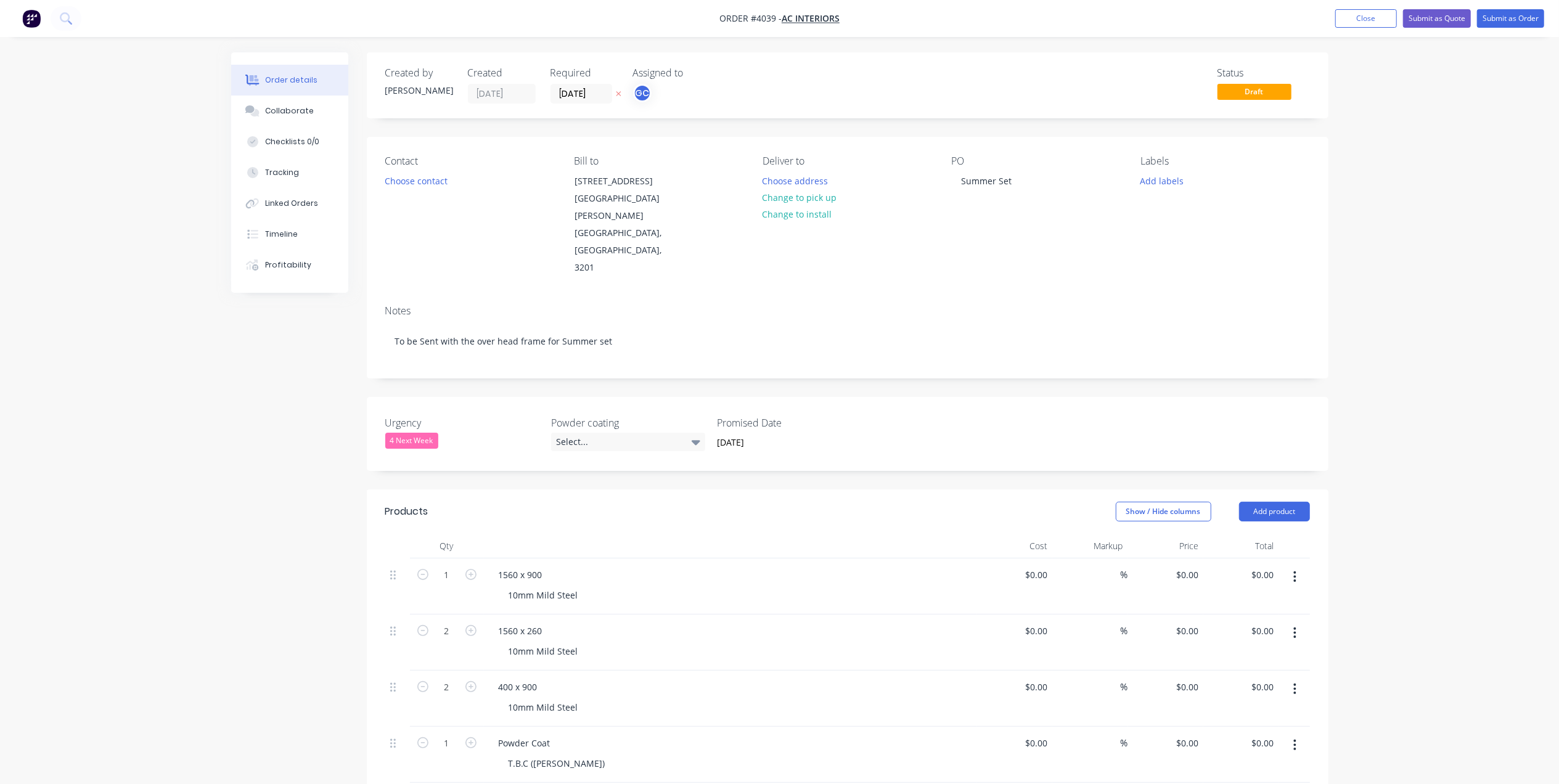
click at [1163, 167] on div "Labels" at bounding box center [1224, 162] width 169 height 12
click at [1167, 188] on button "Add labels" at bounding box center [1162, 180] width 57 height 16
click at [1196, 371] on div "A3-Laser" at bounding box center [1194, 364] width 41 height 14
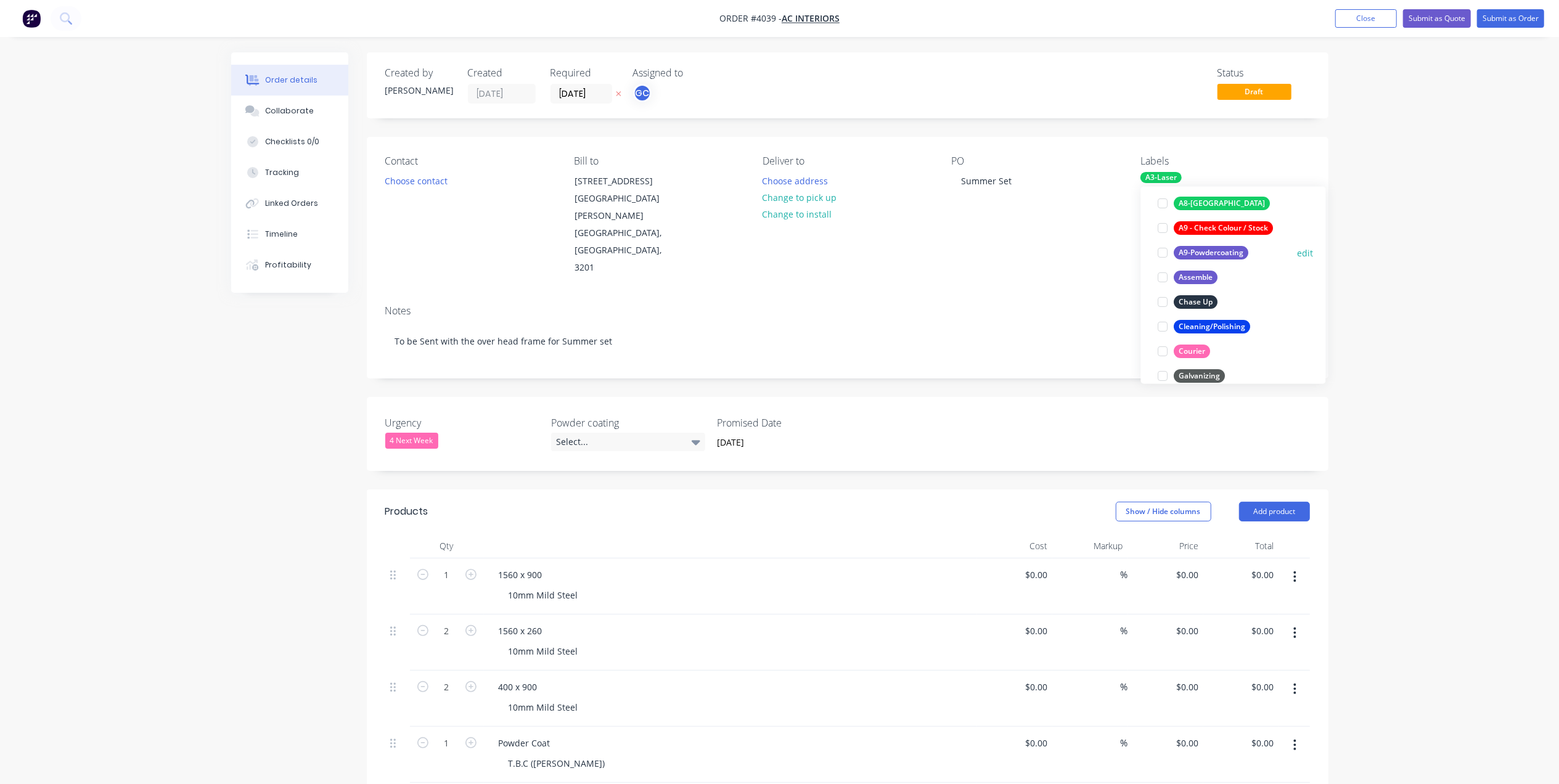
click at [1231, 254] on div "A9-Powdercoating" at bounding box center [1211, 253] width 75 height 14
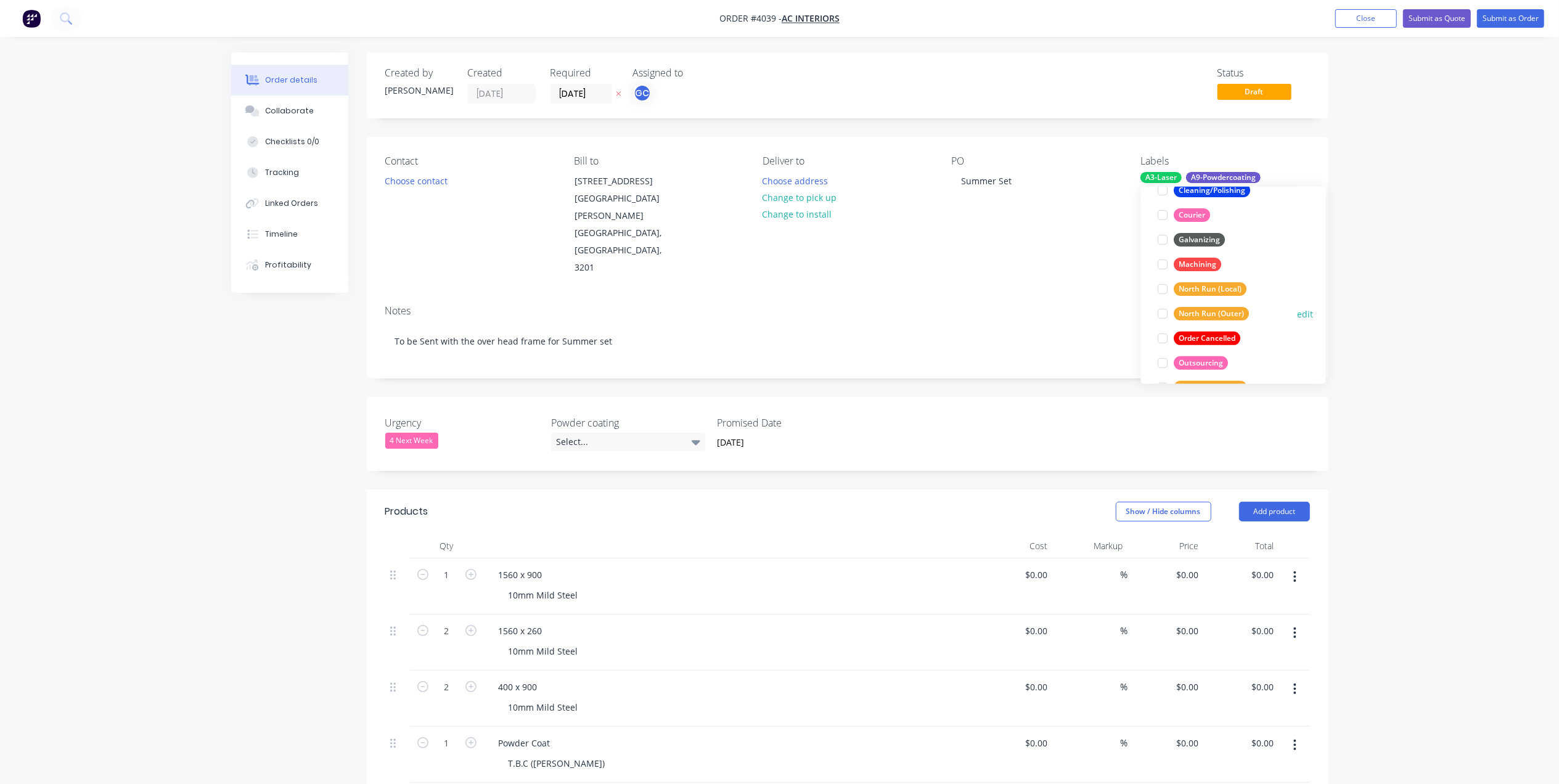
scroll to position [567, 0]
click at [1198, 360] on div "Urgent" at bounding box center [1191, 359] width 35 height 14
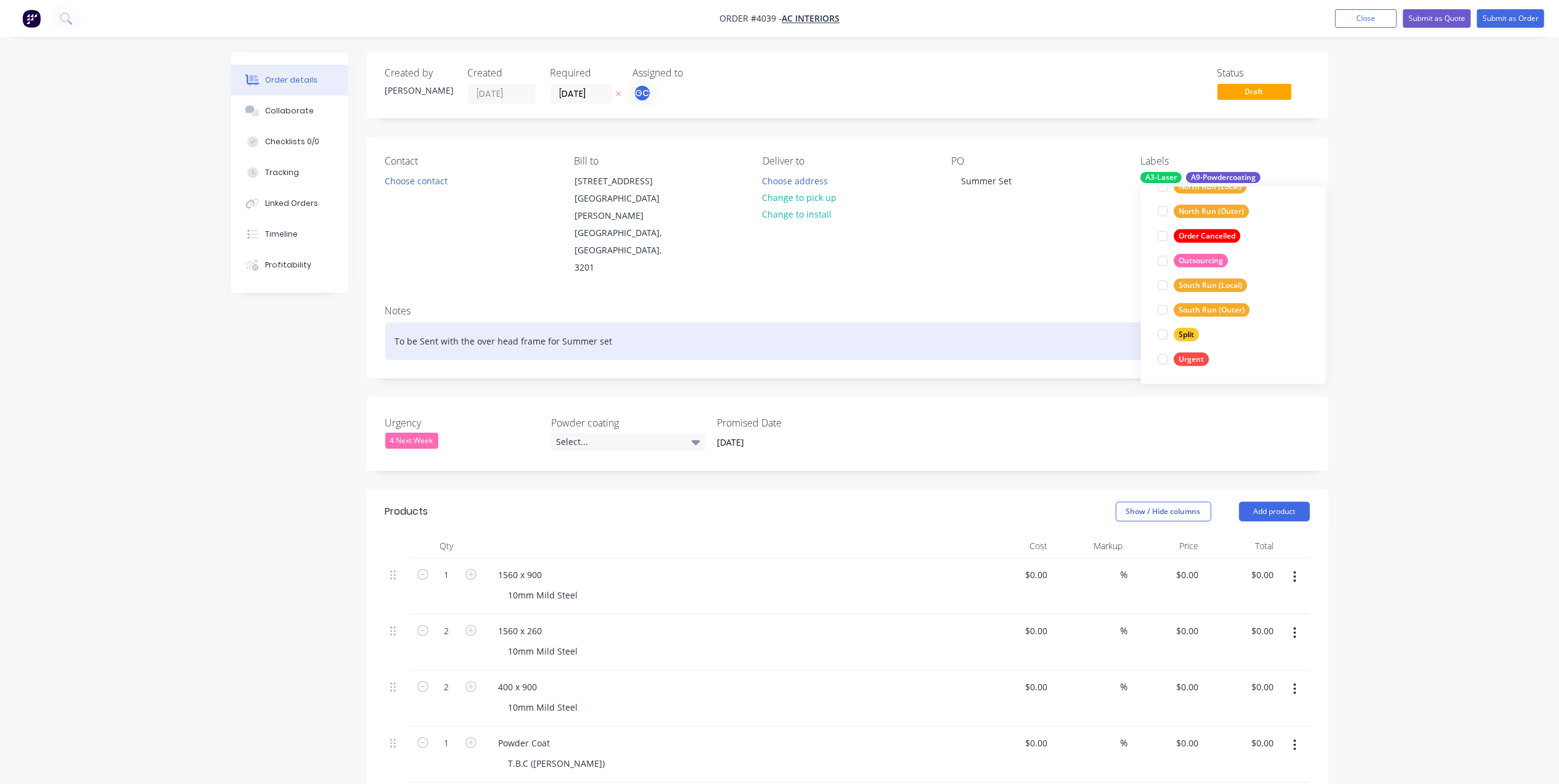
scroll to position [0, 0]
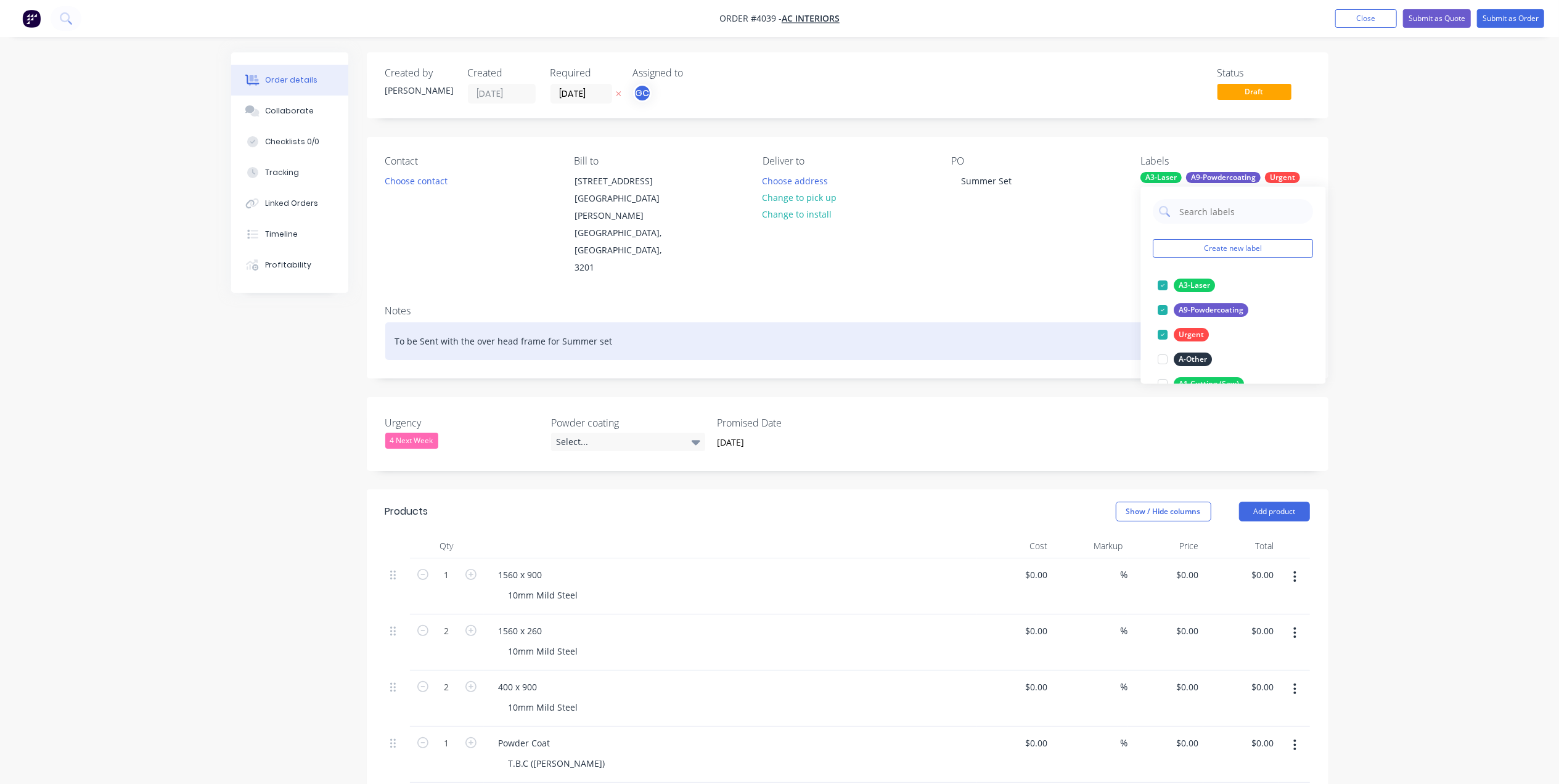
click at [1018, 322] on div "To be Sent with the over head frame for Summer set" at bounding box center [847, 341] width 924 height 38
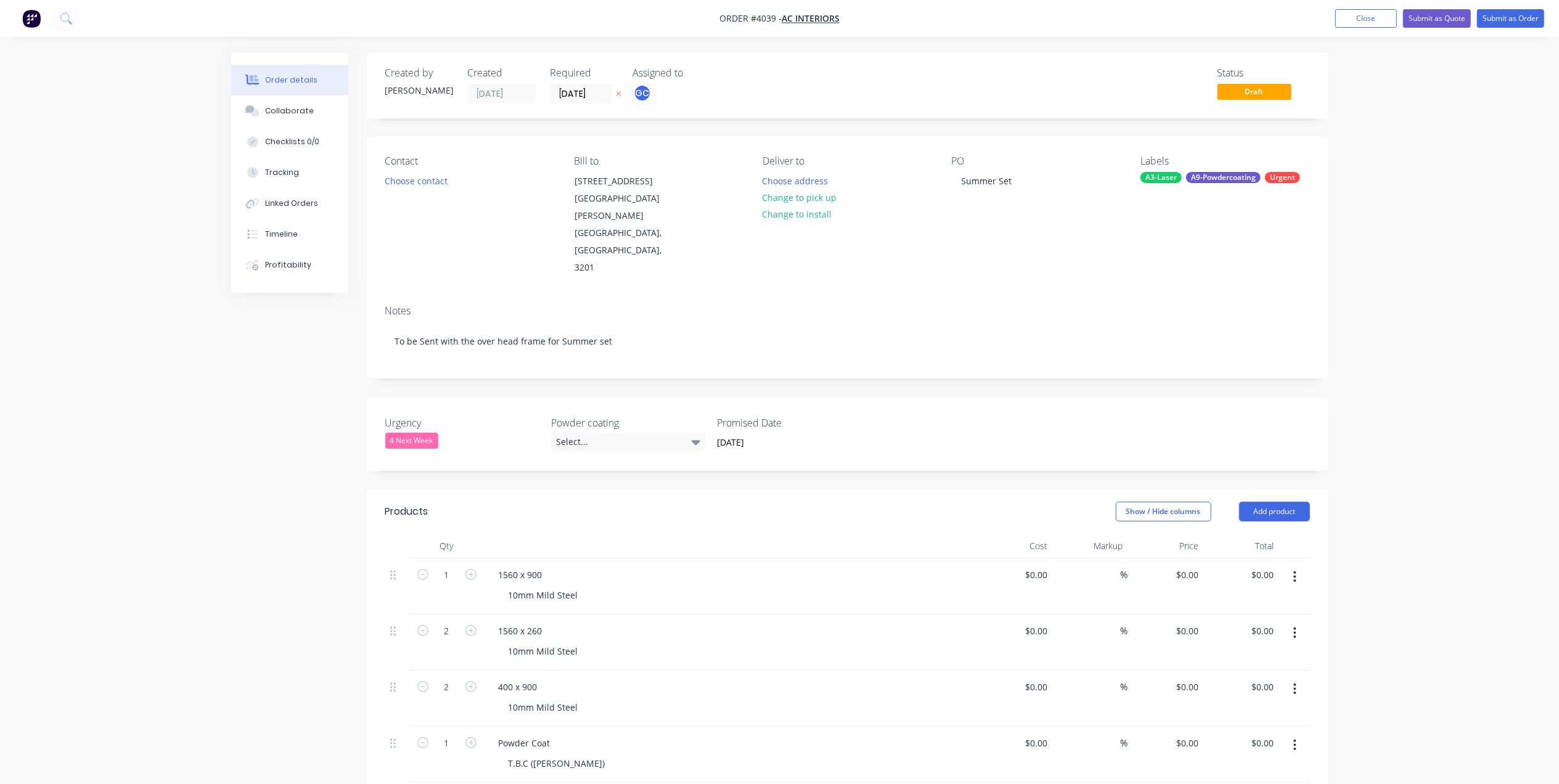
click at [959, 397] on div "Urgency 4 Next Week Powder coating Select... Promised Date [DATE]" at bounding box center [847, 434] width 961 height 74
drag, startPoint x: 561, startPoint y: 228, endPoint x: 561, endPoint y: 239, distance: 11.0
click at [561, 228] on div "Contact Choose contact [PERSON_NAME] to [STREET_ADDRESS][PERSON_NAME] Deliver t…" at bounding box center [847, 216] width 961 height 158
click at [562, 236] on div "Contact Choose contact [PERSON_NAME] to [STREET_ADDRESS][PERSON_NAME] Deliver t…" at bounding box center [847, 216] width 961 height 158
click at [454, 184] on div "Contact Choose contact" at bounding box center [470, 216] width 169 height 121
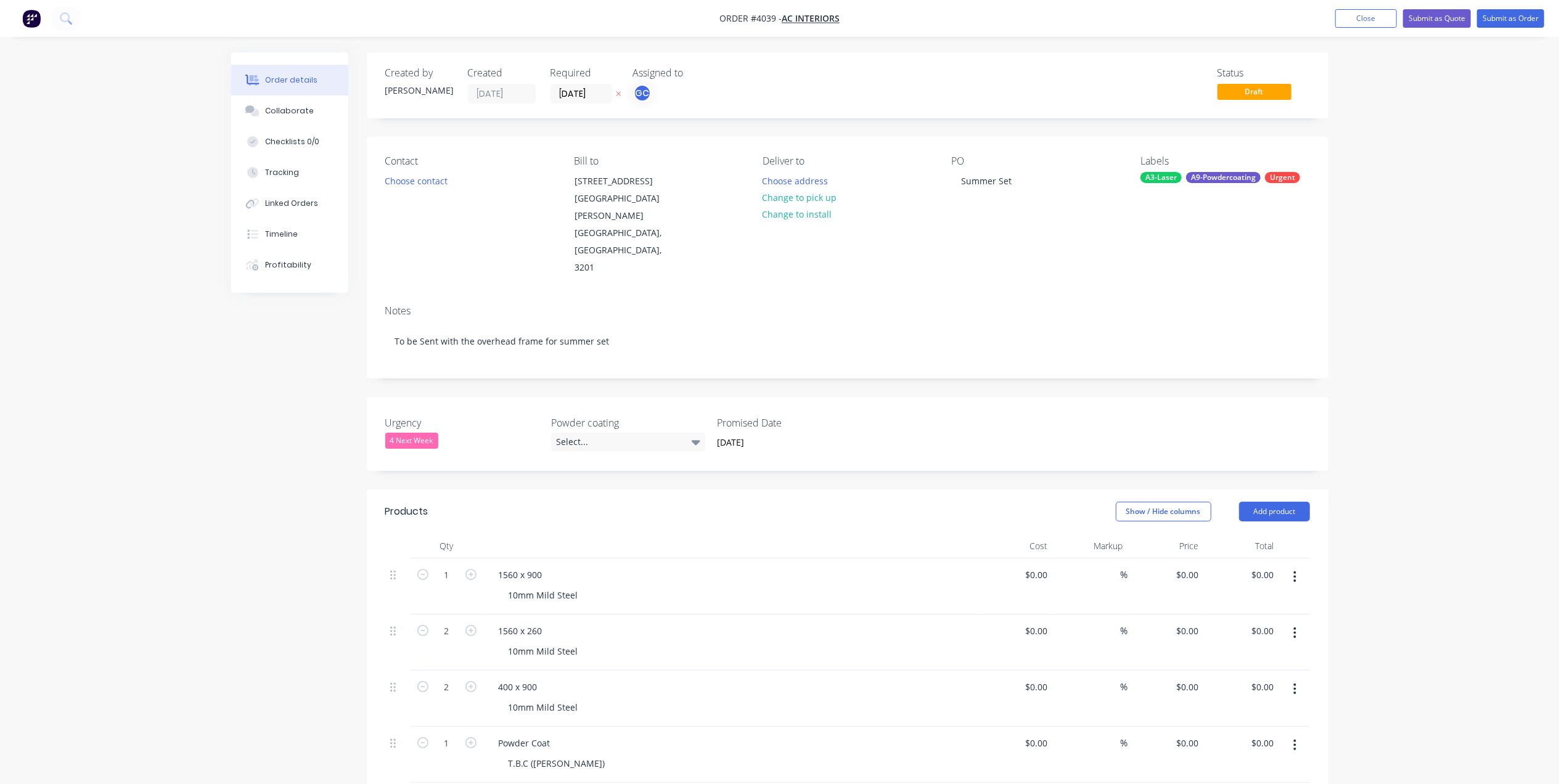
click at [424, 193] on div "Contact Choose contact" at bounding box center [470, 216] width 169 height 121
click at [430, 180] on button "Choose contact" at bounding box center [415, 180] width 76 height 16
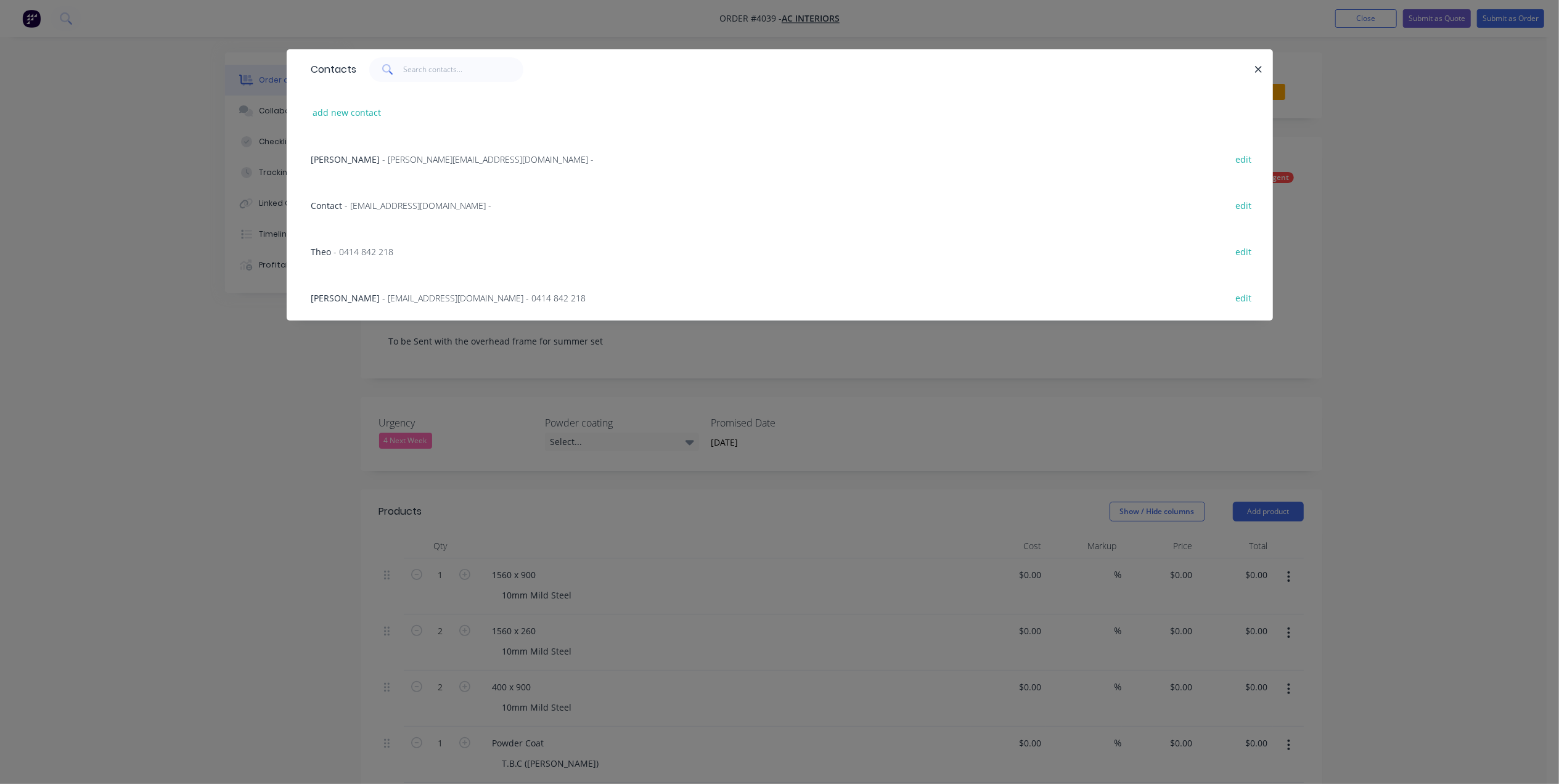
drag, startPoint x: 369, startPoint y: 249, endPoint x: 427, endPoint y: 220, distance: 64.8
click at [369, 248] on span "- 0414 842 218" at bounding box center [364, 252] width 60 height 12
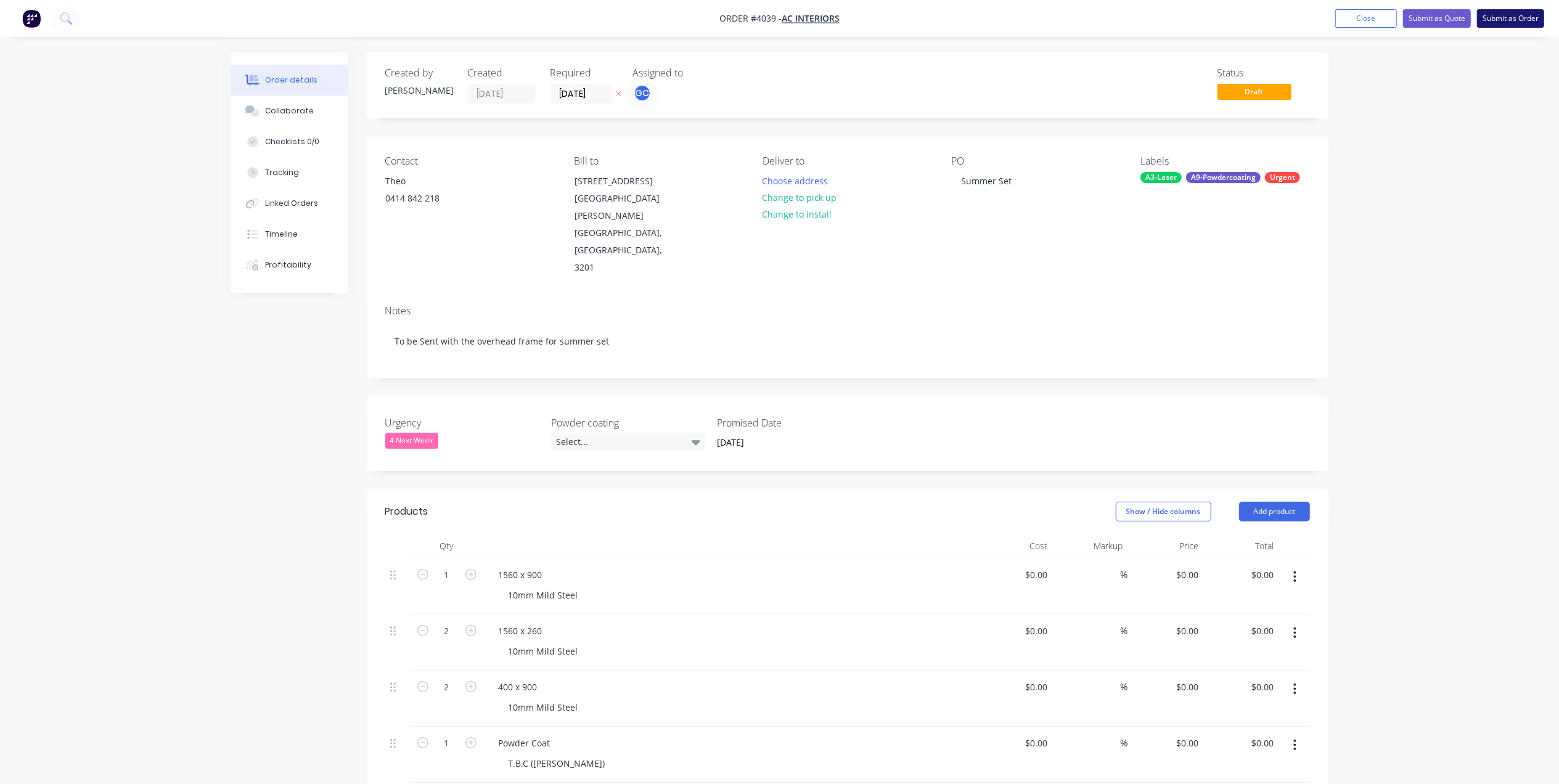
click at [1514, 13] on button "Submit as Order" at bounding box center [1510, 19] width 67 height 19
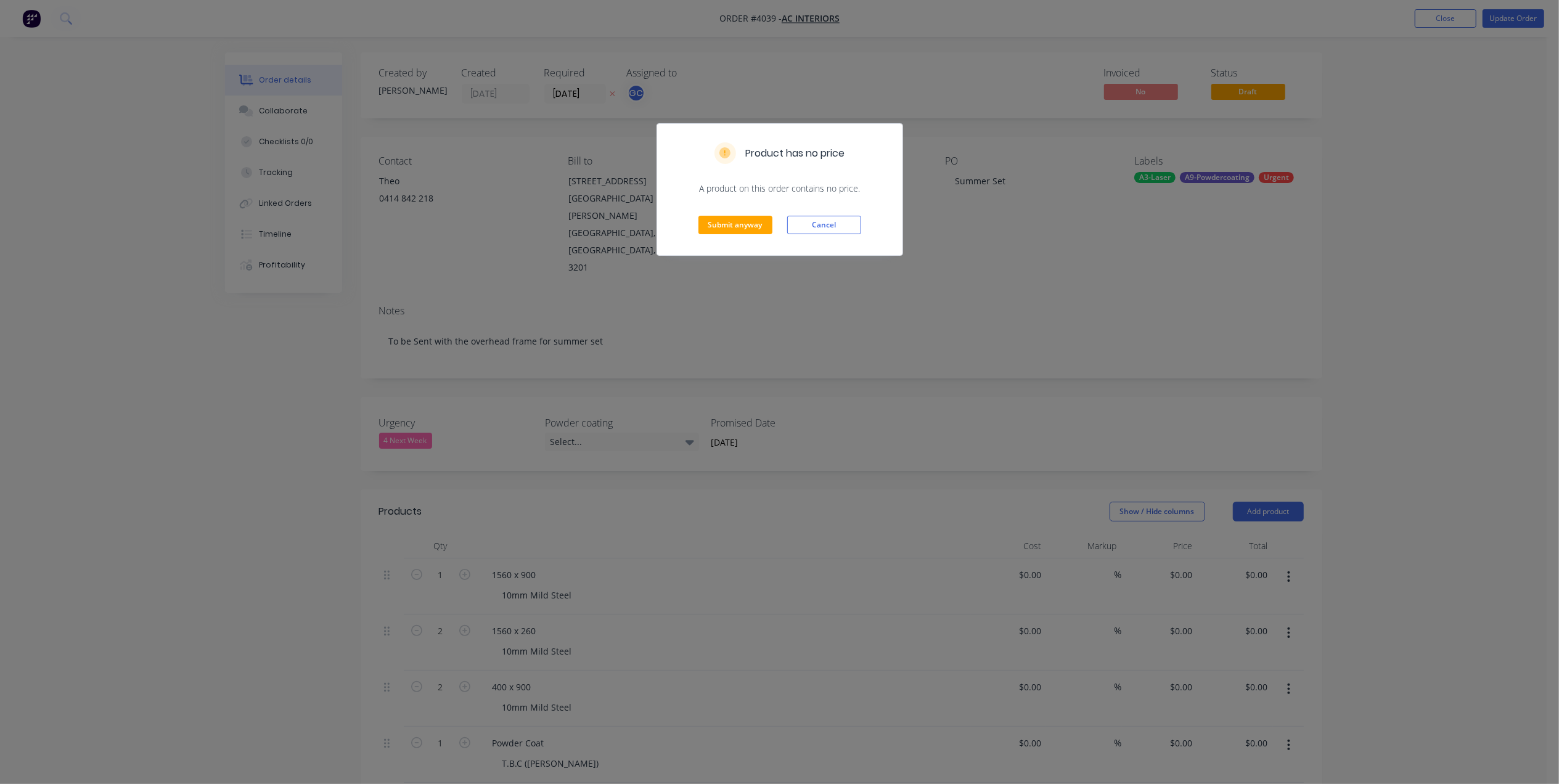
click at [758, 213] on div "Submit anyway Cancel" at bounding box center [779, 225] width 245 height 60
click at [748, 225] on button "Submit anyway" at bounding box center [735, 225] width 74 height 19
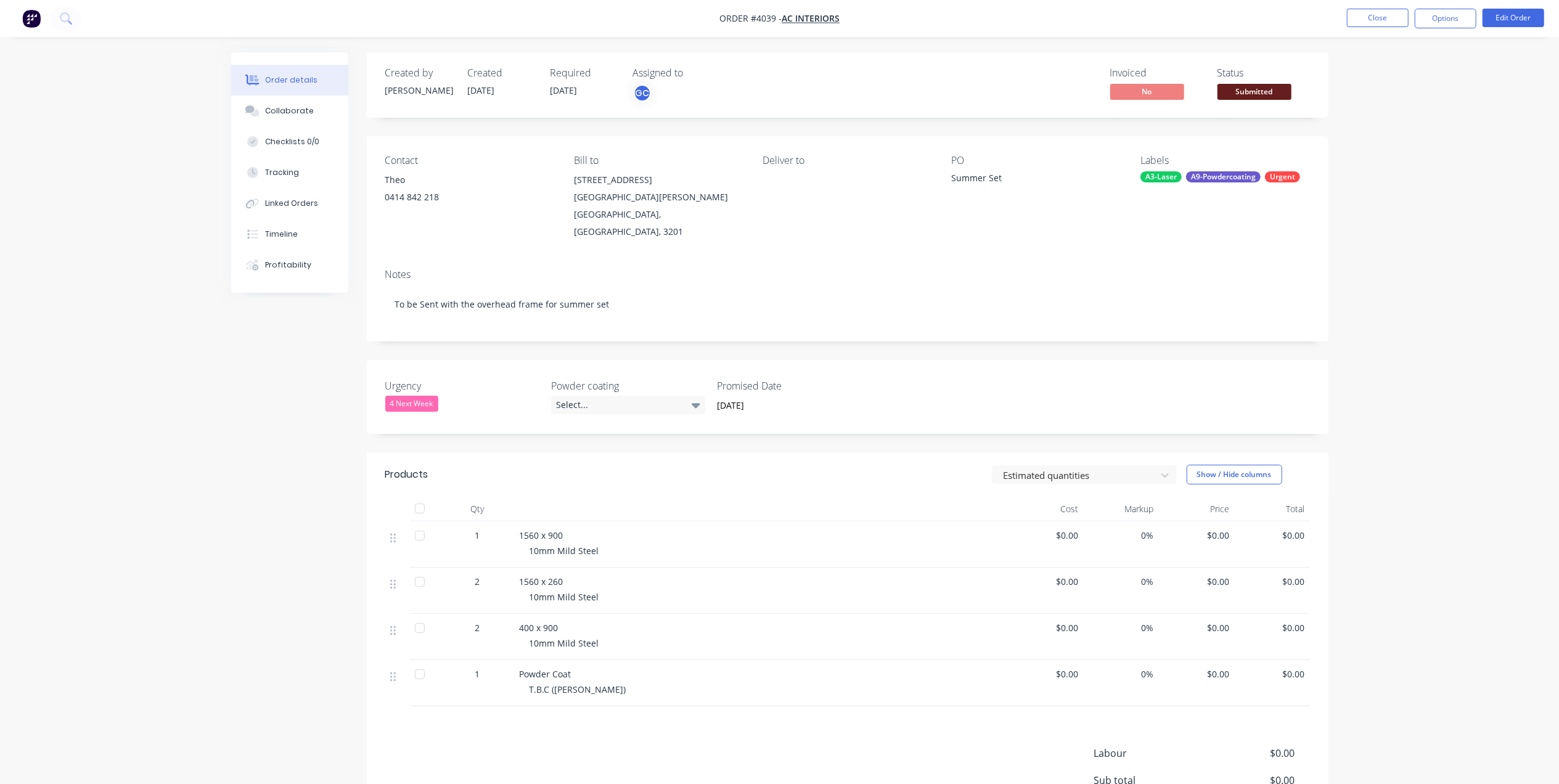
click at [1286, 89] on span "Submitted" at bounding box center [1255, 91] width 74 height 15
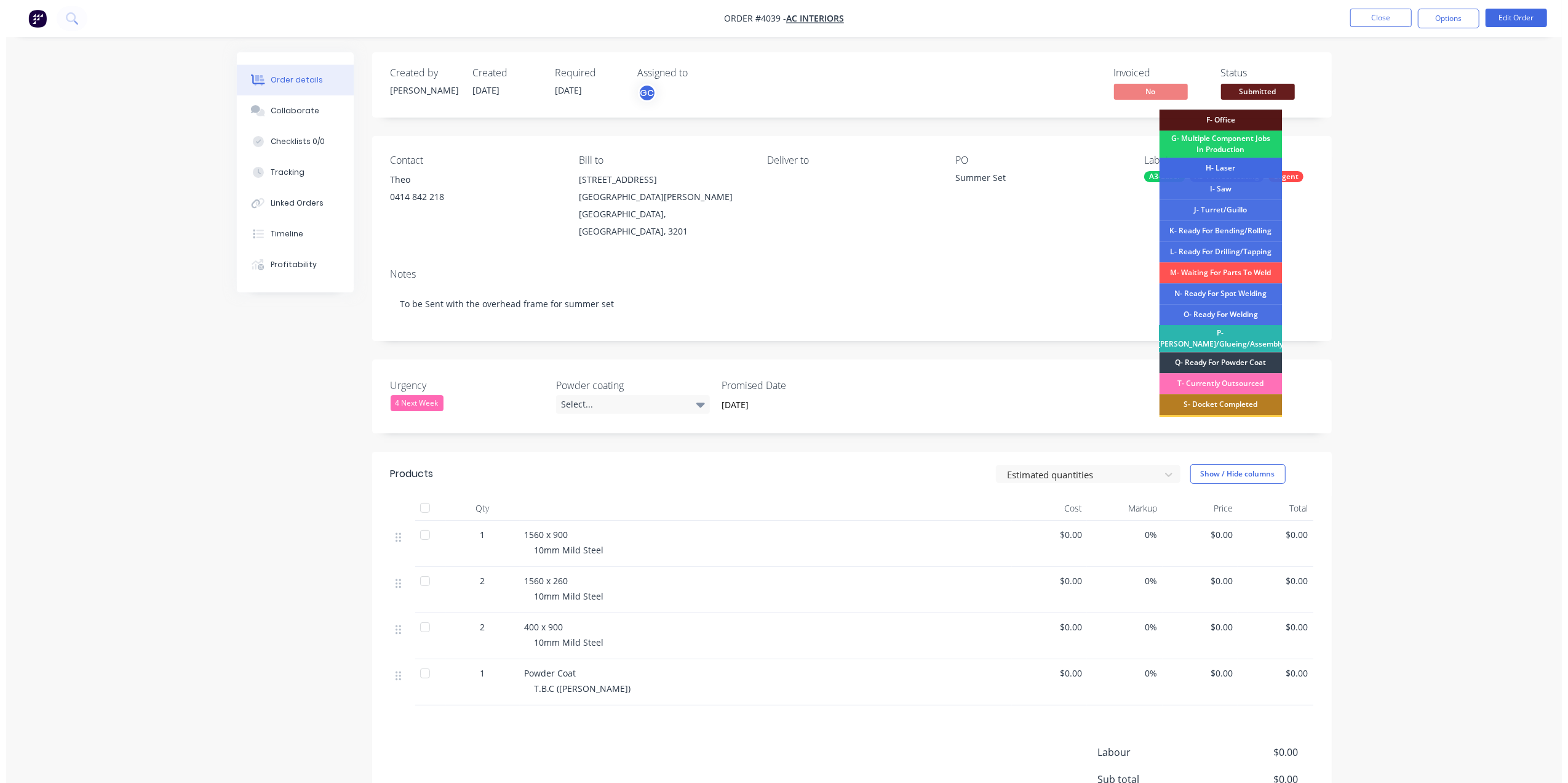
scroll to position [22, 0]
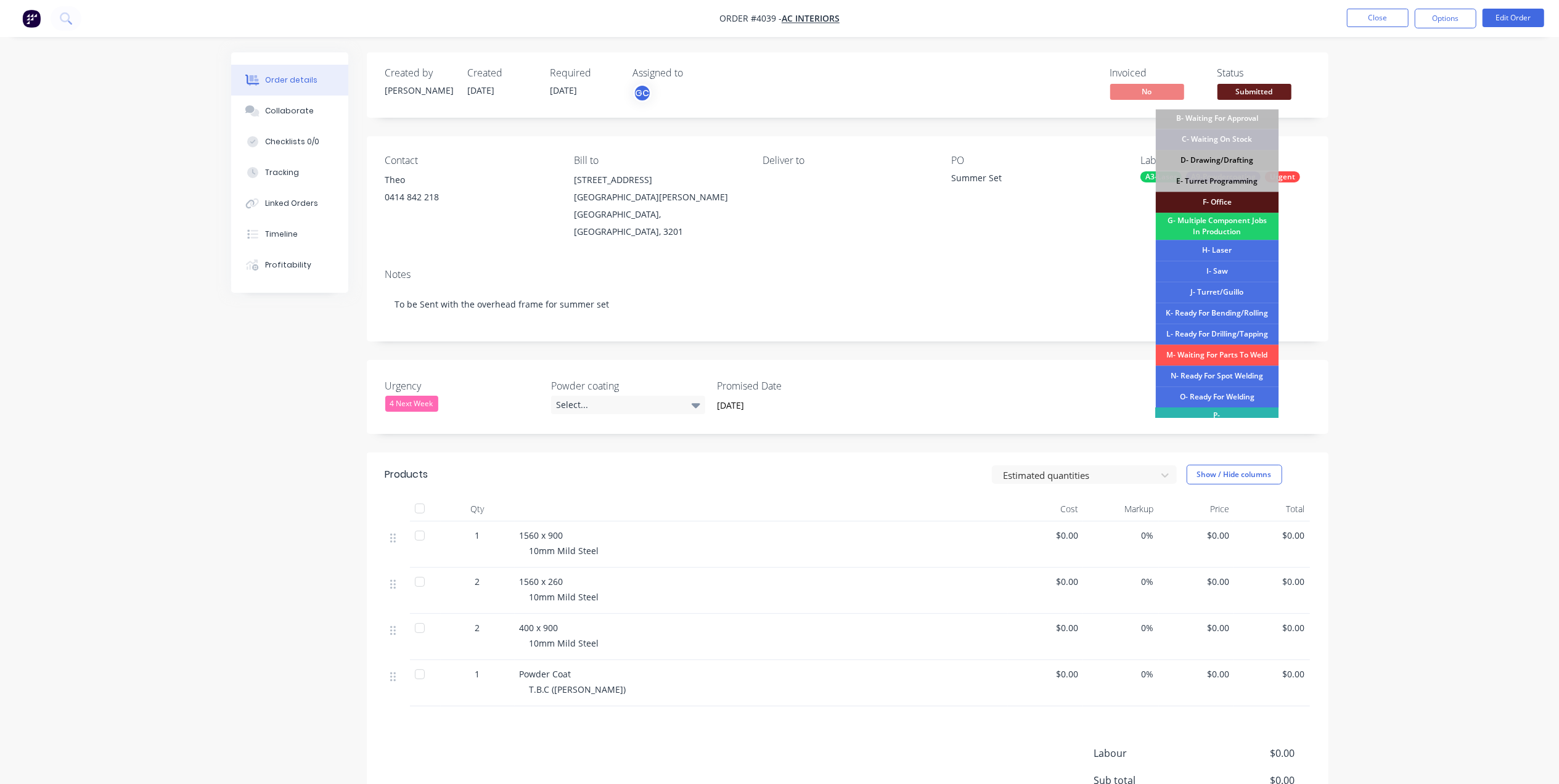
click at [1233, 162] on div "D- Drawing/Drafting" at bounding box center [1217, 160] width 123 height 21
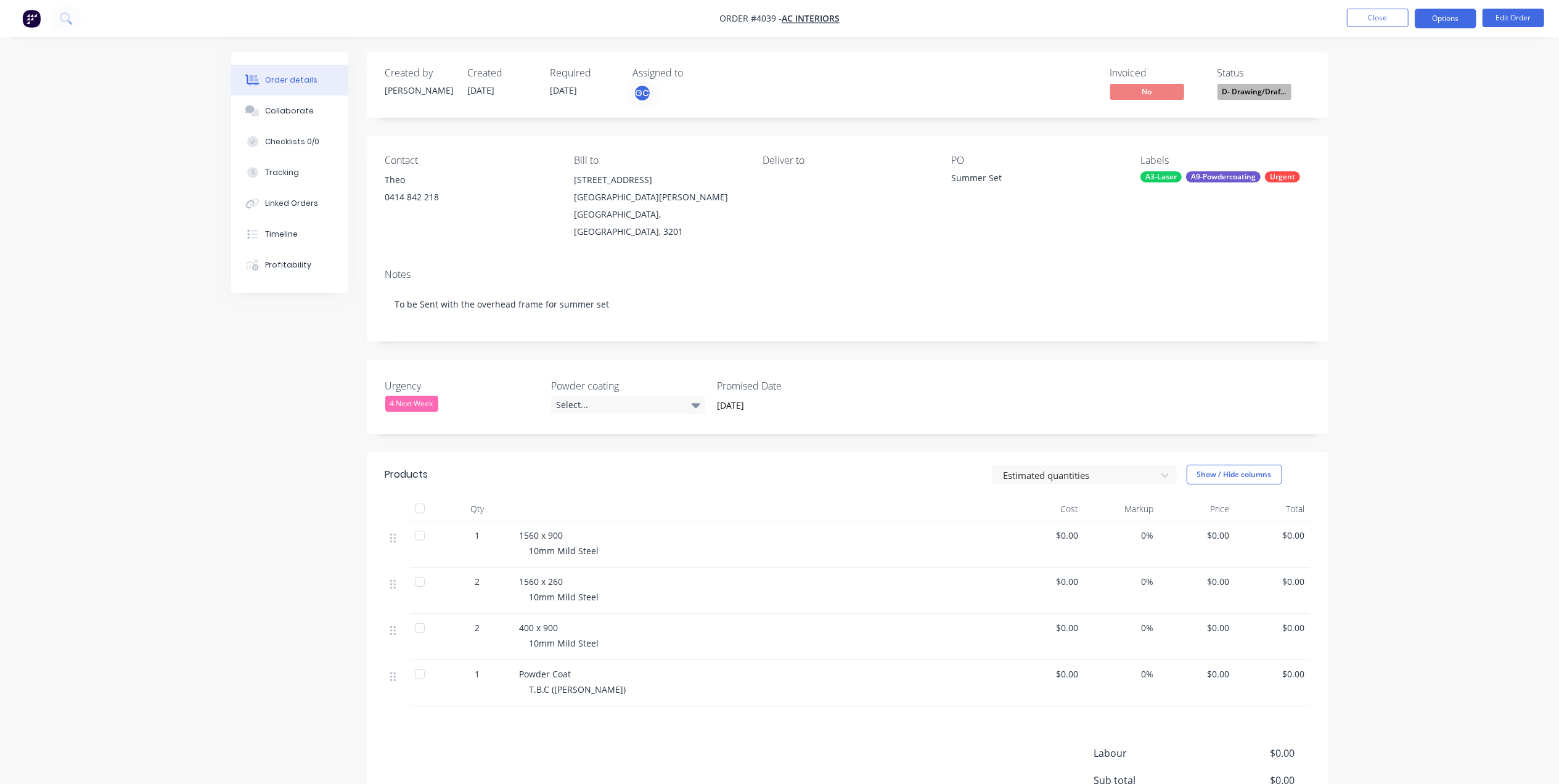
click at [1438, 15] on button "Options" at bounding box center [1445, 18] width 62 height 20
click at [1381, 137] on button "Work Order" at bounding box center [1409, 148] width 136 height 25
click at [1391, 115] on div "Without pricing" at bounding box center [1409, 124] width 114 height 18
click at [1287, 38] on div "Order details Collaborate Checklists 0/0 Tracking Linked Orders Timeline Profit…" at bounding box center [779, 462] width 1559 height 926
click at [1383, 5] on nav "Order #4039 - AC Interiors Close Options Edit Order" at bounding box center [779, 18] width 1559 height 37
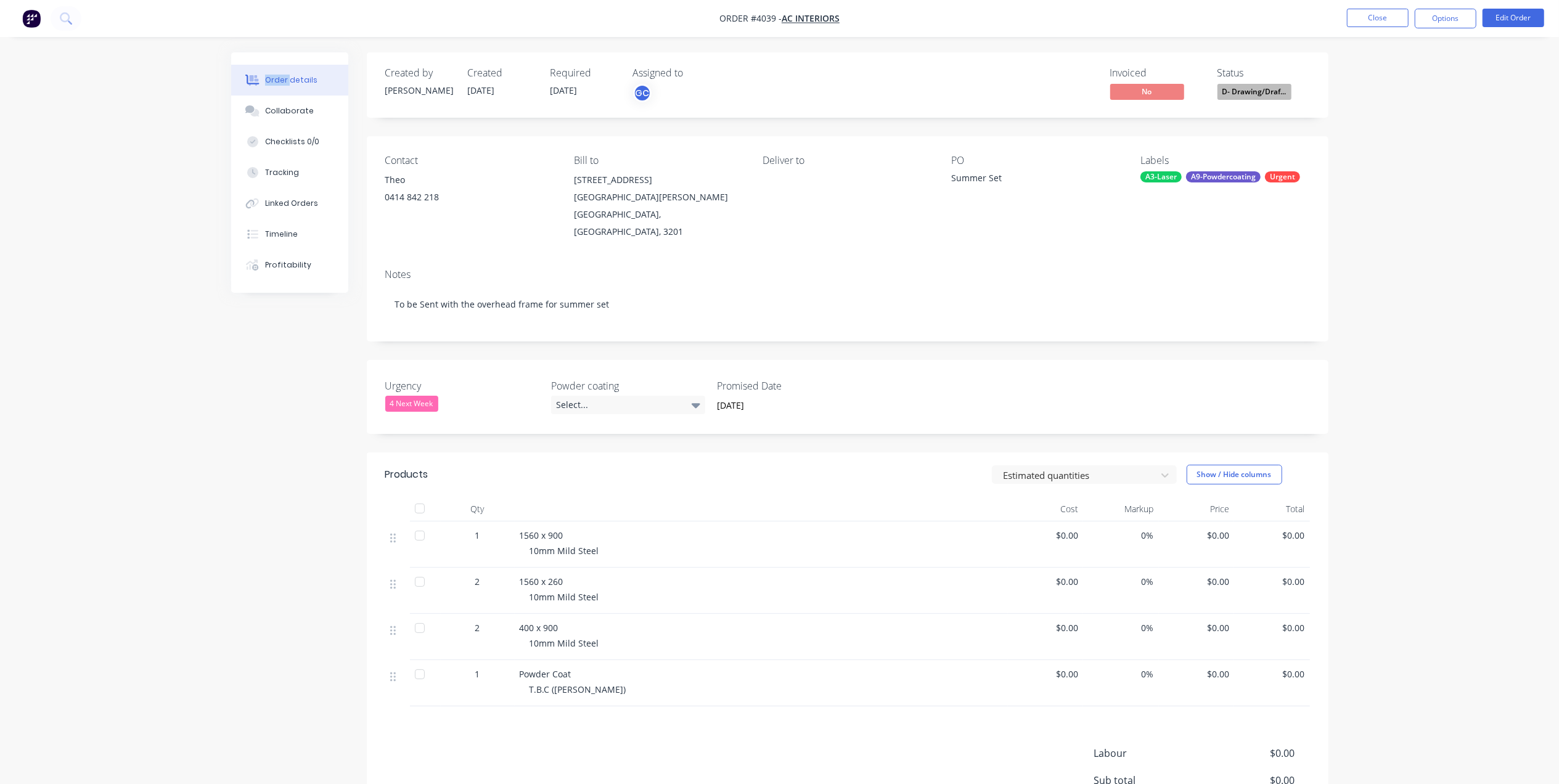
click at [1384, 8] on nav "Order #4039 - AC Interiors Close Options Edit Order" at bounding box center [779, 18] width 1559 height 37
click at [1398, 9] on button "Close" at bounding box center [1378, 18] width 62 height 19
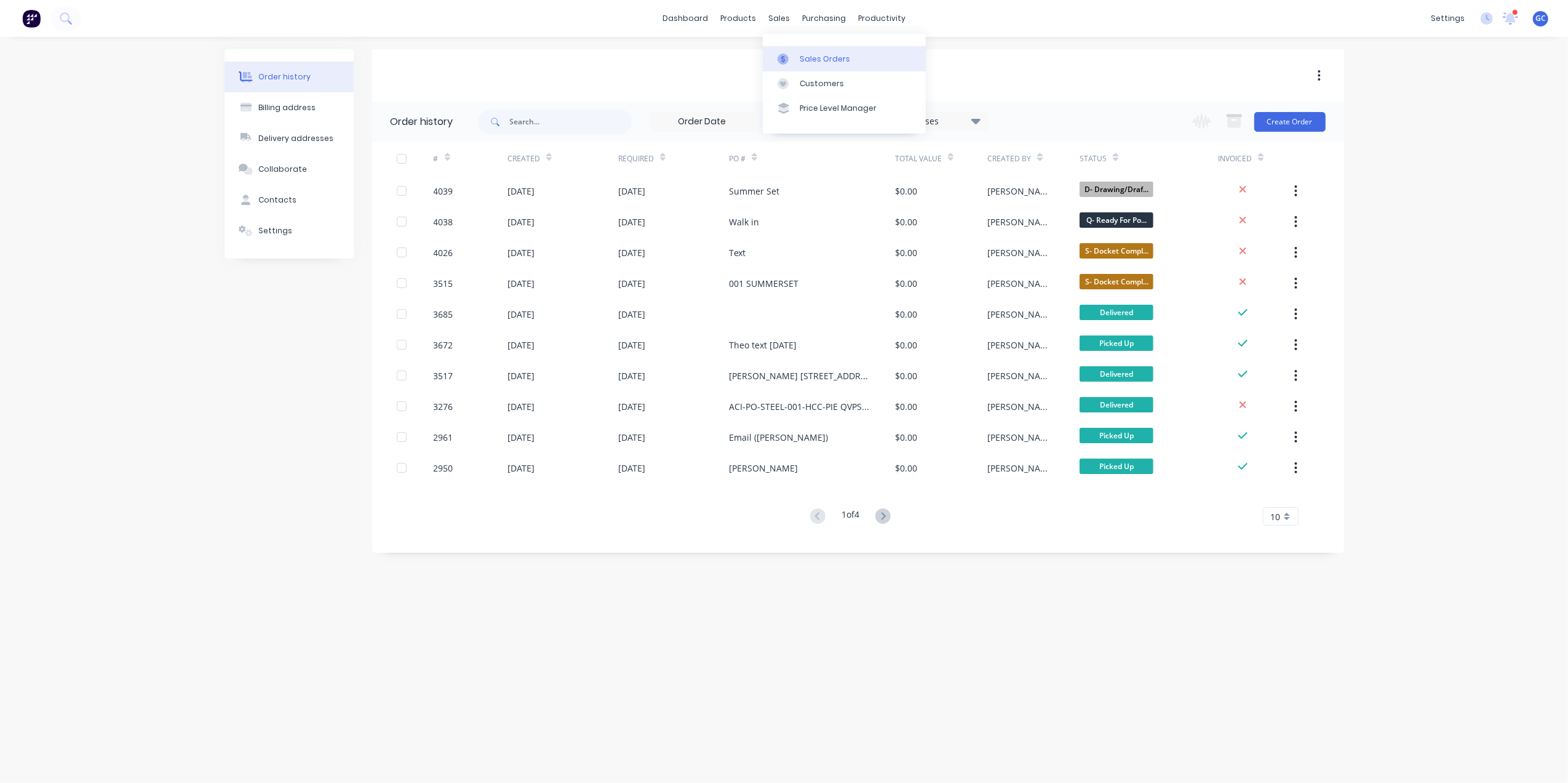
click at [800, 54] on div "Sales Orders" at bounding box center [825, 58] width 51 height 11
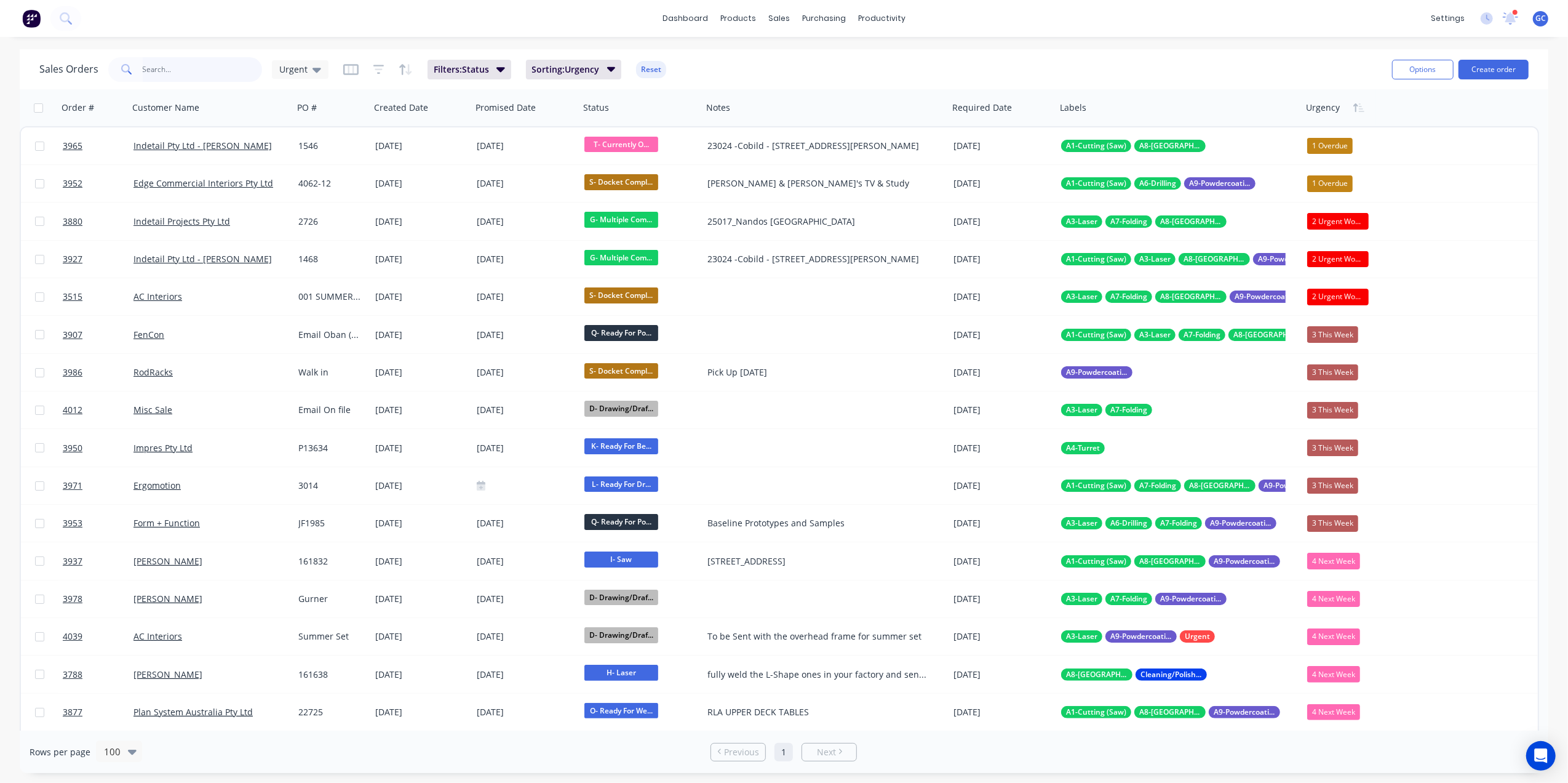
click at [179, 75] on input "text" at bounding box center [203, 70] width 120 height 25
click at [306, 77] on div "Urgent" at bounding box center [300, 70] width 57 height 19
click at [218, 52] on div "Sales Orders Urgent Filters: Status Sorting: Urgency Reset Options Create order" at bounding box center [784, 69] width 1529 height 40
click at [210, 79] on input "text" at bounding box center [203, 70] width 120 height 25
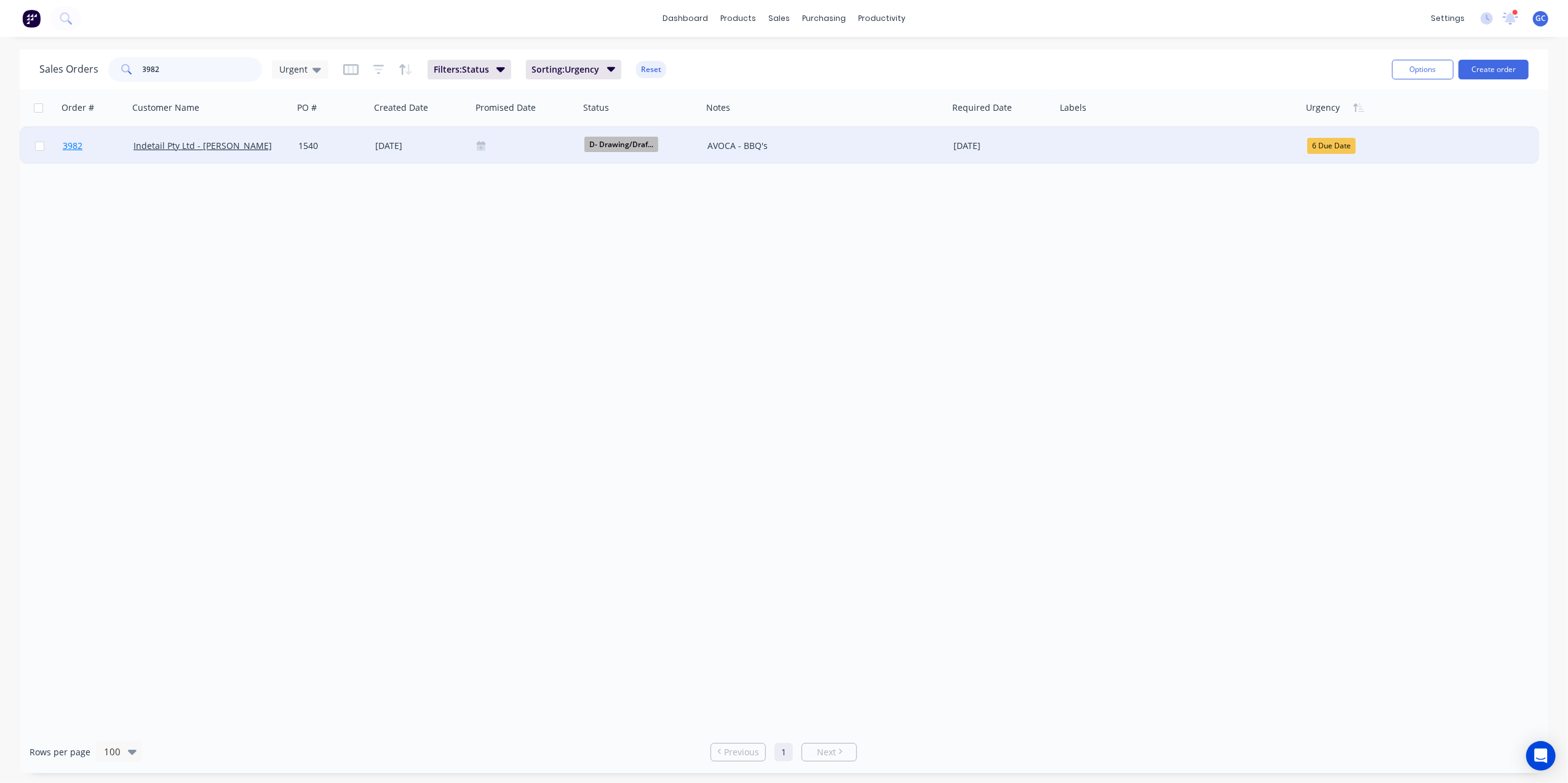
type input "3982"
click at [100, 141] on link "3982" at bounding box center [98, 145] width 70 height 37
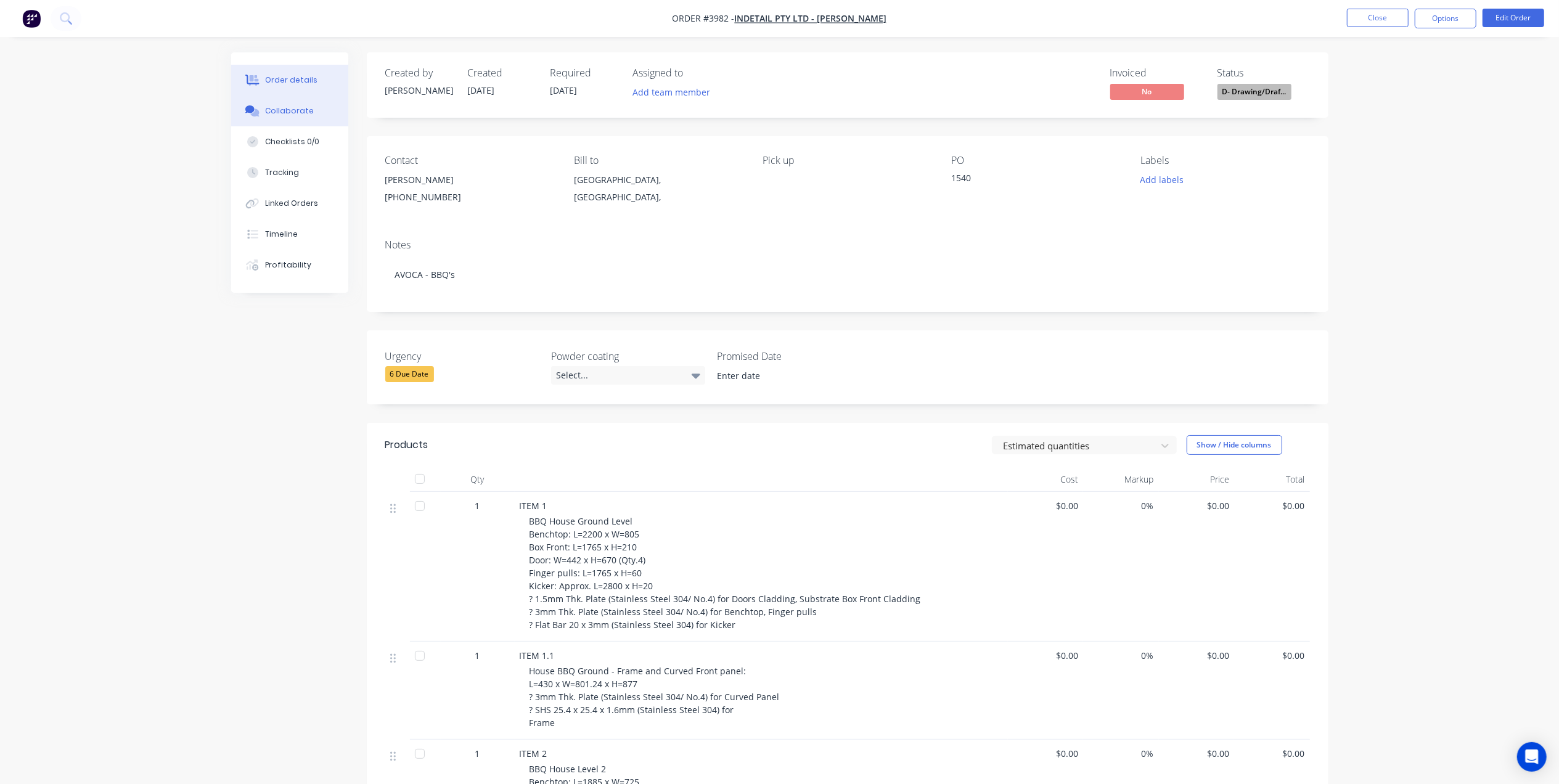
click at [306, 103] on button "Collaborate" at bounding box center [290, 111] width 117 height 31
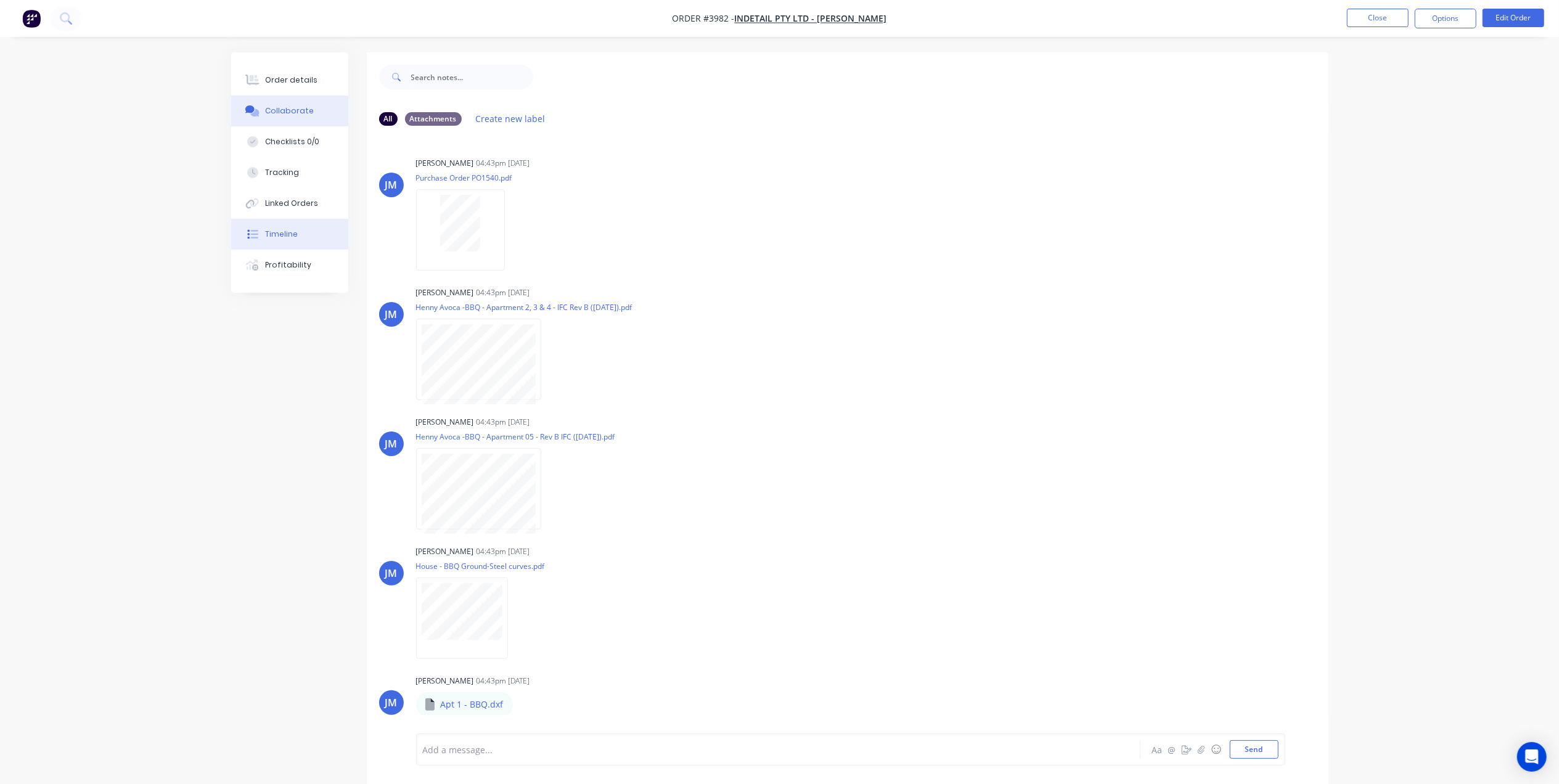
click at [291, 242] on button "Timeline" at bounding box center [290, 234] width 117 height 31
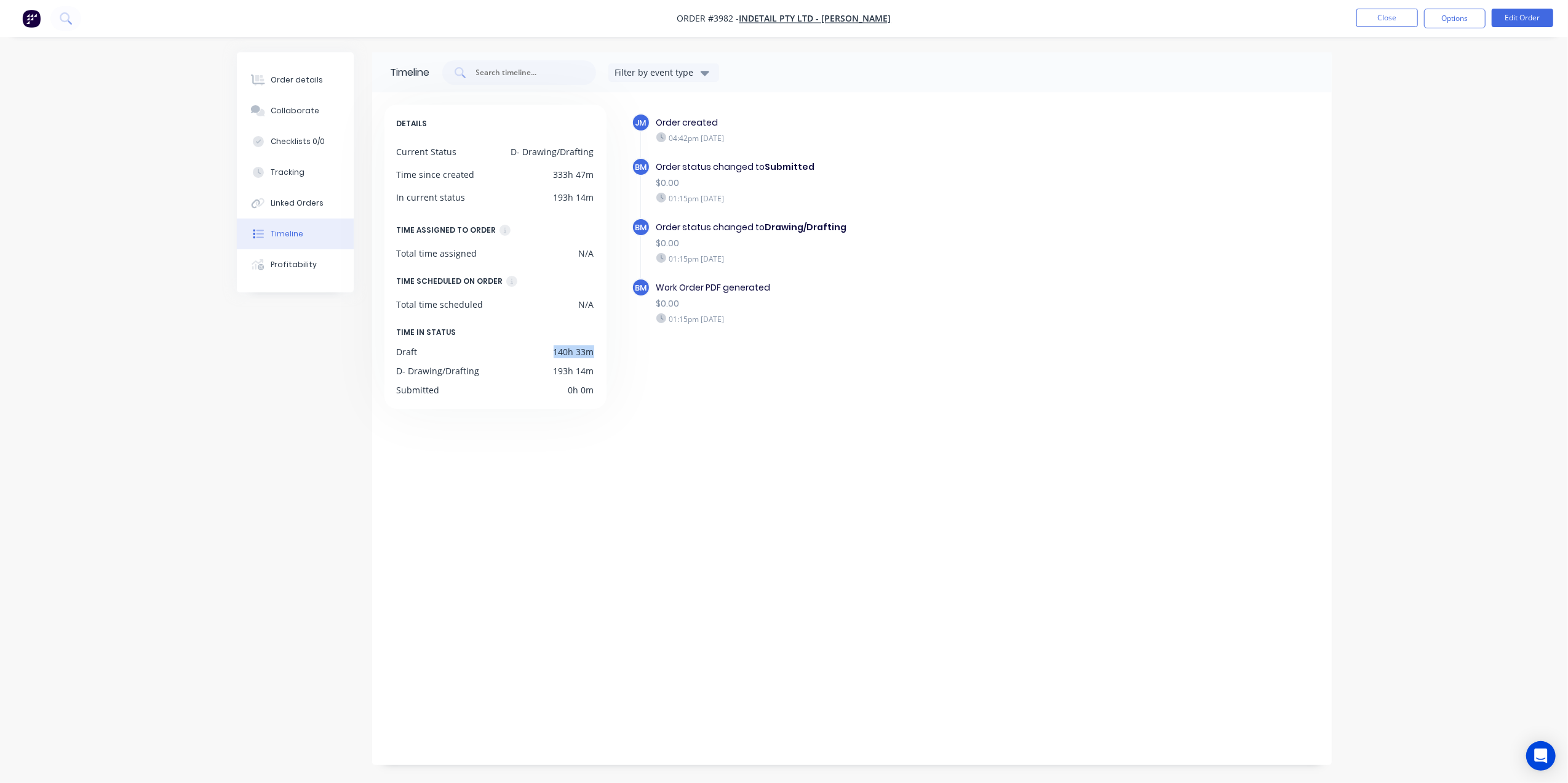
drag, startPoint x: 554, startPoint y: 349, endPoint x: 598, endPoint y: 351, distance: 44.0
click at [598, 351] on div "DETAILS Current Status D- Drawing/Drafting Time since created 333h 47m In curre…" at bounding box center [495, 257] width 222 height 304
click at [681, 394] on div "JM Order created 04:42pm Thursday 25/09/25 BM Order status changed to Submitted…" at bounding box center [968, 426] width 701 height 642
drag, startPoint x: 552, startPoint y: 367, endPoint x: 608, endPoint y: 372, distance: 56.2
click at [608, 372] on div "DETAILS Current Status D- Drawing/Drafting Time since created 333h 47m In curre…" at bounding box center [501, 426] width 233 height 642
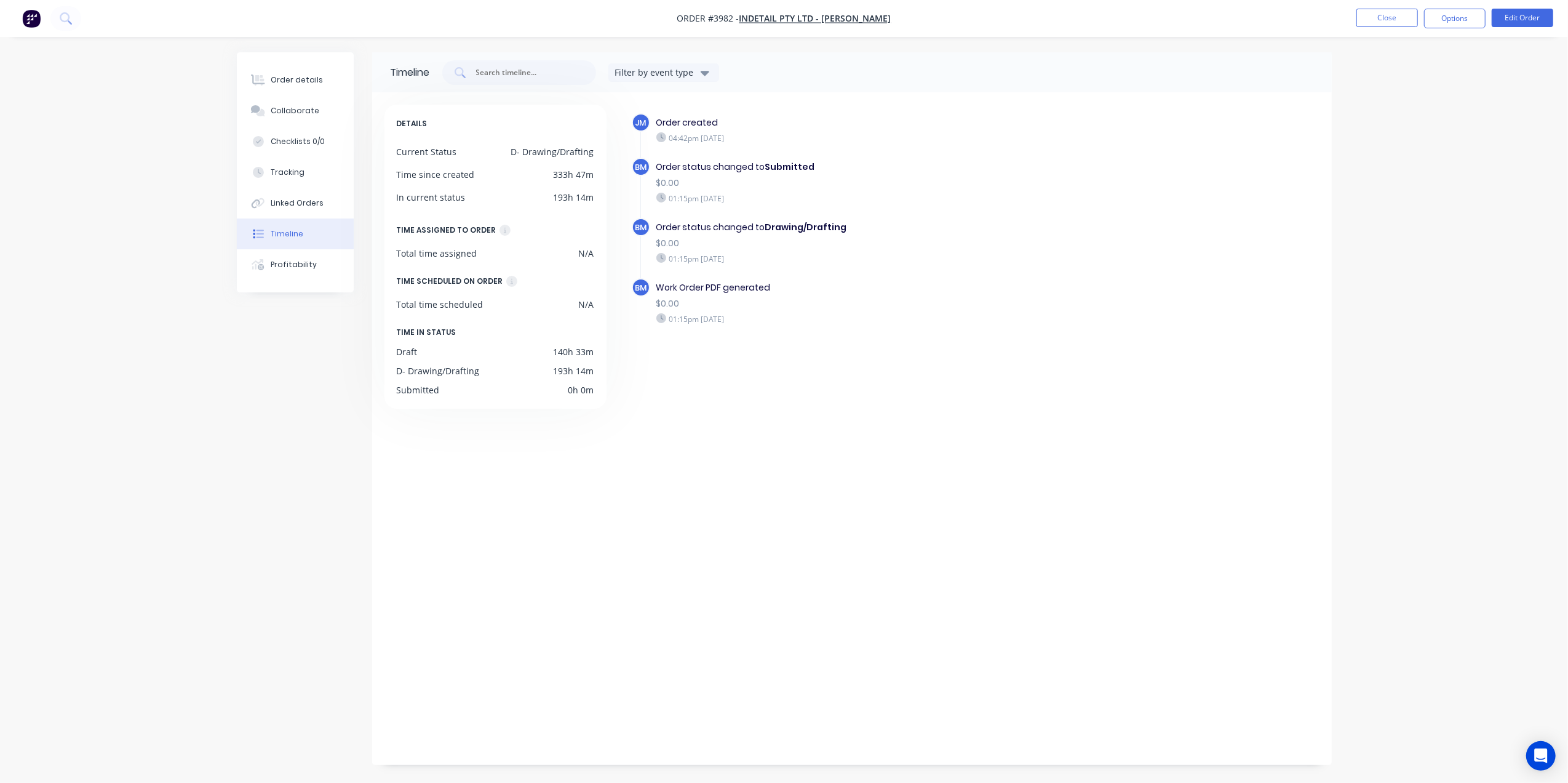
click at [577, 439] on div "DETAILS Current Status D- Drawing/Drafting Time since created 333h 47m In curre…" at bounding box center [501, 426] width 233 height 642
drag, startPoint x: 478, startPoint y: 370, endPoint x: 394, endPoint y: 375, distance: 84.1
click at [394, 375] on div "DETAILS Current Status D- Drawing/Drafting Time since created 333h 47m In curre…" at bounding box center [495, 257] width 222 height 304
click at [518, 426] on div "DETAILS Current Status D- Drawing/Drafting Time since created 333h 47m In curre…" at bounding box center [501, 426] width 233 height 642
drag, startPoint x: 670, startPoint y: 201, endPoint x: 809, endPoint y: 203, distance: 139.0
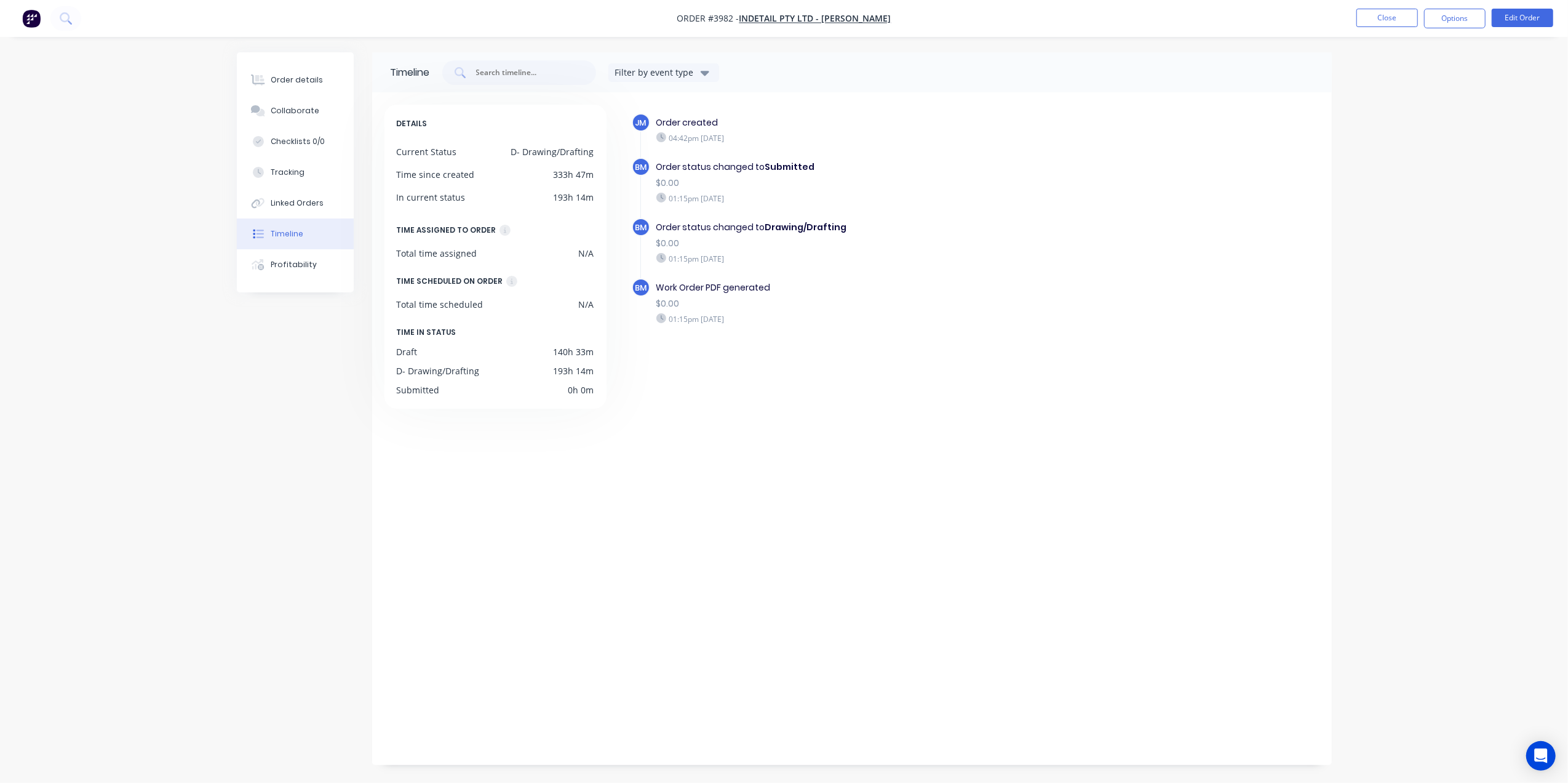
click at [809, 203] on div "01:15pm Wednesday 01/10/25" at bounding box center [869, 197] width 426 height 11
click at [839, 197] on div "01:15pm Wednesday 01/10/25" at bounding box center [869, 197] width 426 height 11
drag, startPoint x: 707, startPoint y: 134, endPoint x: 774, endPoint y: 137, distance: 67.1
click at [774, 137] on div "04:42pm Thursday 25/09/25" at bounding box center [869, 137] width 426 height 11
click at [672, 192] on div "Order status changed to Submitted $0.00 01:15pm Wednesday 01/10/25" at bounding box center [869, 181] width 438 height 49
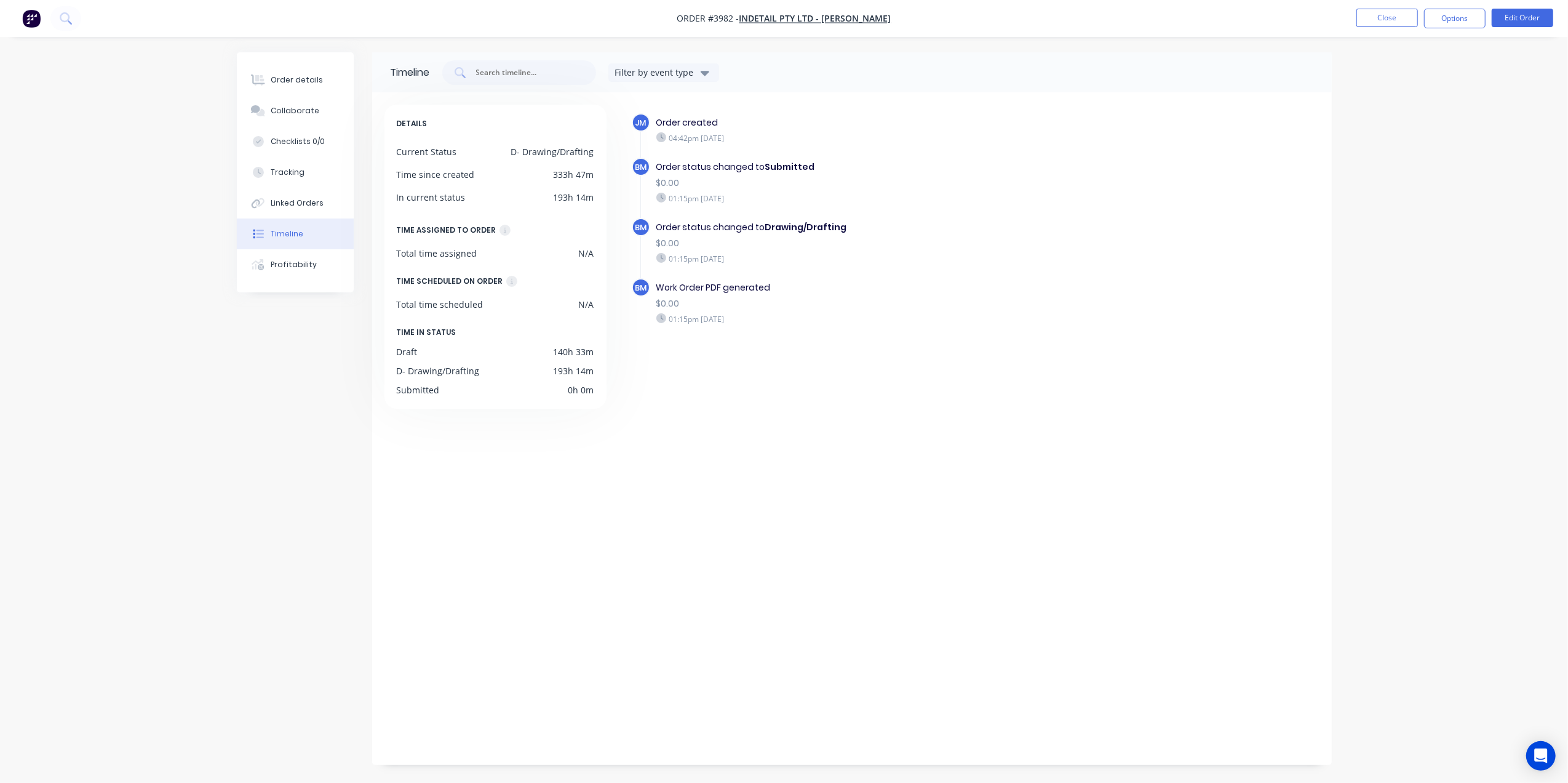
drag, startPoint x: 652, startPoint y: 196, endPoint x: 776, endPoint y: 201, distance: 124.1
click at [776, 201] on div "Order status changed to Submitted $0.00 01:15pm Wednesday 01/10/25" at bounding box center [869, 181] width 438 height 49
click at [784, 195] on div "01:15pm Wednesday 01/10/25" at bounding box center [869, 197] width 426 height 11
drag, startPoint x: 672, startPoint y: 253, endPoint x: 818, endPoint y: 256, distance: 146.0
click at [818, 256] on div "01:15pm Wednesday 01/10/25" at bounding box center [869, 258] width 426 height 11
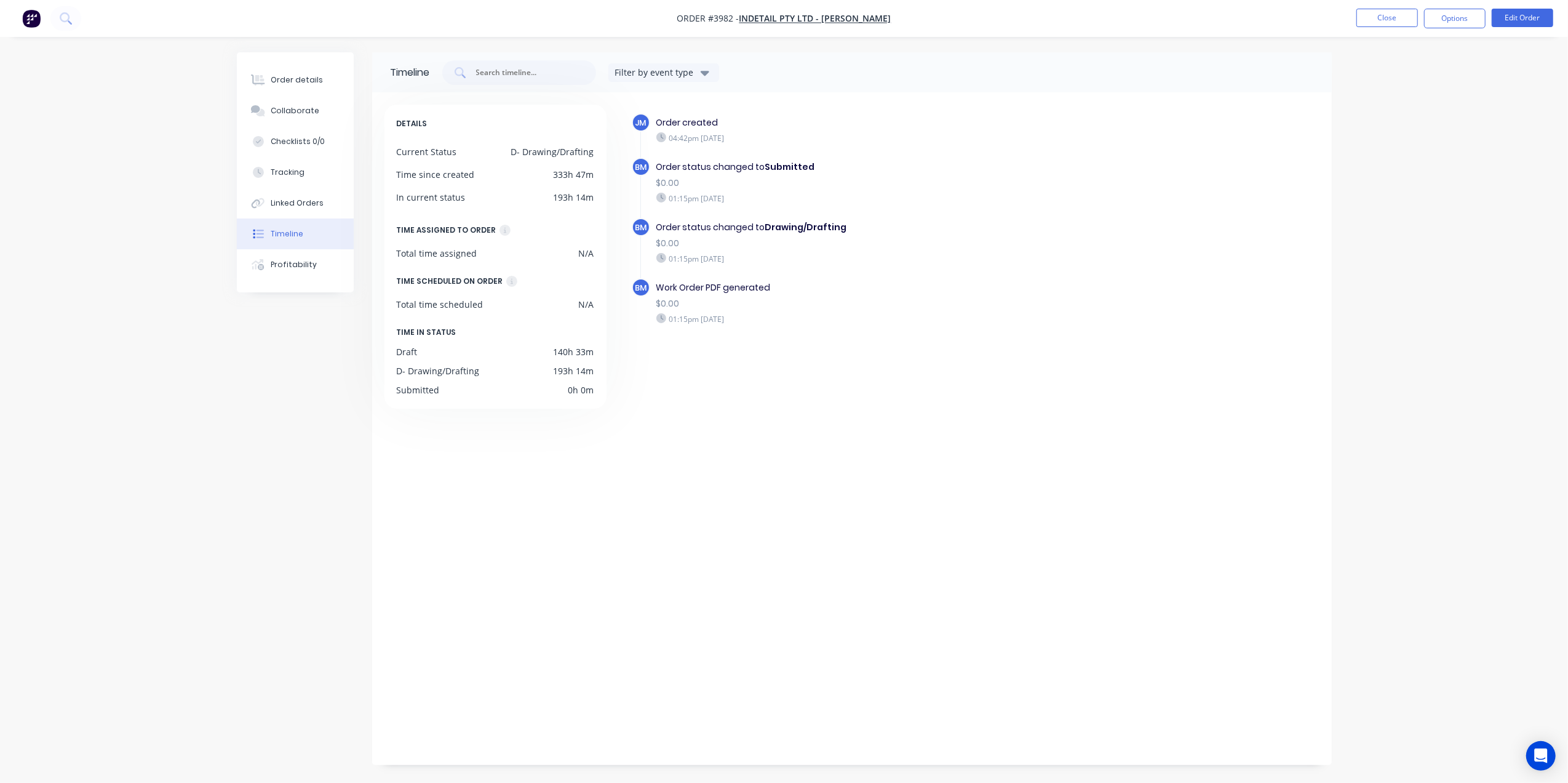
click at [815, 262] on div "01:15pm Wednesday 01/10/25" at bounding box center [869, 258] width 426 height 11
drag, startPoint x: 663, startPoint y: 259, endPoint x: 783, endPoint y: 259, distance: 120.0
click at [783, 259] on div "01:15pm Wednesday 01/10/25" at bounding box center [869, 258] width 426 height 11
click at [823, 262] on div "01:15pm Wednesday 01/10/25" at bounding box center [869, 258] width 426 height 11
click at [736, 631] on div "JM Order created 04:42pm Thursday 25/09/25 BM Order status changed to Submitted…" at bounding box center [968, 426] width 701 height 642
